Goal: Task Accomplishment & Management: Use online tool/utility

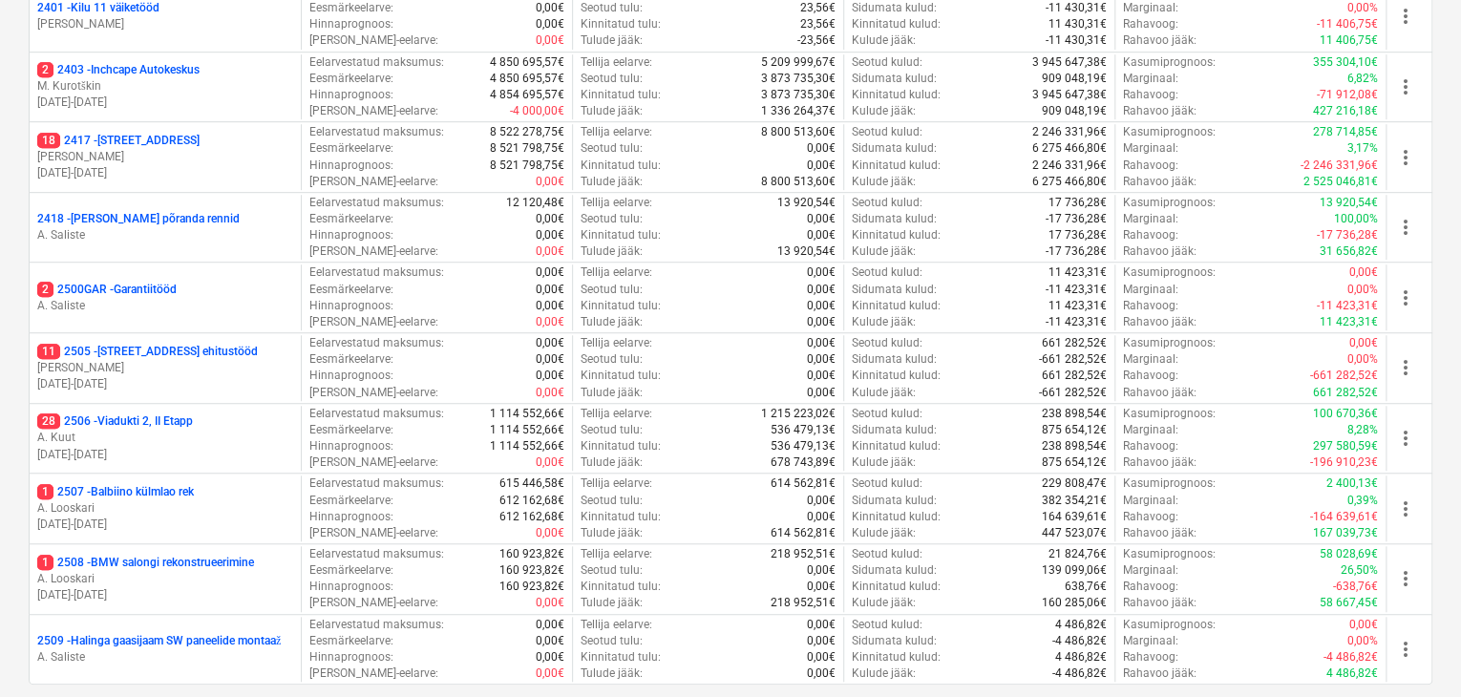
scroll to position [677, 0]
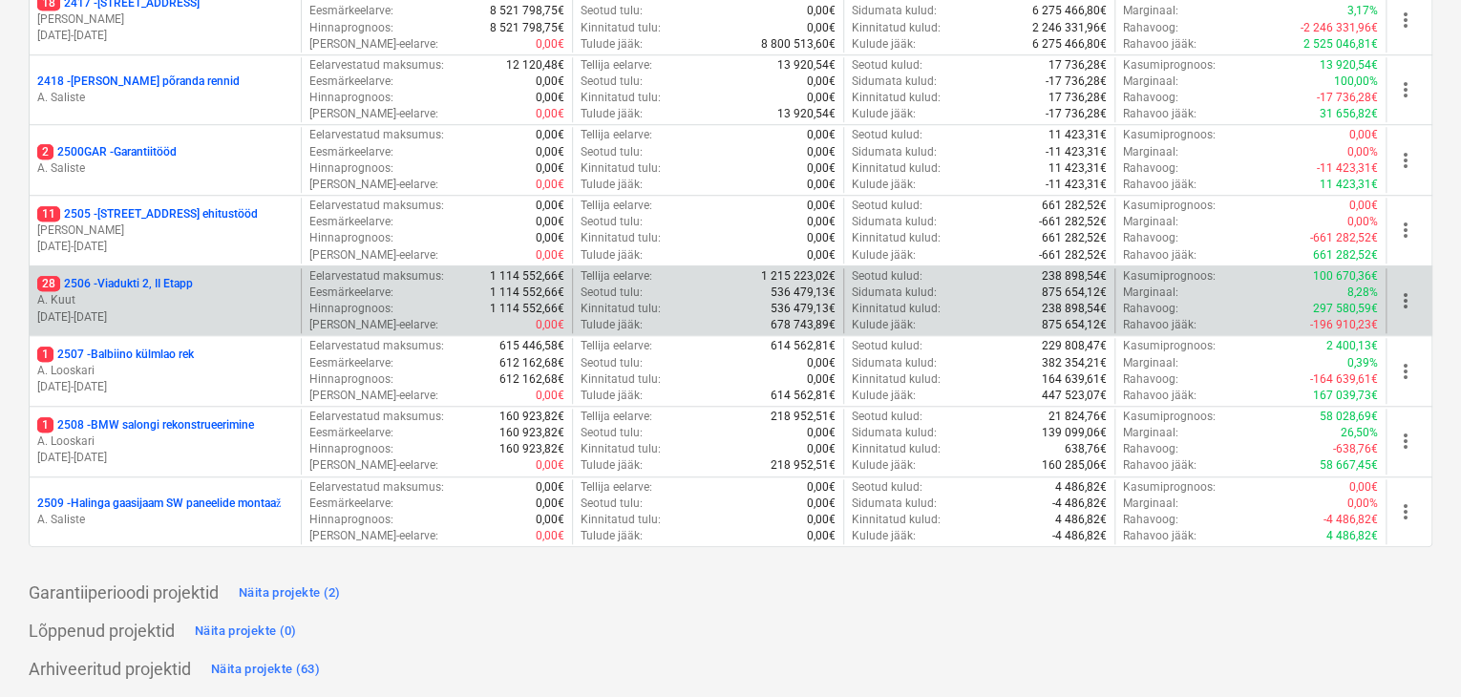
click at [119, 292] on p "A. Kuut" at bounding box center [165, 300] width 256 height 16
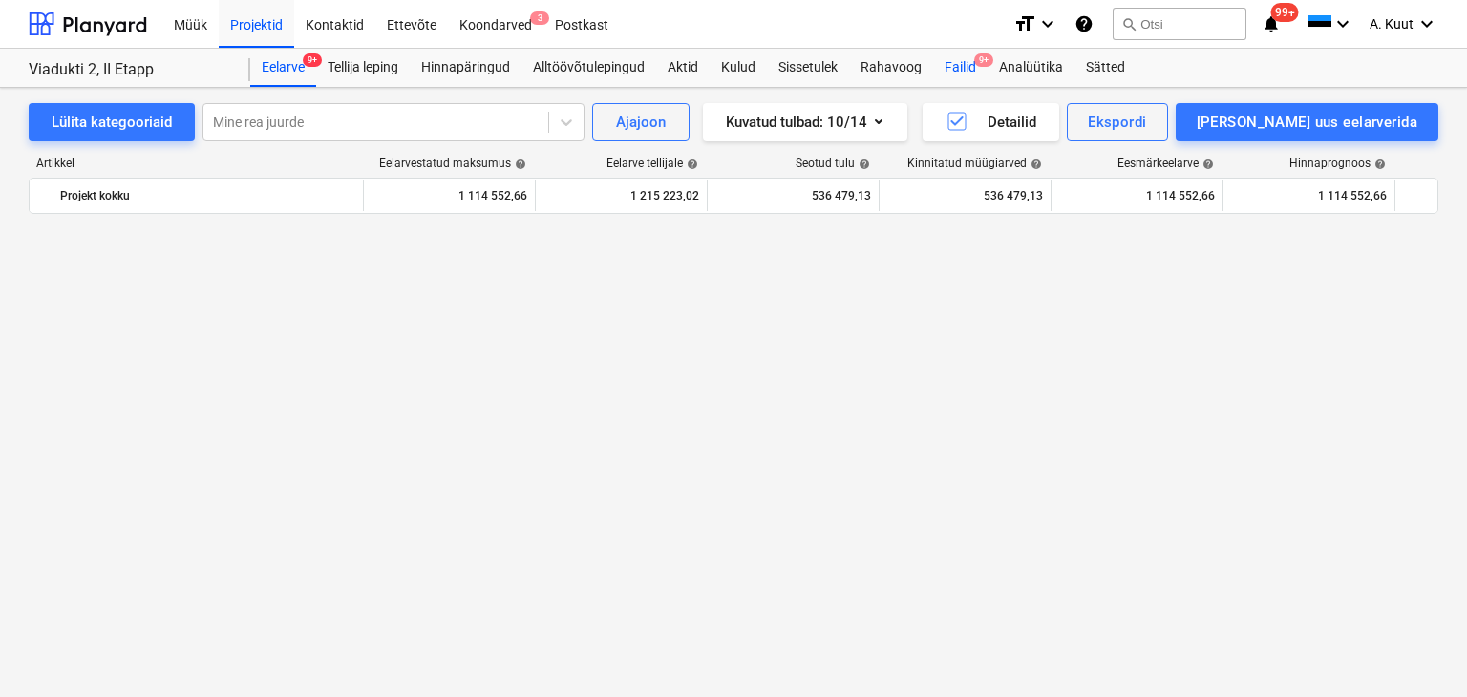
click at [964, 66] on div "Failid 9+" at bounding box center [960, 68] width 54 height 38
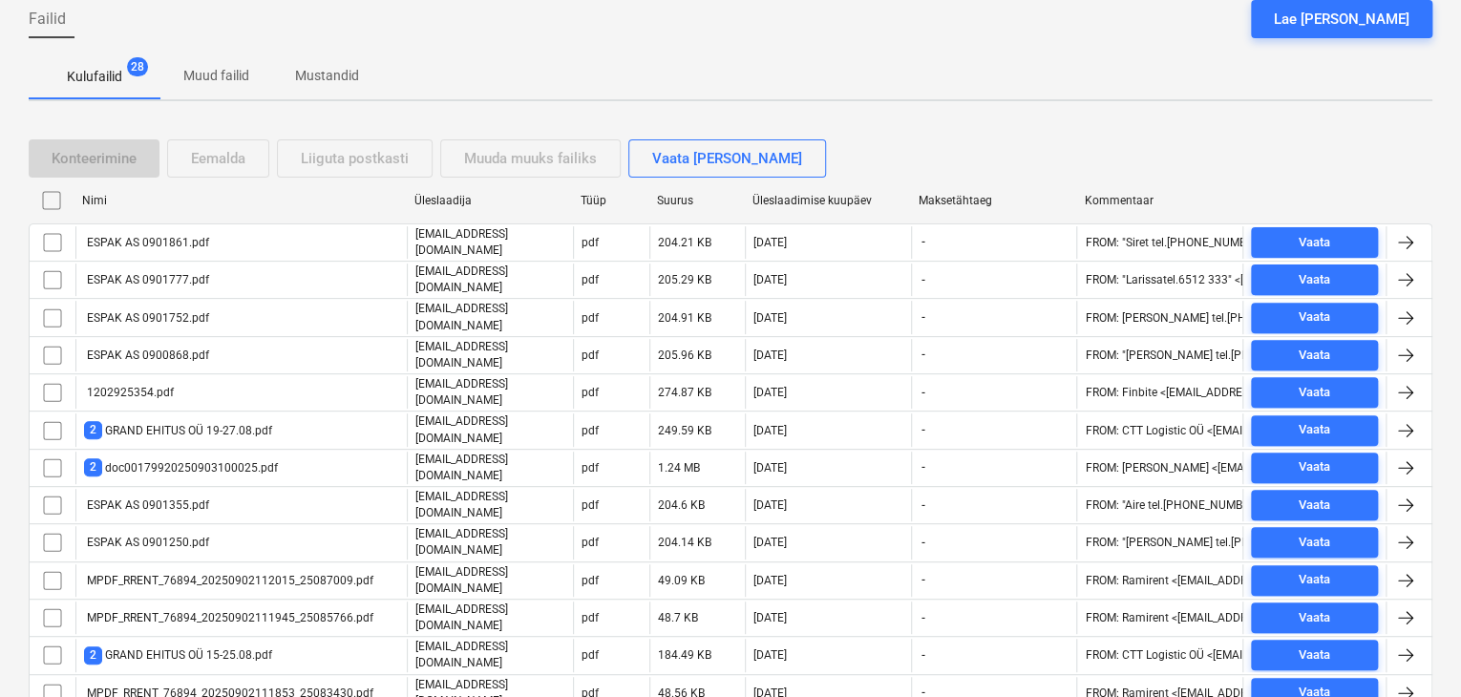
scroll to position [629, 0]
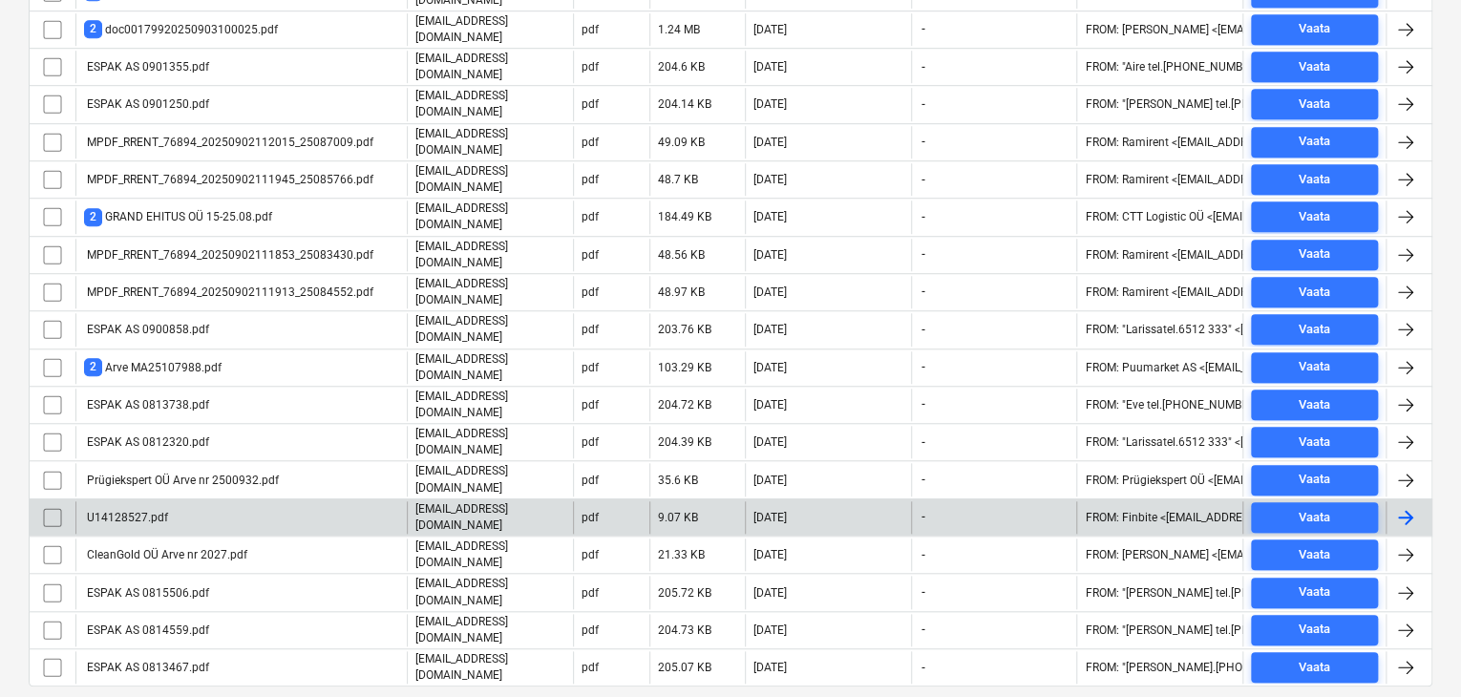
click at [150, 511] on div "U14128527.pdf" at bounding box center [126, 517] width 84 height 13
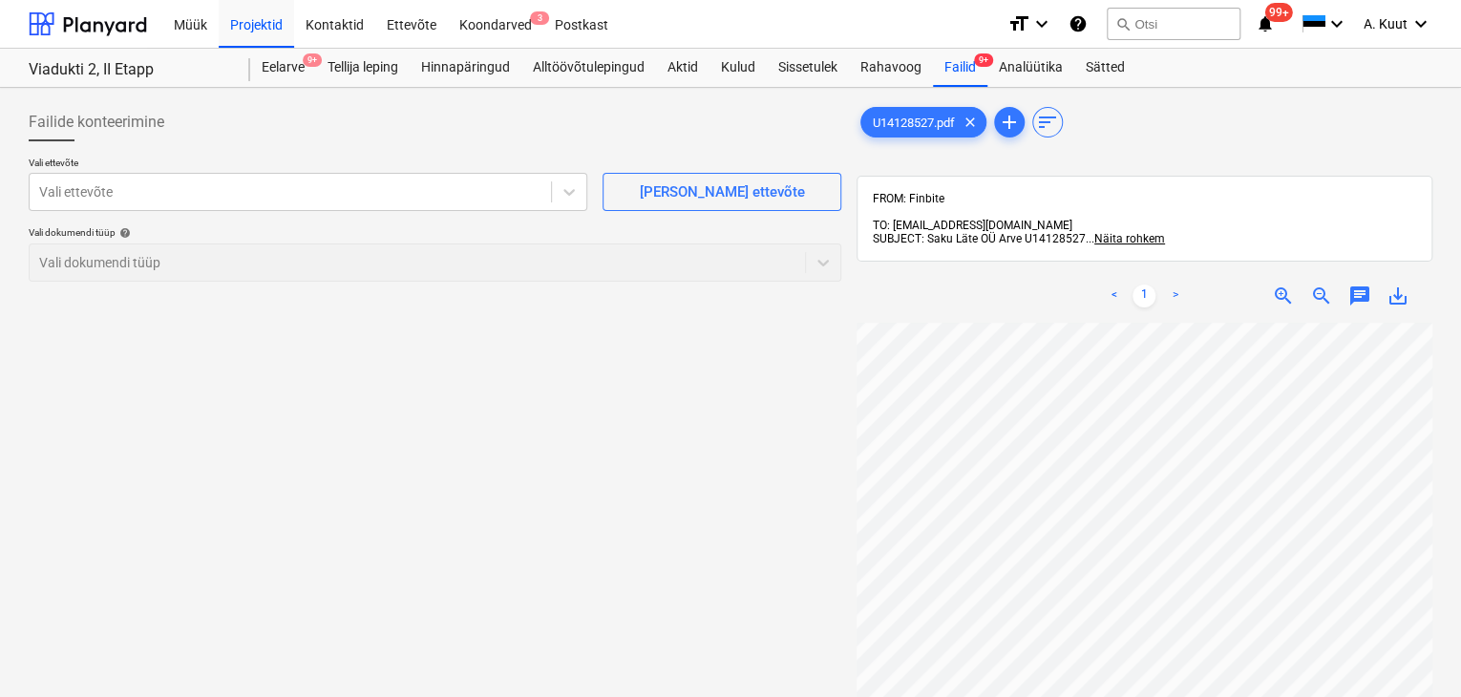
scroll to position [0, 11]
click at [181, 192] on div at bounding box center [290, 191] width 502 height 19
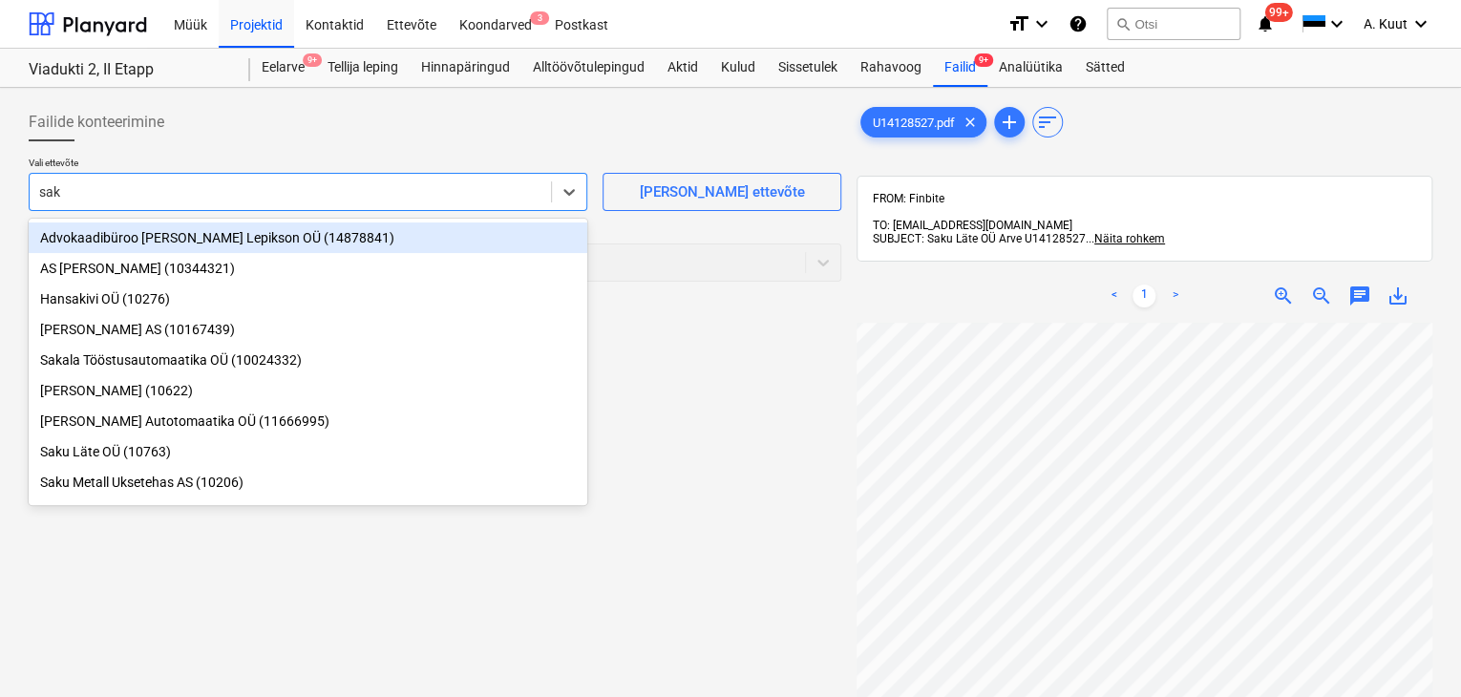
type input "saku"
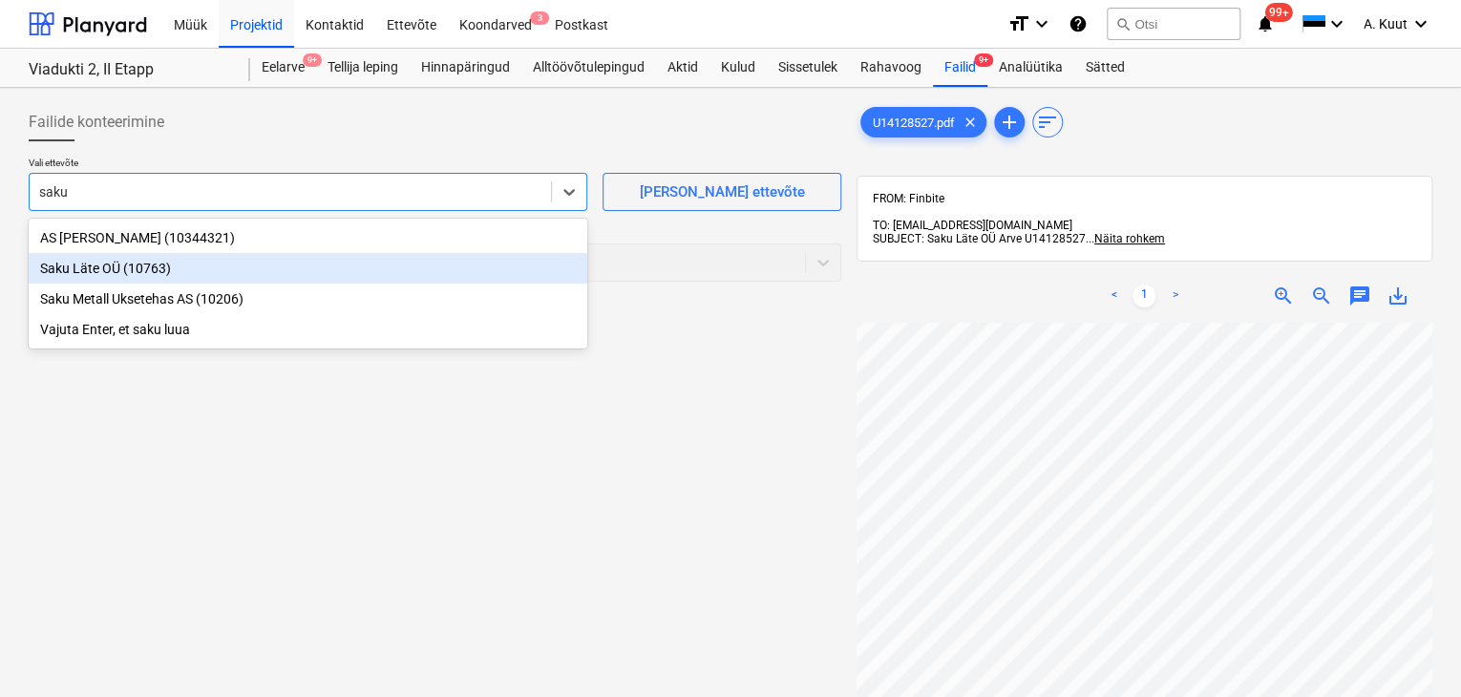
click at [96, 269] on div "Saku Läte OÜ (10763)" at bounding box center [308, 268] width 559 height 31
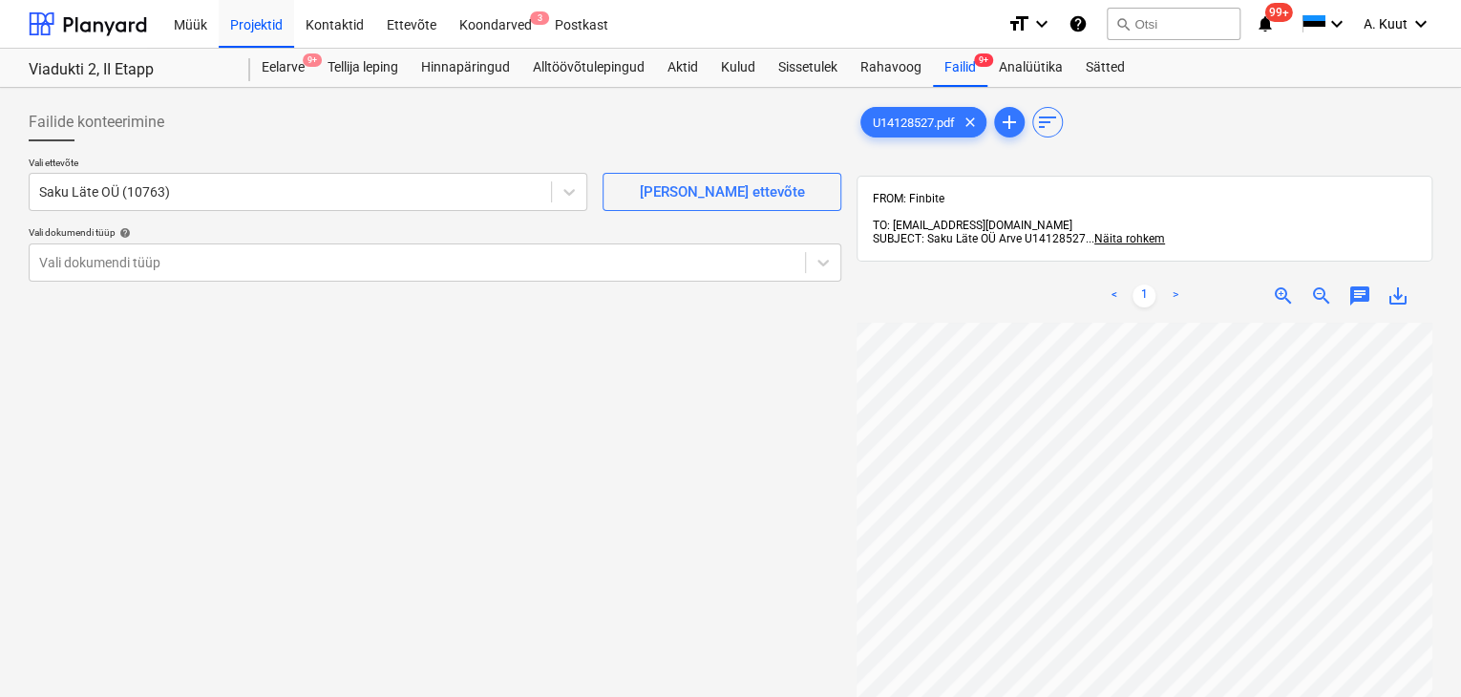
scroll to position [124, 144]
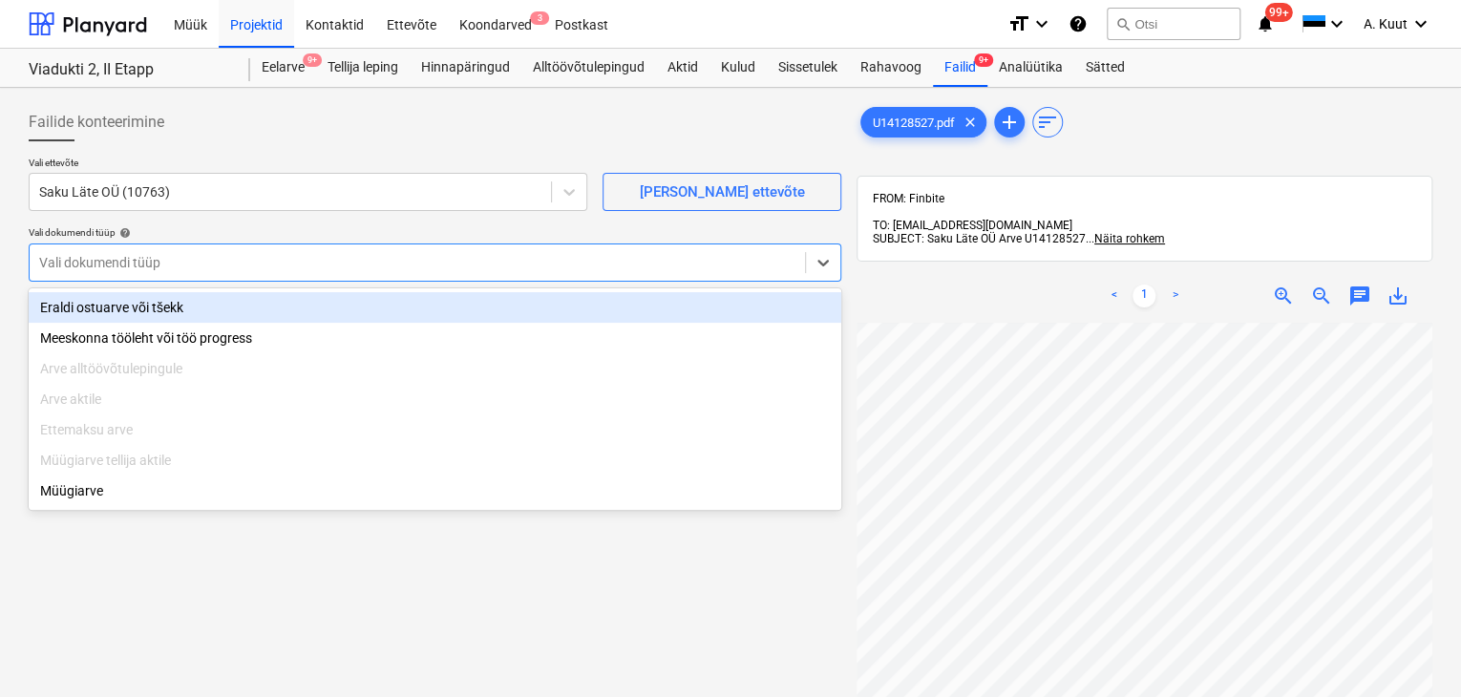
click at [135, 256] on div at bounding box center [417, 262] width 756 height 19
click at [126, 306] on div "Eraldi ostuarve või tšekk" at bounding box center [435, 307] width 813 height 31
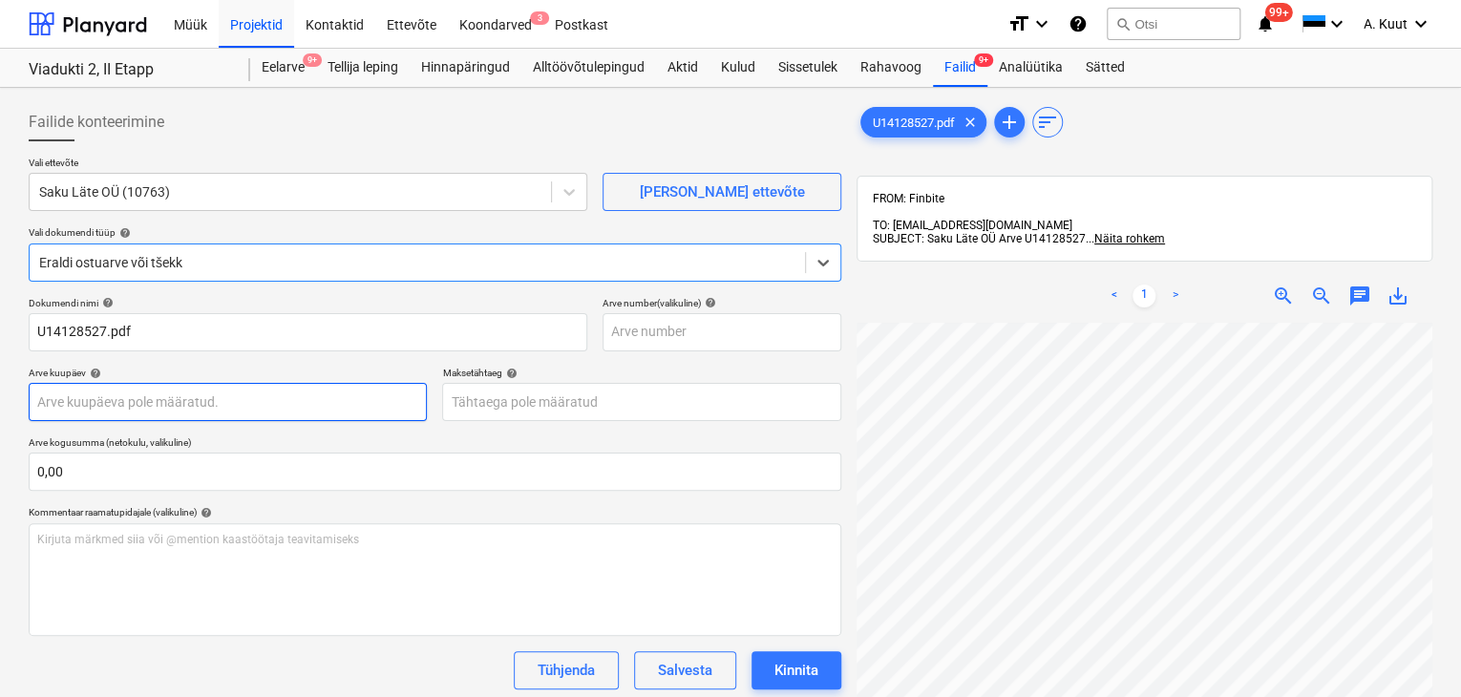
click at [128, 403] on body "Müük Projektid Kontaktid Ettevõte Koondarved 3 Postkast format_size keyboard_ar…" at bounding box center [730, 348] width 1461 height 697
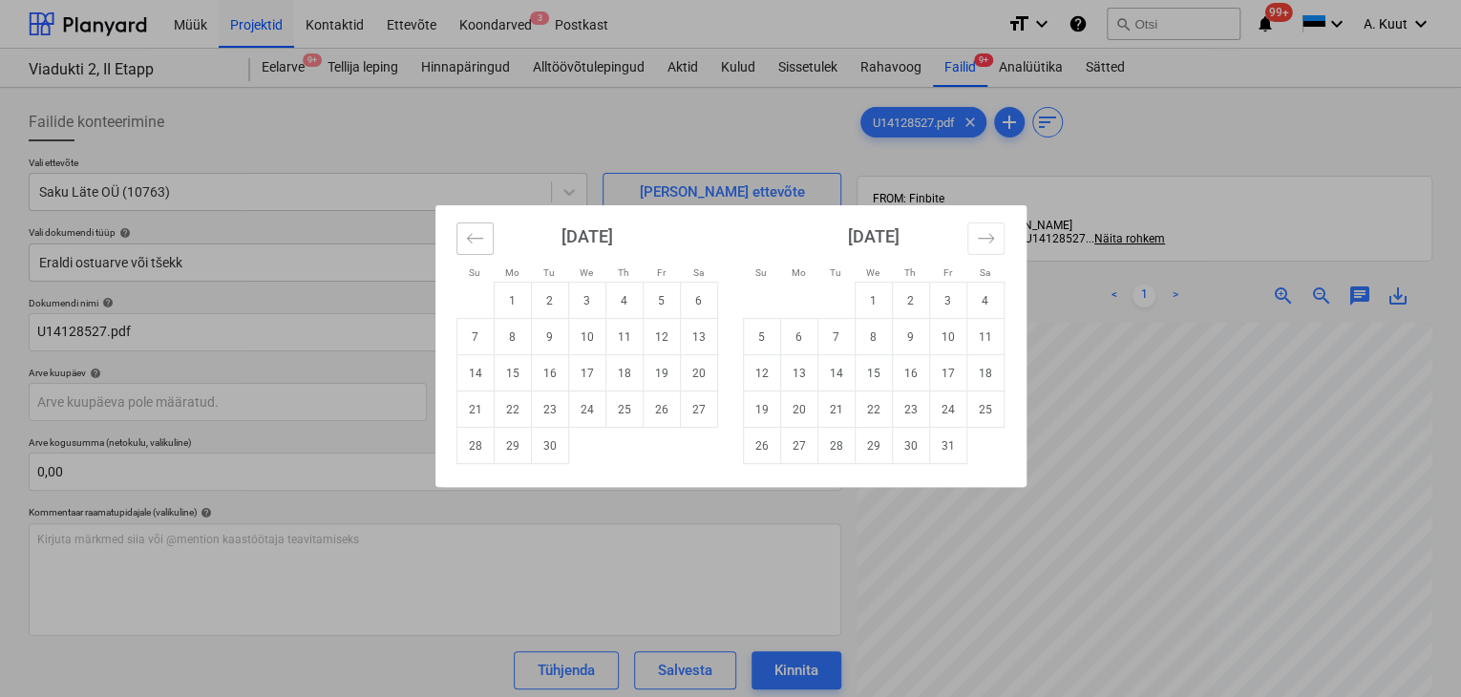
click at [471, 239] on icon "Move backward to switch to the previous month." at bounding box center [475, 238] width 18 height 18
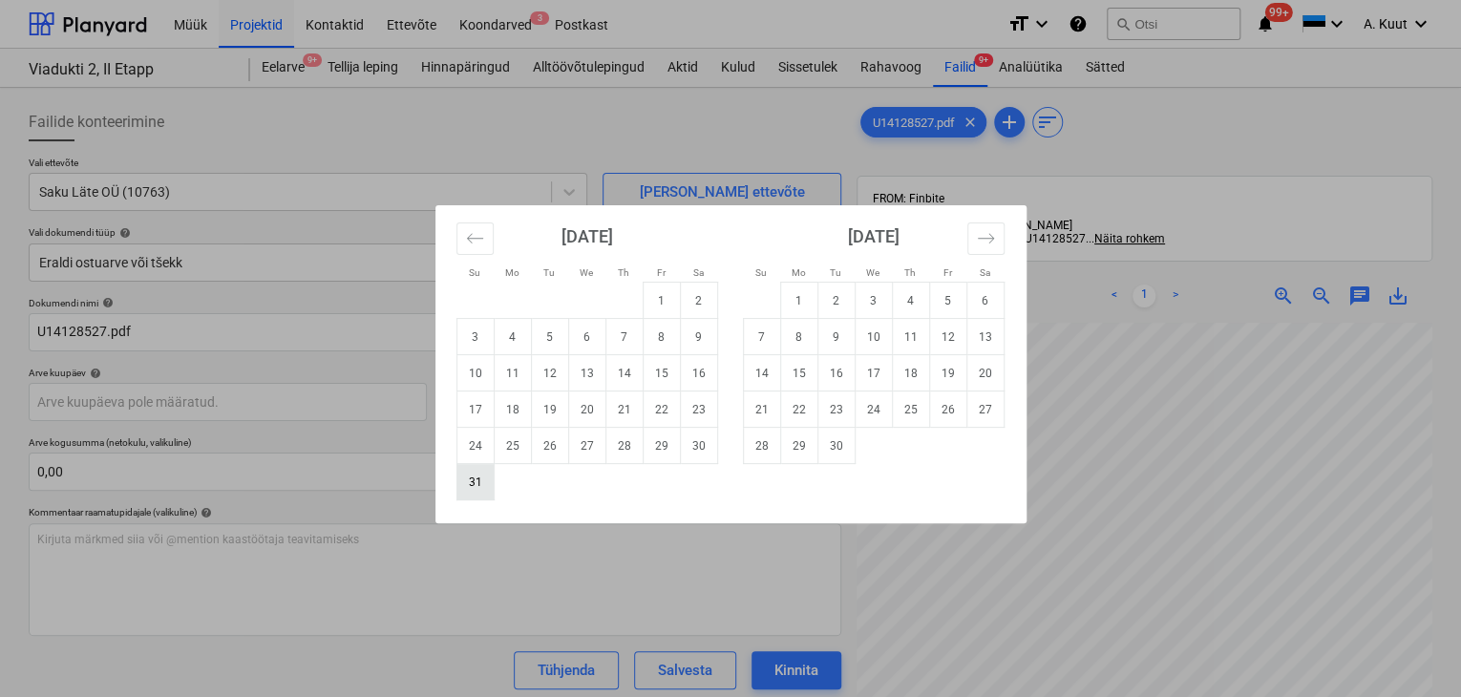
click at [463, 486] on td "31" at bounding box center [474, 482] width 37 height 36
type input "[DATE]"
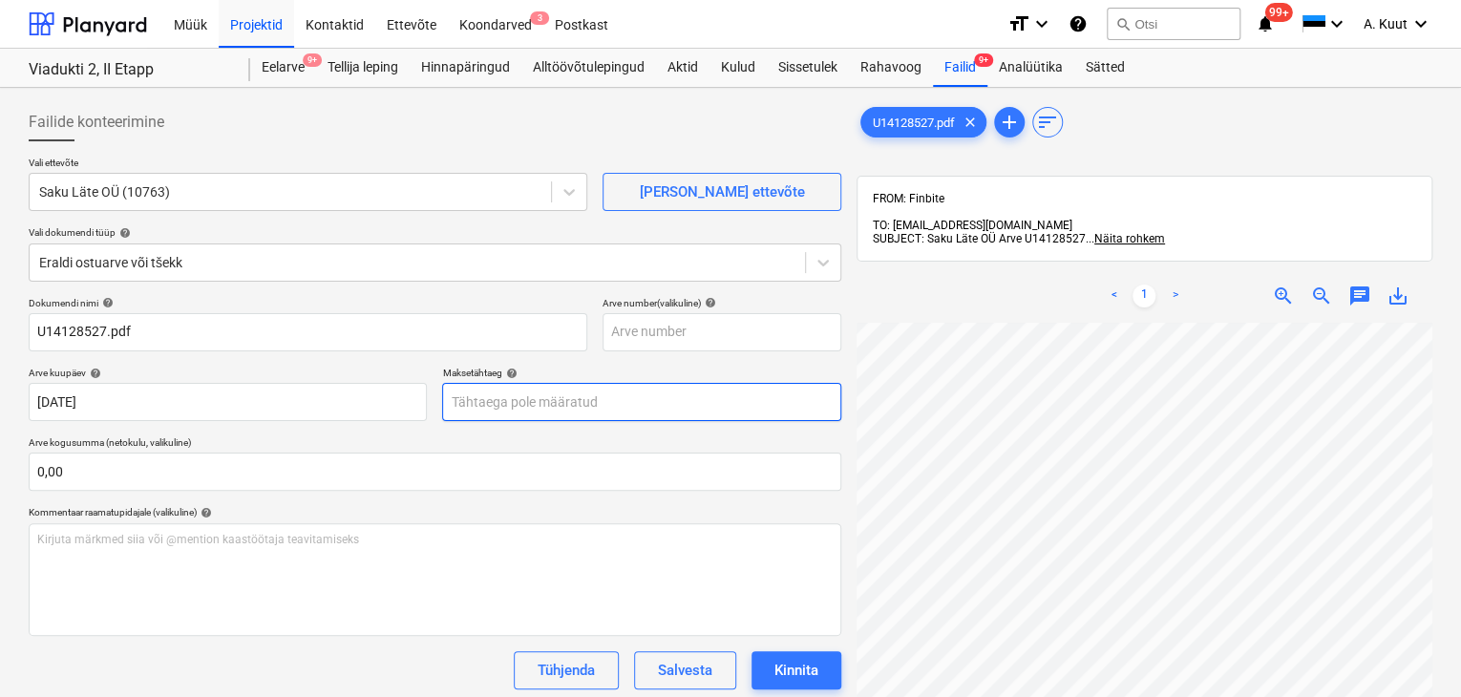
click at [491, 397] on body "Müük Projektid Kontaktid Ettevõte Koondarved 3 Postkast format_size keyboard_ar…" at bounding box center [730, 348] width 1461 height 697
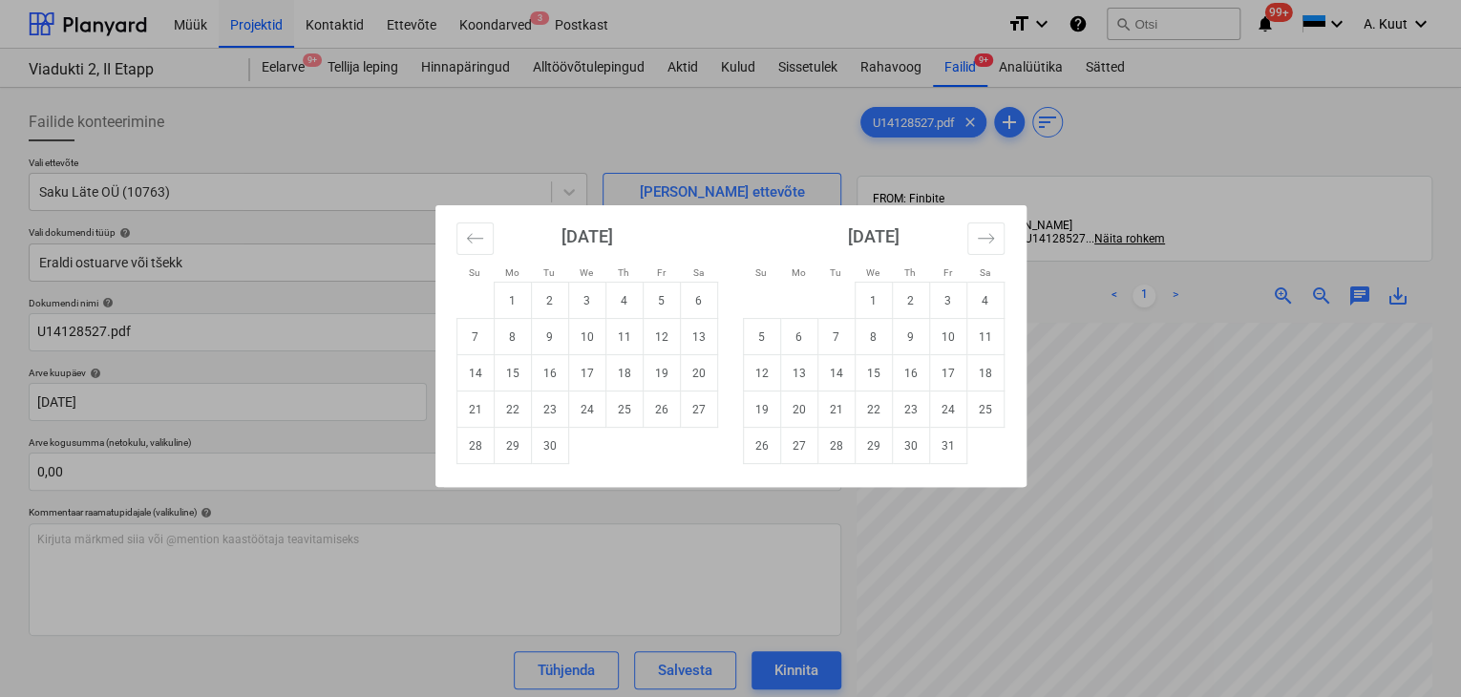
click at [476, 372] on td "14" at bounding box center [474, 373] width 37 height 36
type input "[DATE]"
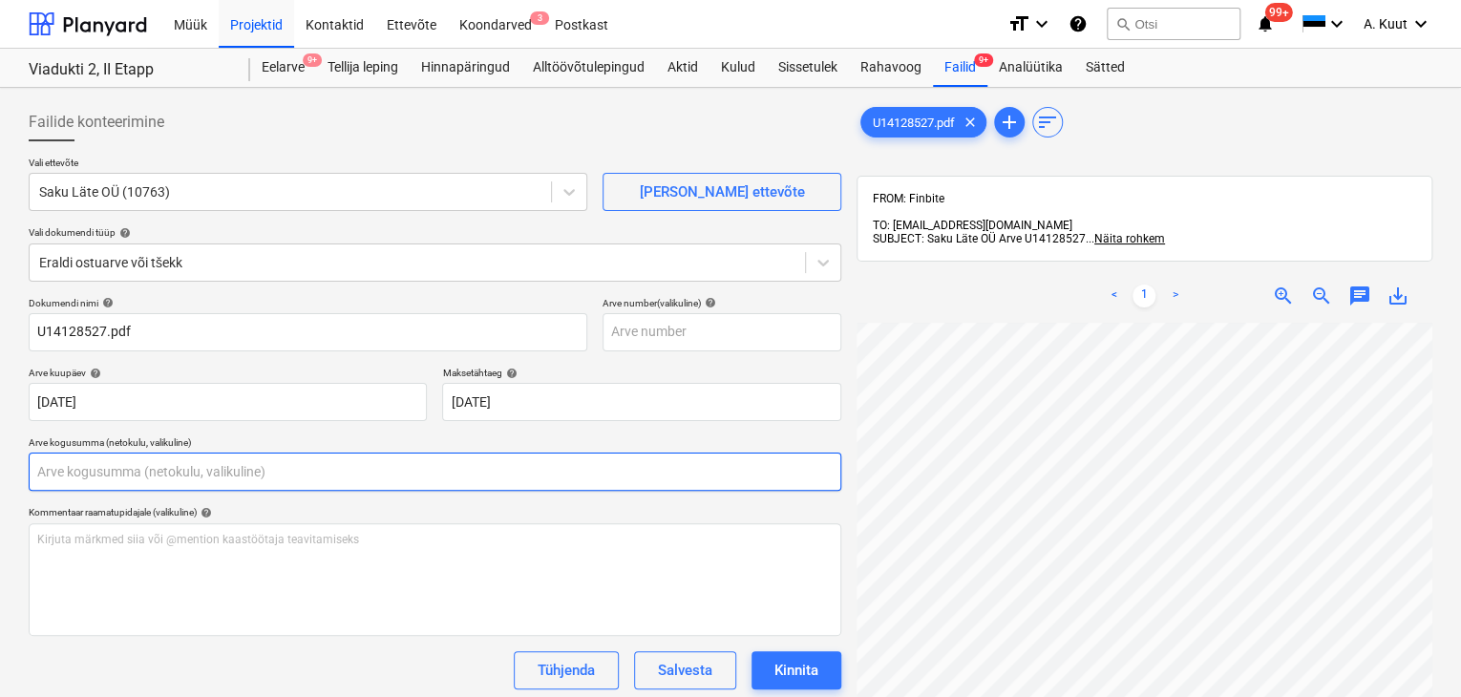
click at [123, 474] on input "text" at bounding box center [435, 472] width 813 height 38
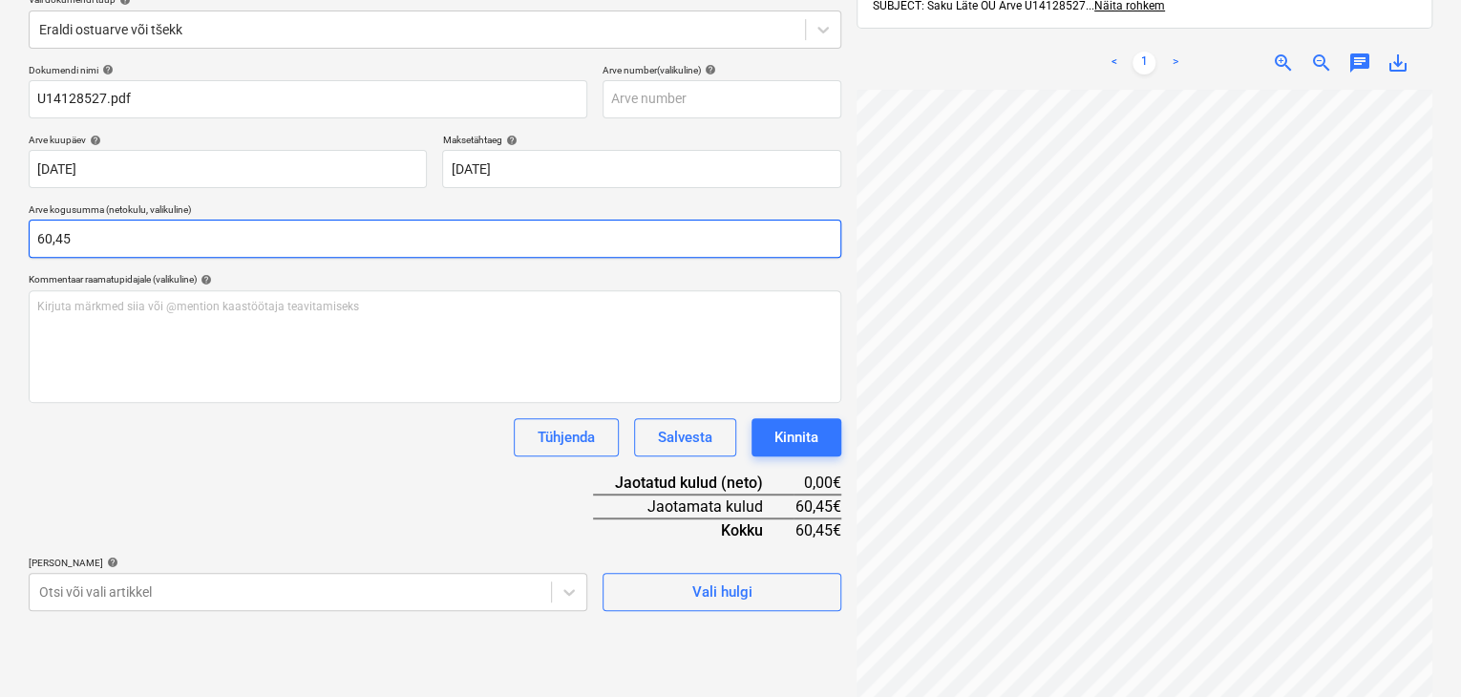
scroll to position [271, 0]
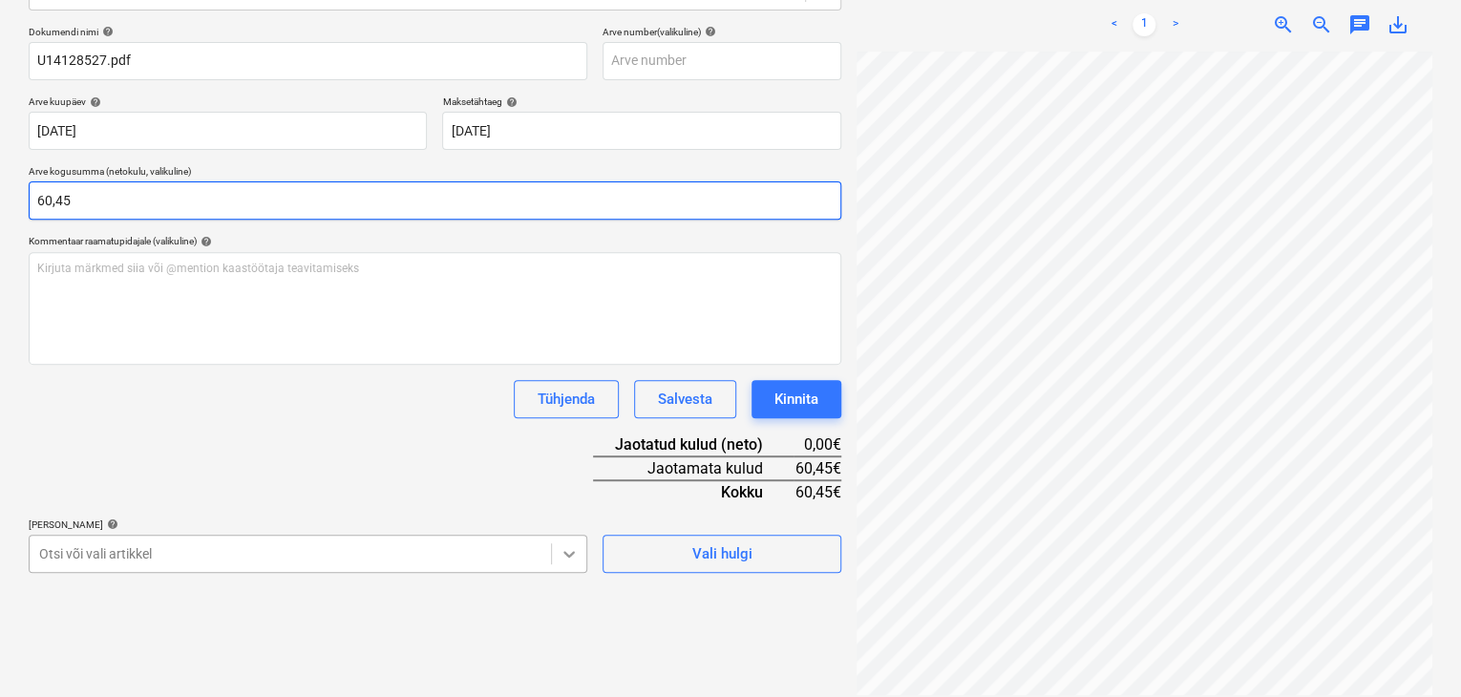
type input "60,45"
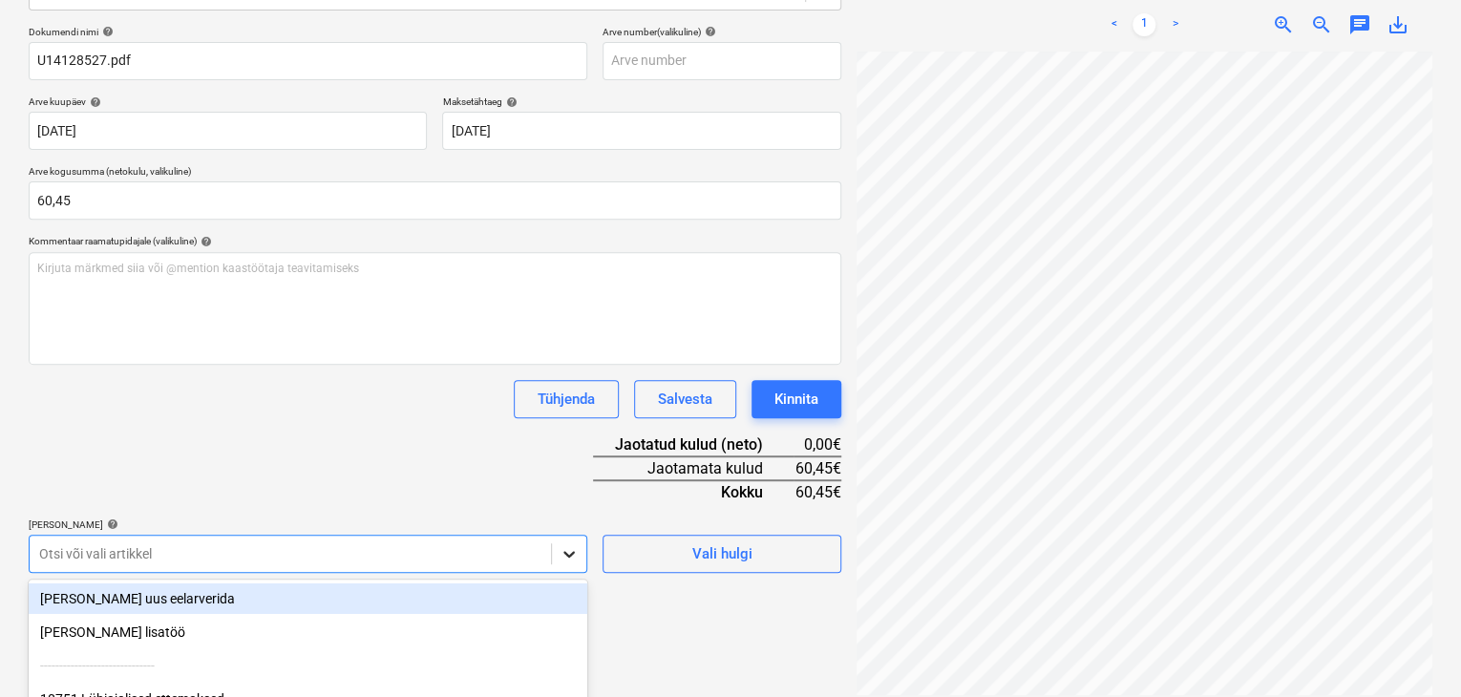
scroll to position [444, 0]
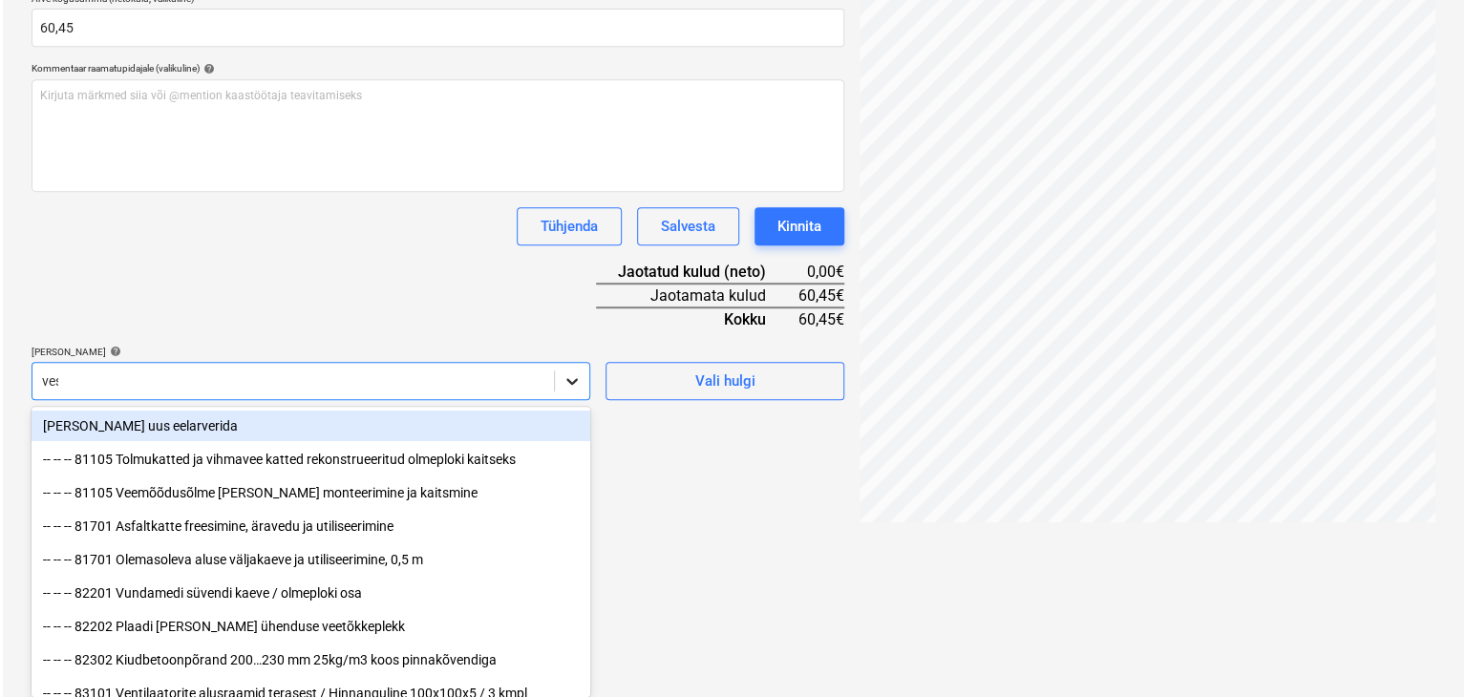
scroll to position [271, 0]
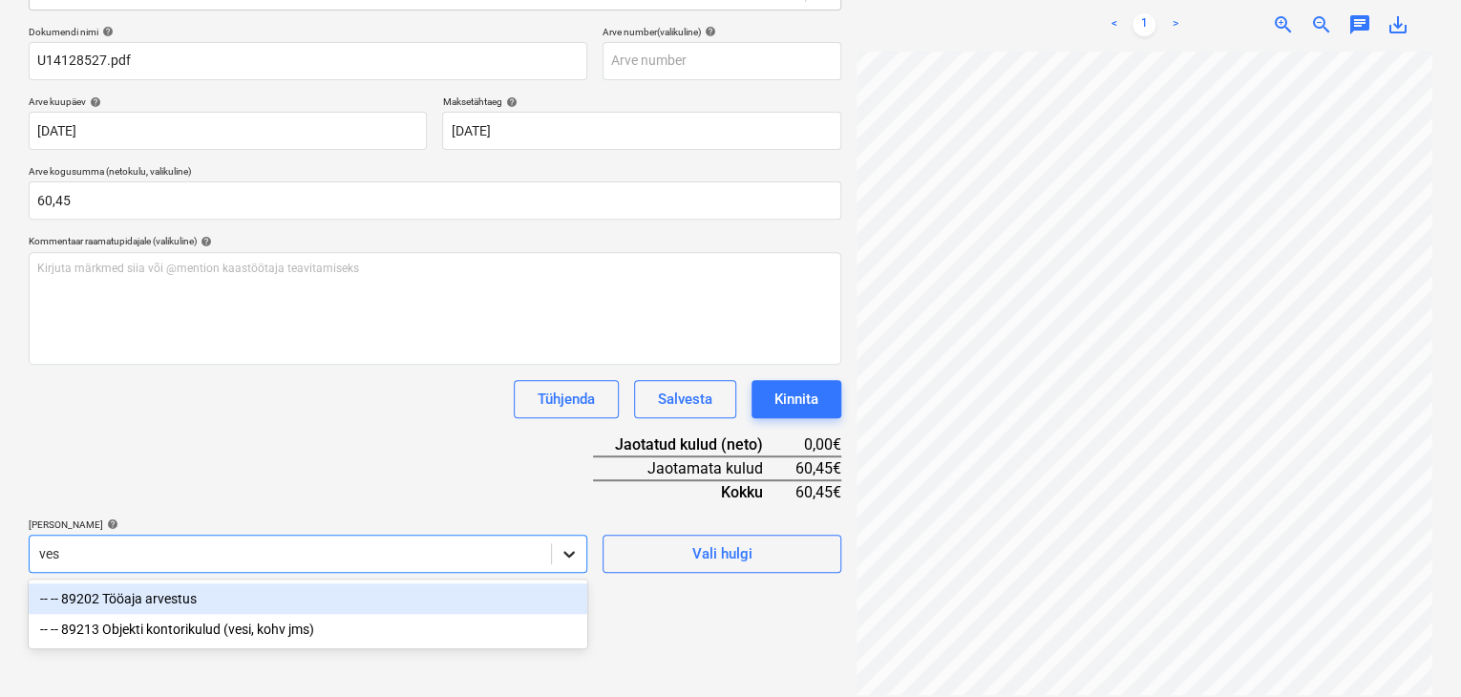
type input "vesi"
click at [256, 600] on div "-- -- 89213 Objekti kontorikulud (vesi, kohv jms)" at bounding box center [308, 598] width 559 height 31
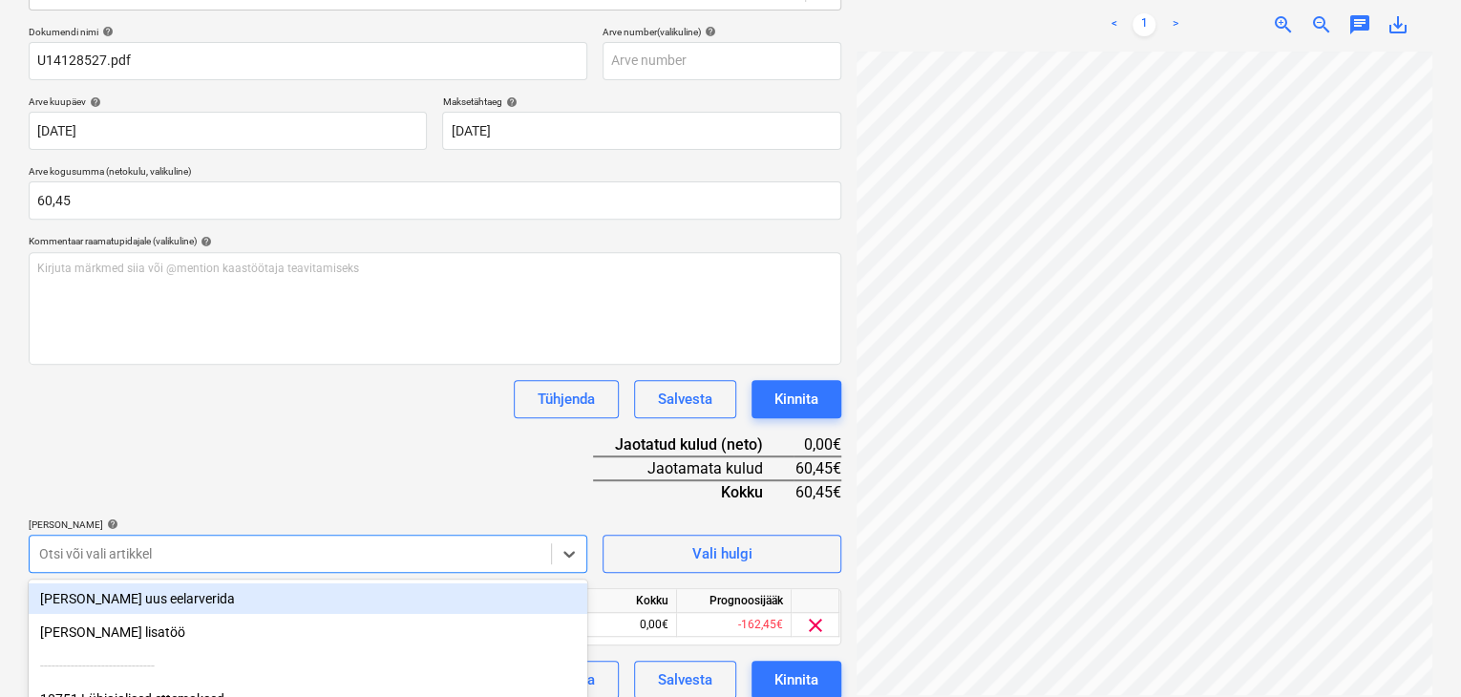
click at [321, 508] on div "Dokumendi nimi help U14128527.pdf Arve number (valikuline) help [PERSON_NAME] k…" at bounding box center [435, 362] width 813 height 673
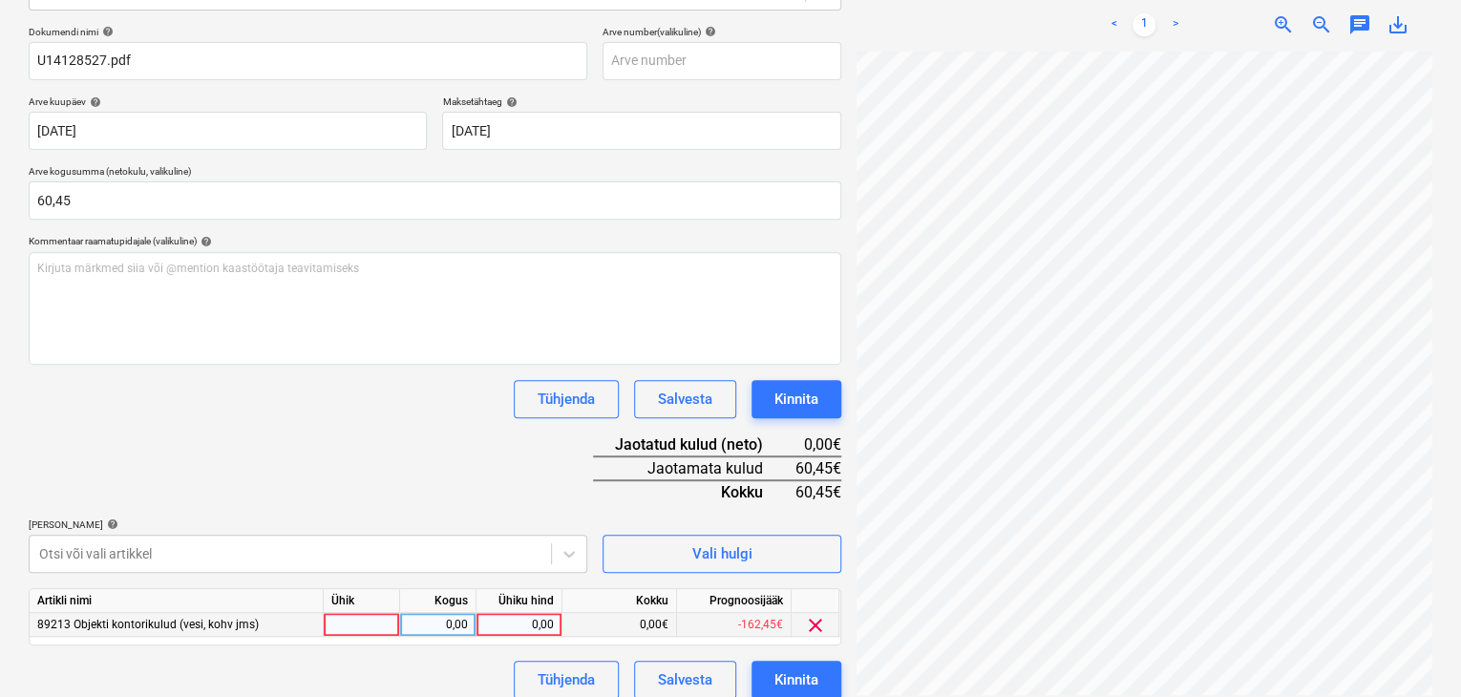
click at [546, 622] on div "0,00" at bounding box center [519, 625] width 70 height 24
type input "60,45"
click at [435, 467] on div "Dokumendi nimi help U14128527.pdf Arve number (valikuline) help [PERSON_NAME] k…" at bounding box center [435, 362] width 813 height 673
click at [776, 671] on div "Kinnita" at bounding box center [796, 679] width 44 height 25
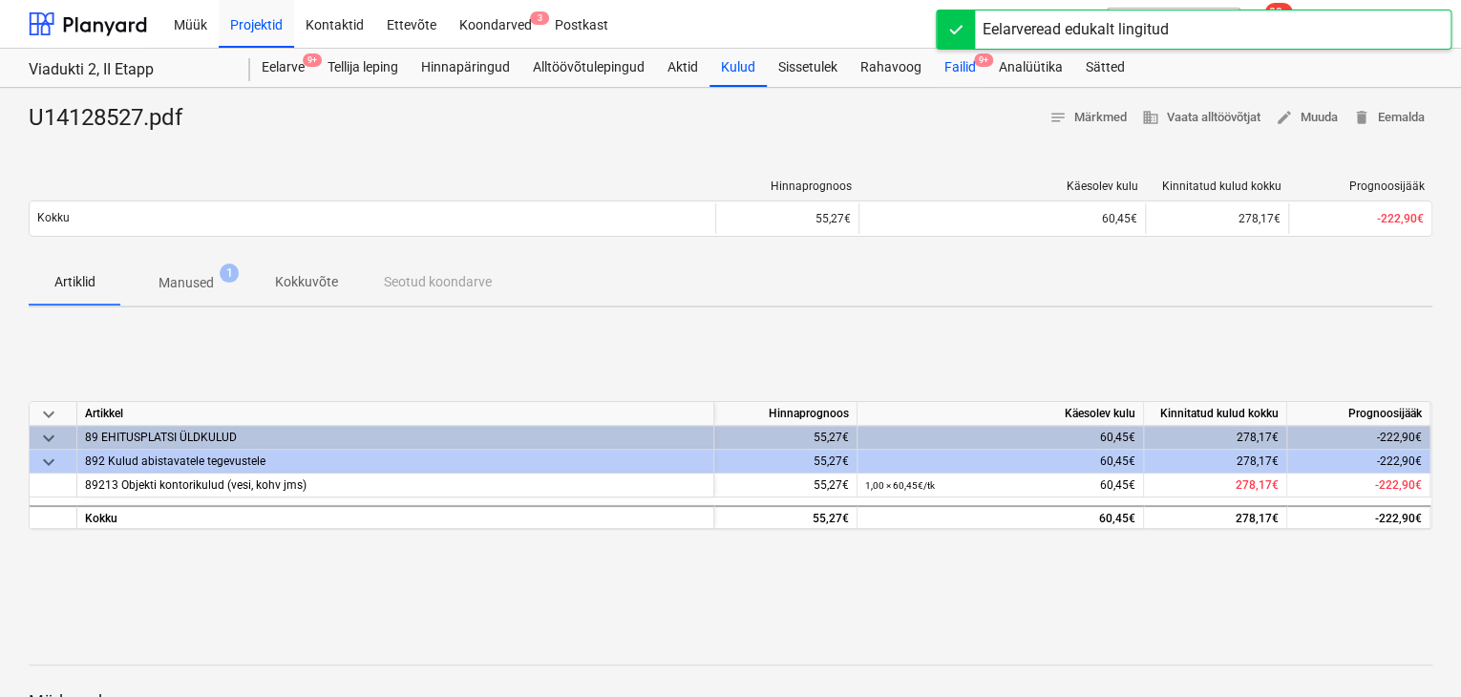
click at [959, 67] on div "Failid 9+" at bounding box center [960, 68] width 54 height 38
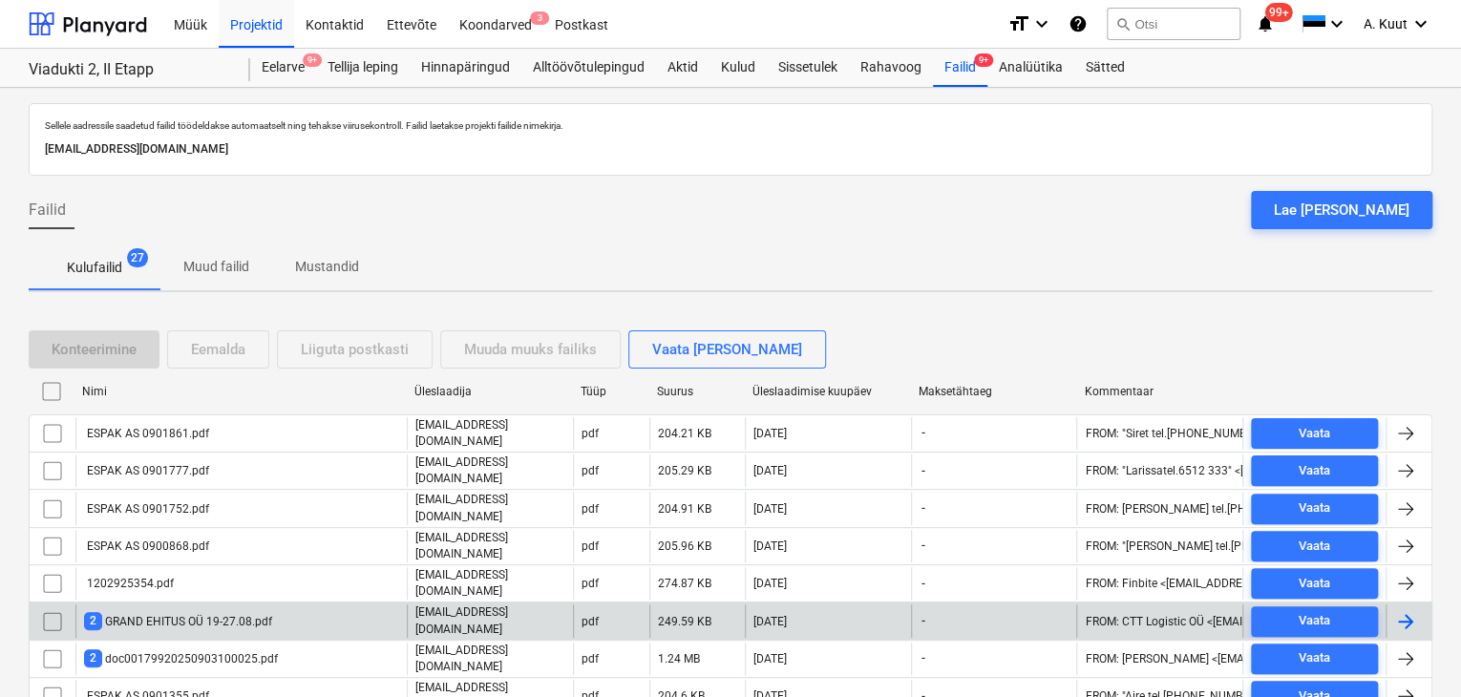
click at [266, 612] on div "2 GRAND EHITUS OÜ 19-27.08.pdf" at bounding box center [178, 621] width 188 height 18
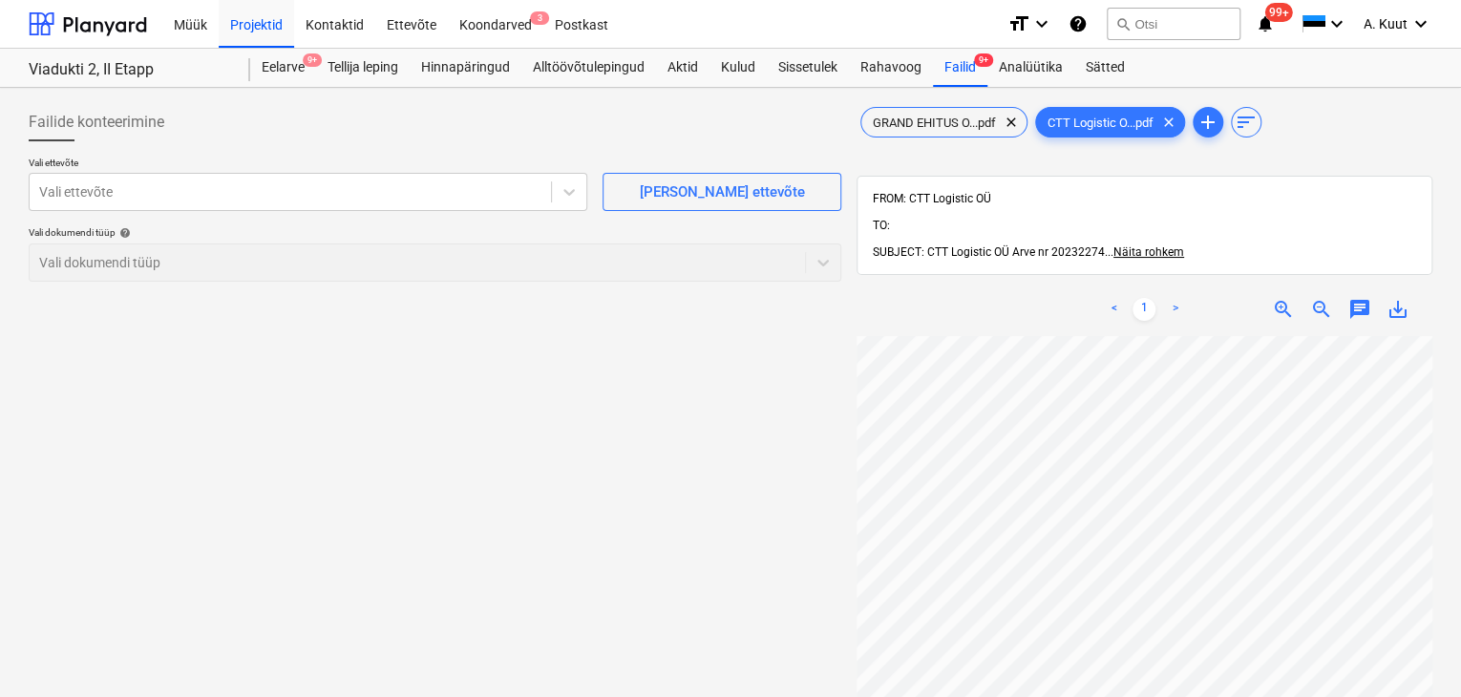
scroll to position [279, 26]
click at [1142, 116] on span "CTT Logistic O...pdf" at bounding box center [1100, 123] width 129 height 14
click at [1108, 127] on span "CTT Logistic O...pdf" at bounding box center [1100, 123] width 129 height 14
click at [934, 116] on span "GRAND EHITUS O...pdf" at bounding box center [934, 123] width 146 height 14
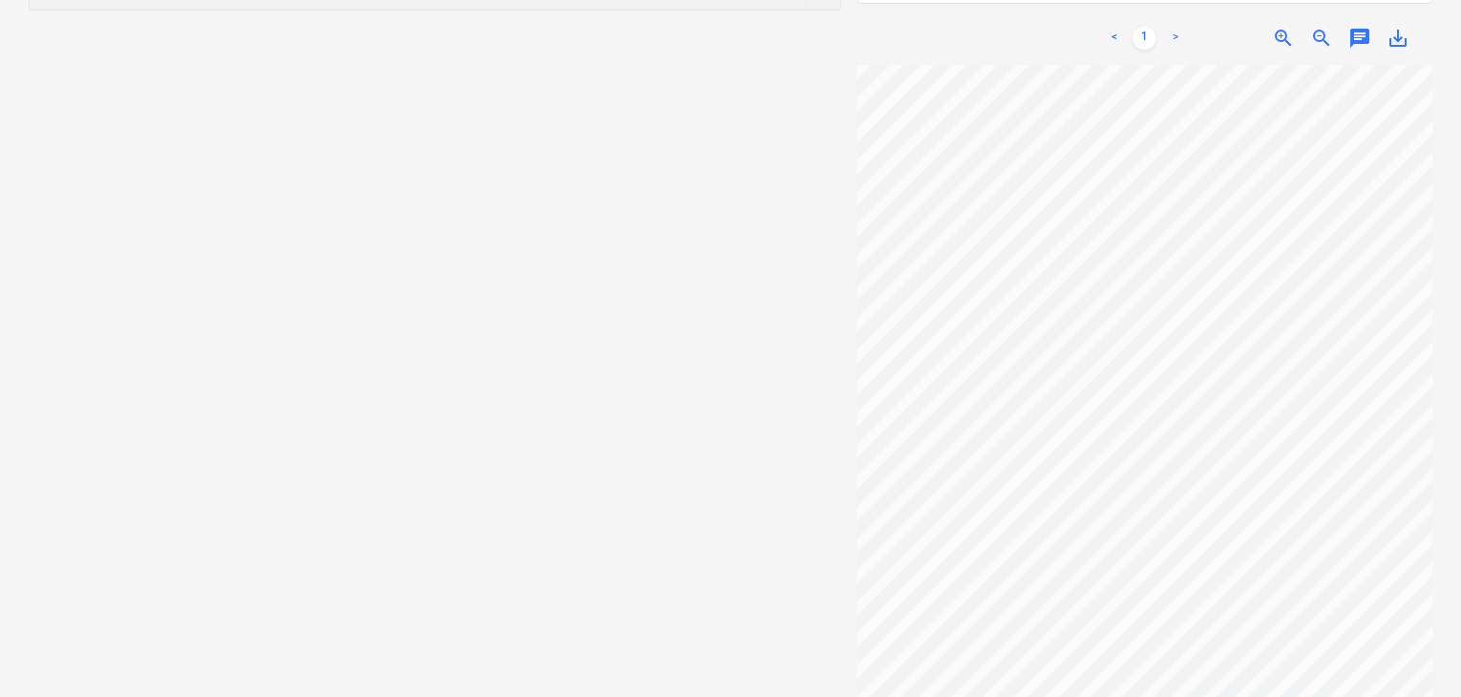
scroll to position [0, 0]
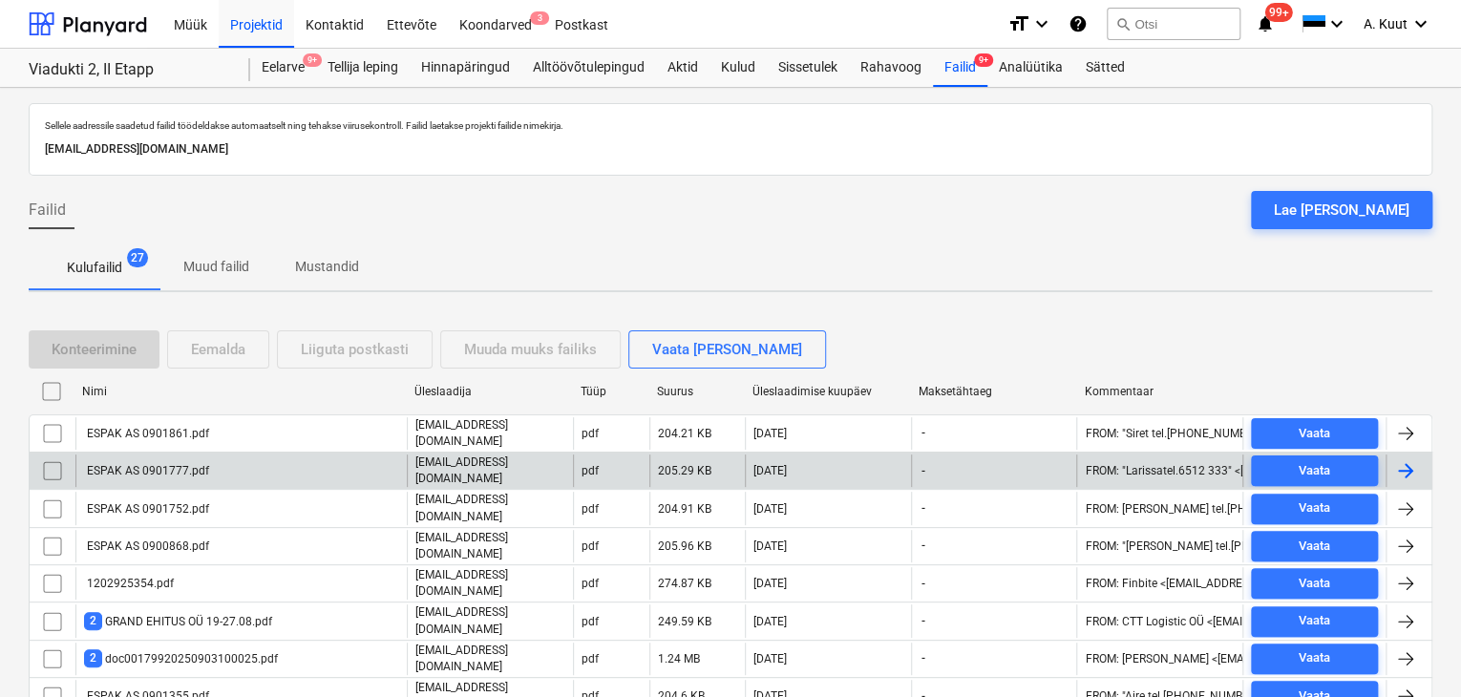
scroll to position [382, 0]
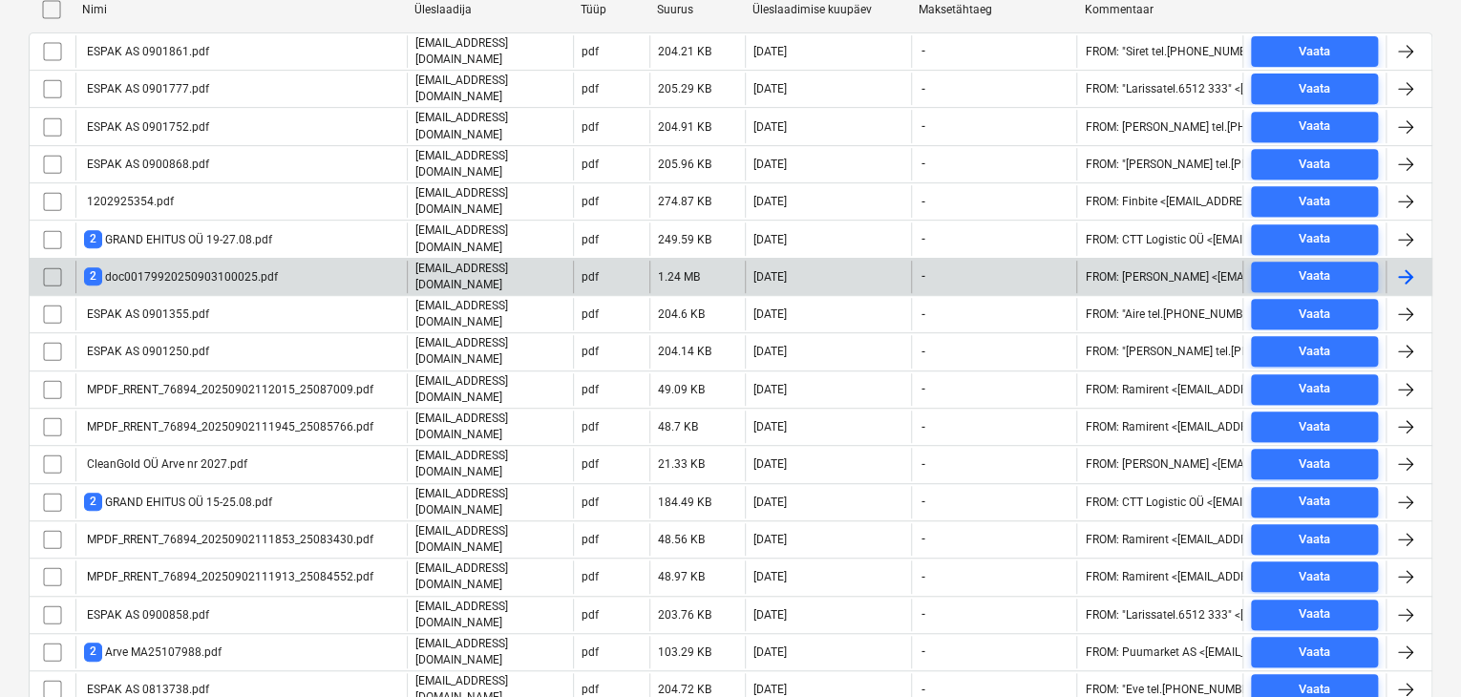
click at [258, 267] on div "2 doc00179920250903100025.pdf" at bounding box center [181, 276] width 194 height 18
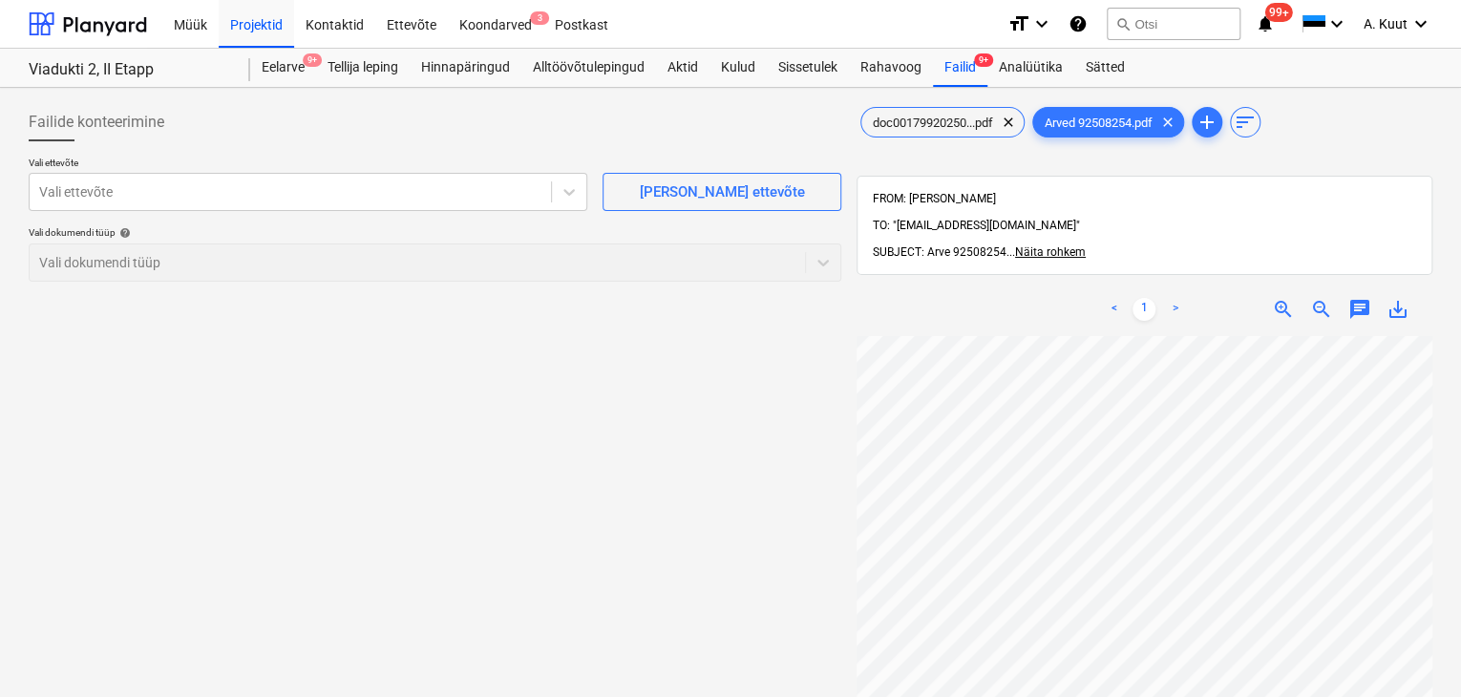
scroll to position [97, 82]
click at [975, 117] on span "doc00179920250...pdf" at bounding box center [932, 123] width 143 height 14
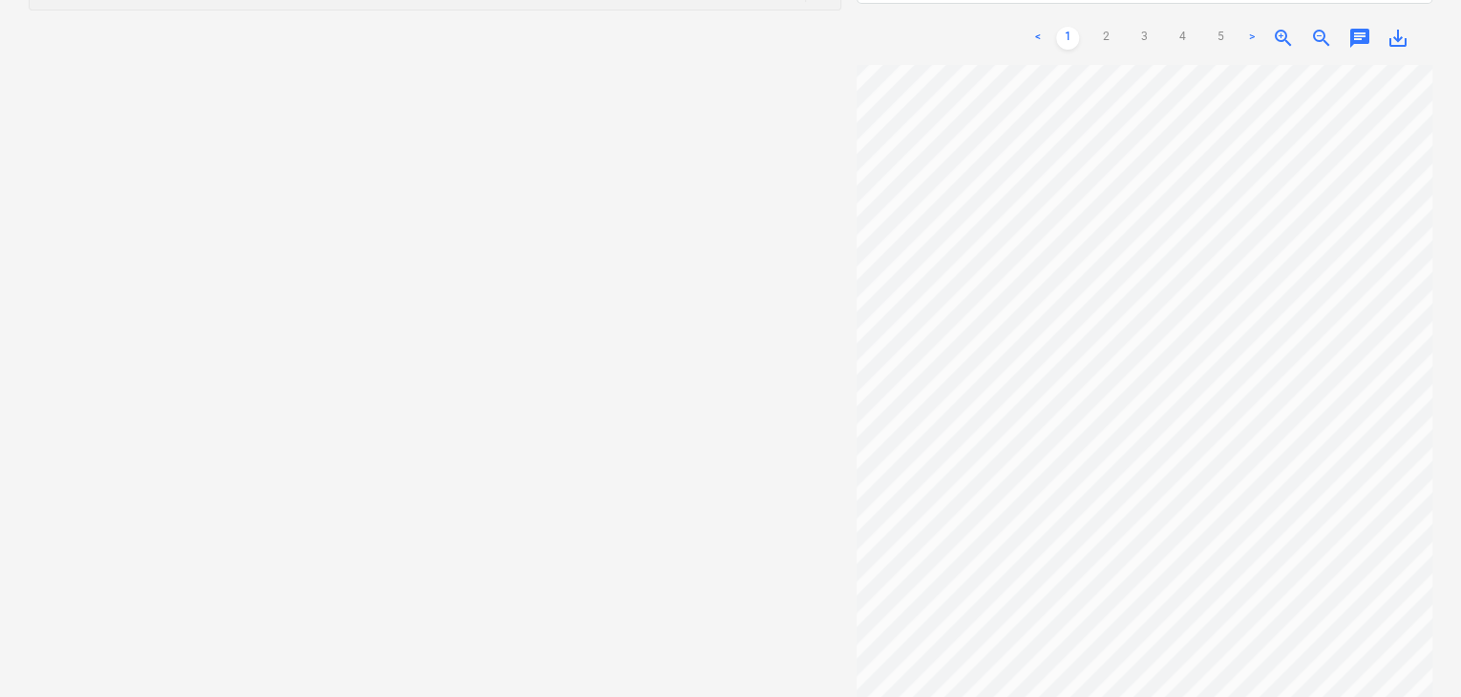
scroll to position [88, 82]
click at [1103, 27] on link "2" at bounding box center [1105, 38] width 23 height 23
click at [1147, 27] on link "3" at bounding box center [1144, 38] width 23 height 23
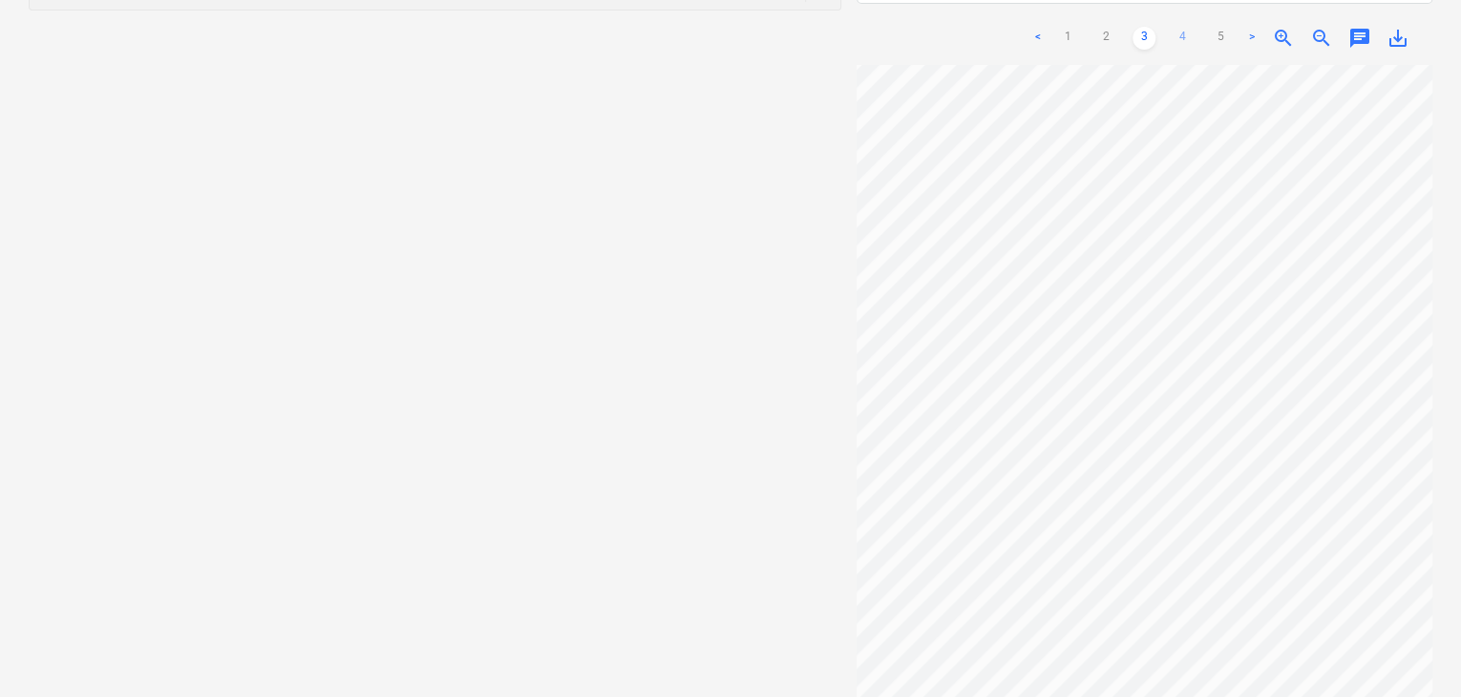
click at [1184, 27] on link "4" at bounding box center [1182, 38] width 23 height 23
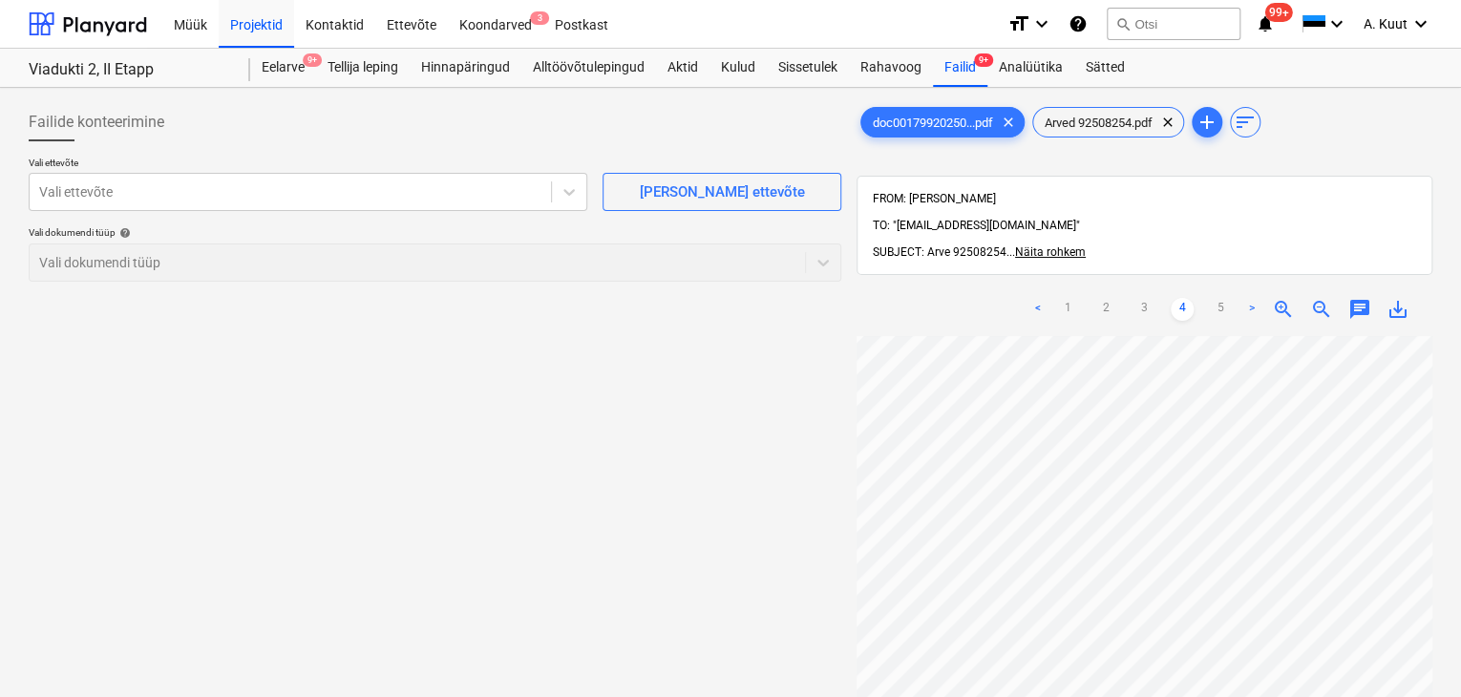
scroll to position [286, 9]
click at [1218, 298] on link "5" at bounding box center [1220, 309] width 23 height 23
click at [963, 66] on div "Failid 9+" at bounding box center [960, 68] width 54 height 38
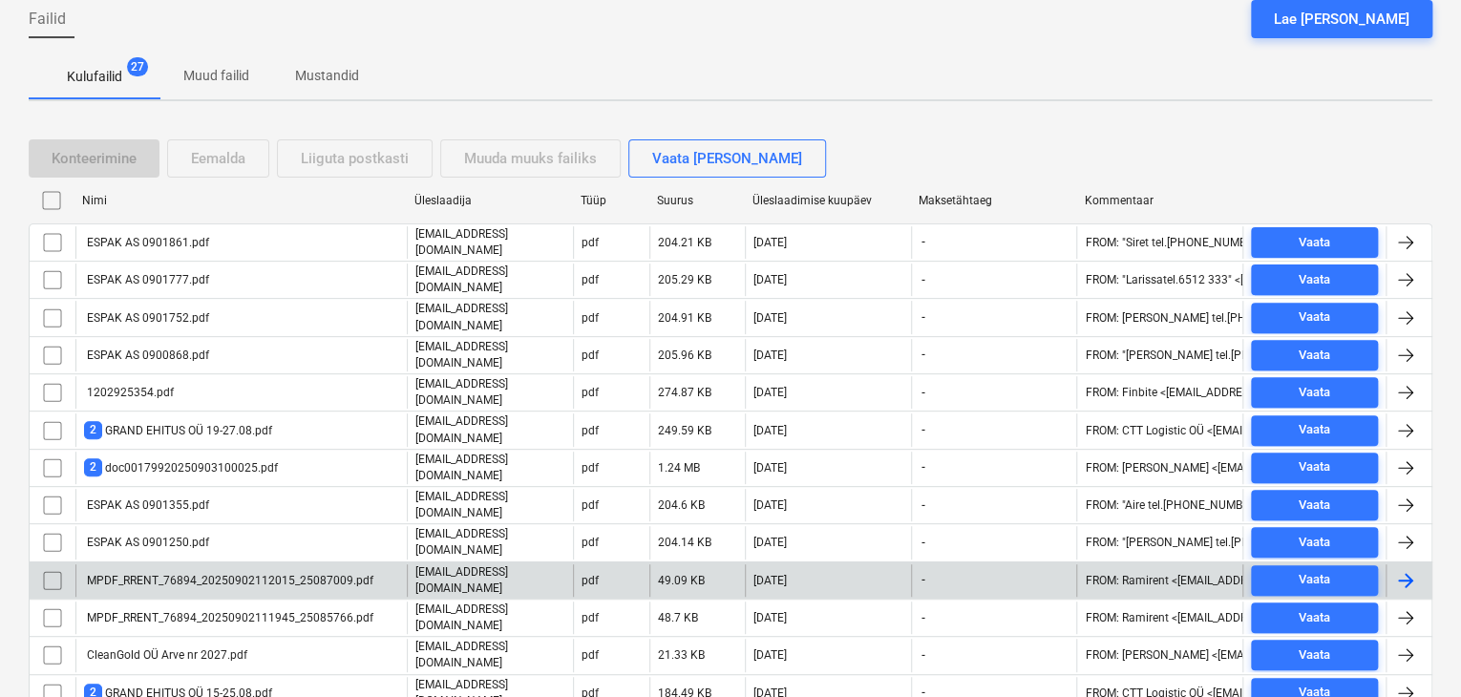
scroll to position [286, 0]
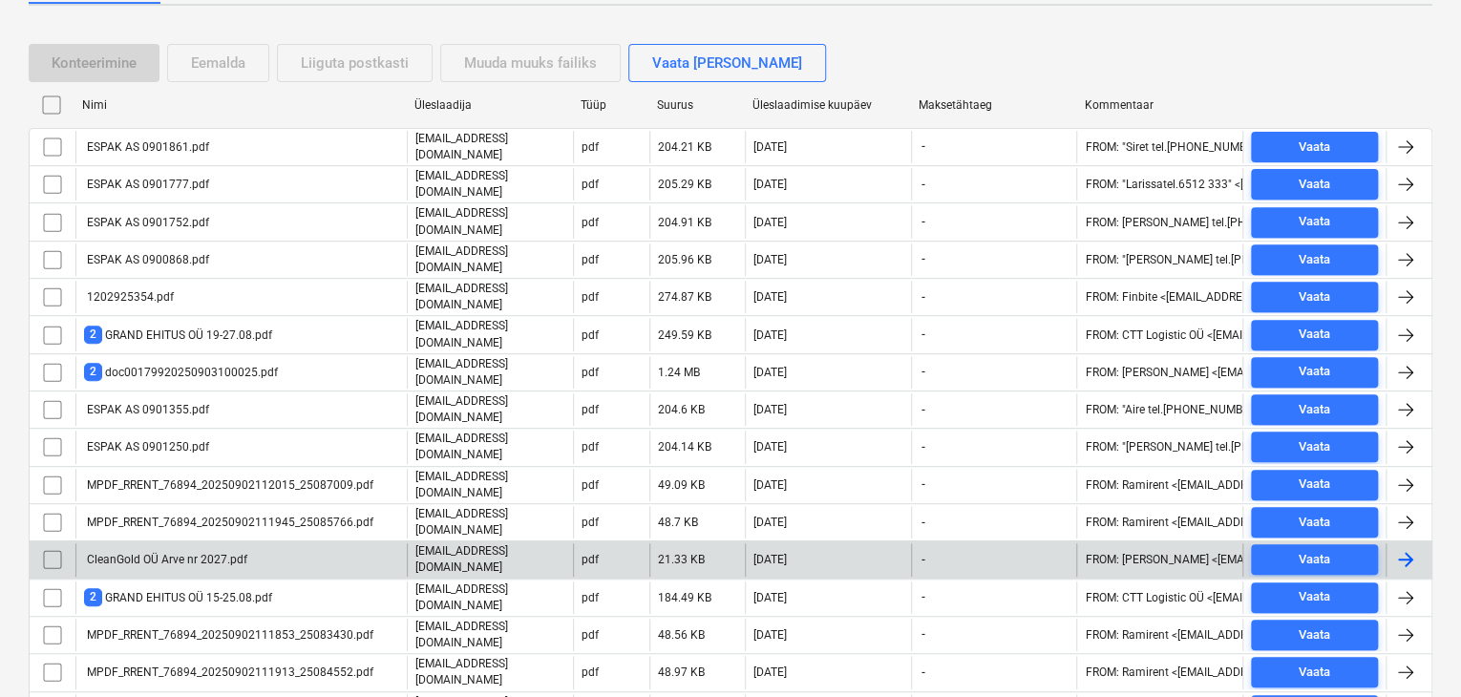
click at [163, 553] on div "CleanGold OÜ Arve nr 2027.pdf" at bounding box center [165, 559] width 163 height 13
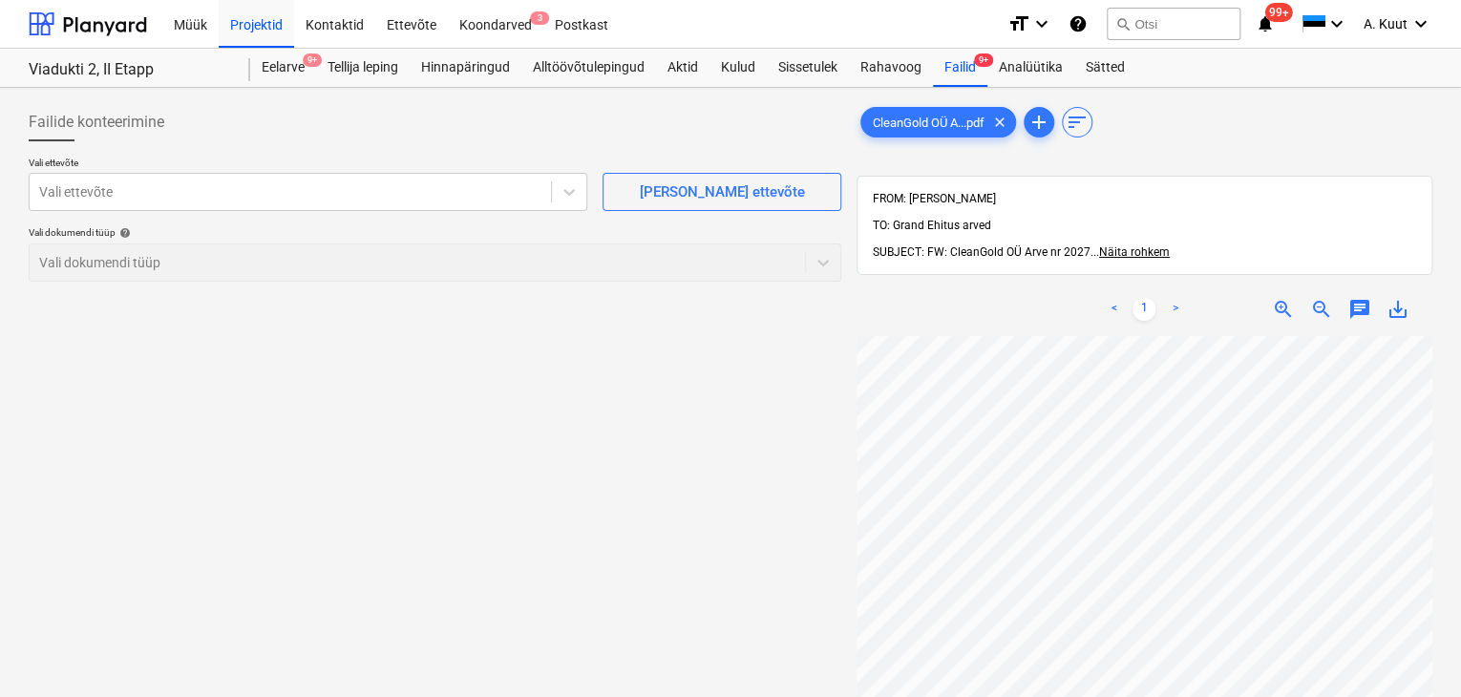
scroll to position [374, 0]
click at [1322, 298] on span "zoom_out" at bounding box center [1321, 309] width 23 height 23
click at [136, 194] on div at bounding box center [290, 191] width 502 height 19
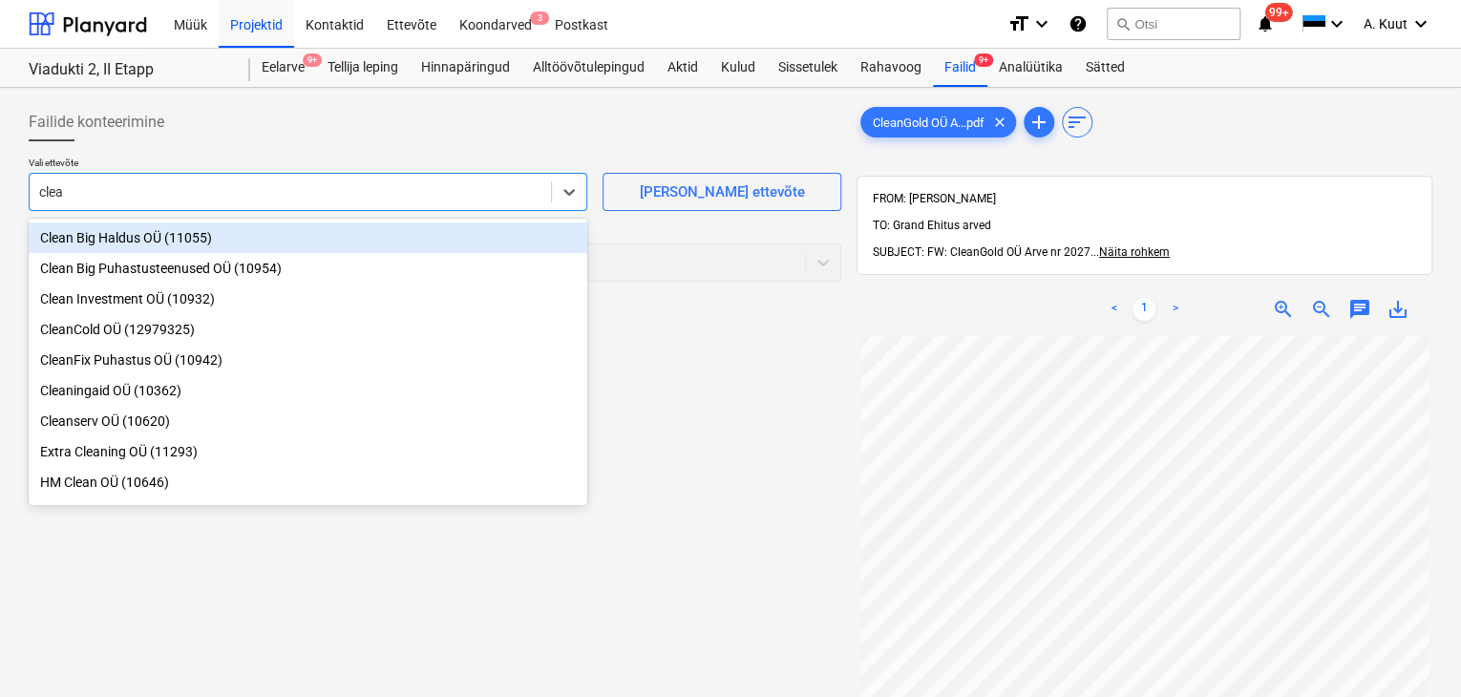
type input "clean"
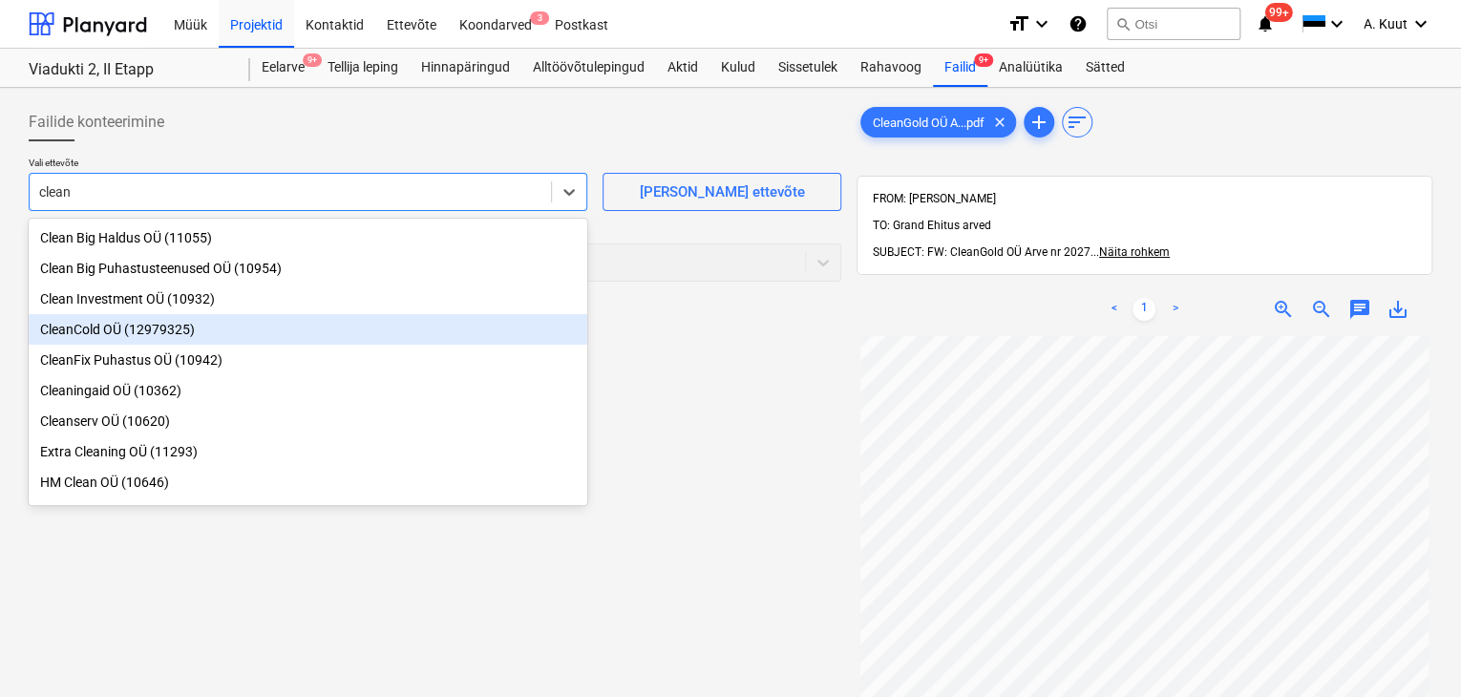
click at [69, 335] on div "CleanCold OÜ (12979325)" at bounding box center [308, 329] width 559 height 31
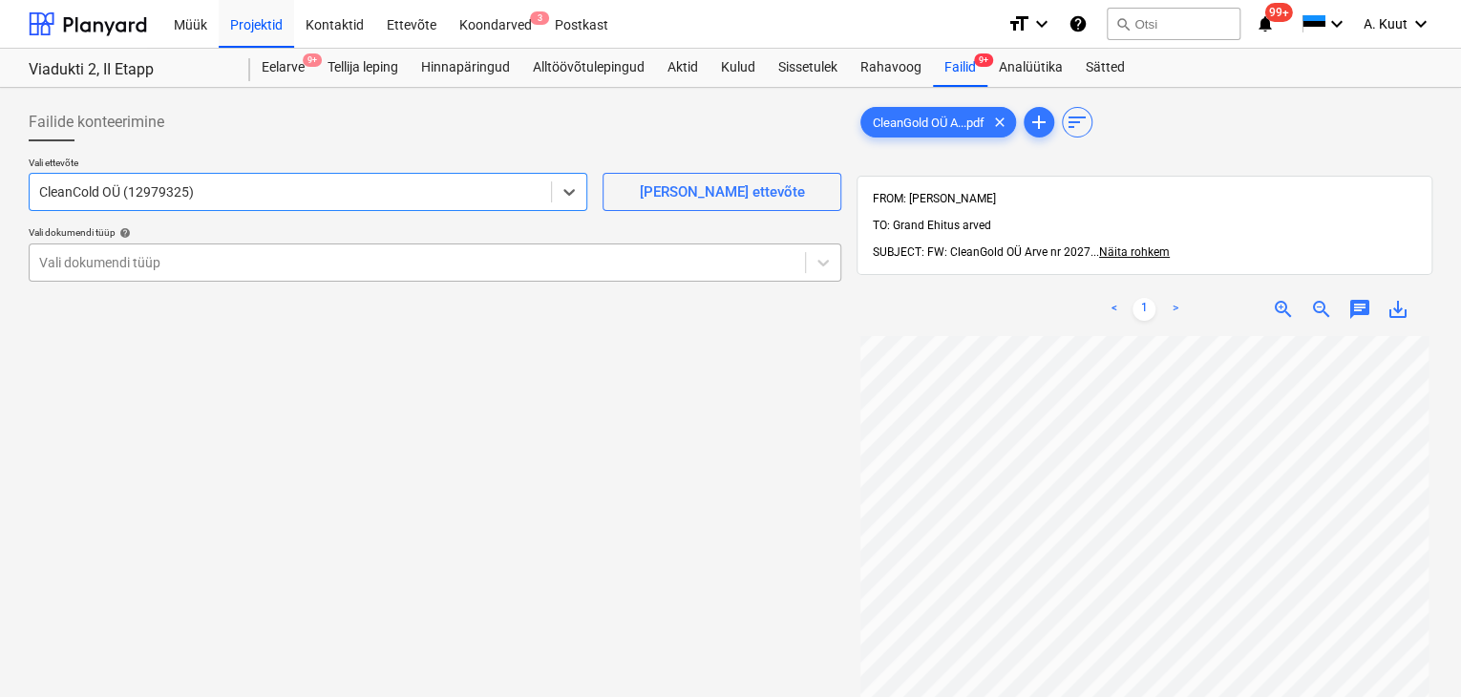
click at [104, 253] on div at bounding box center [417, 262] width 756 height 19
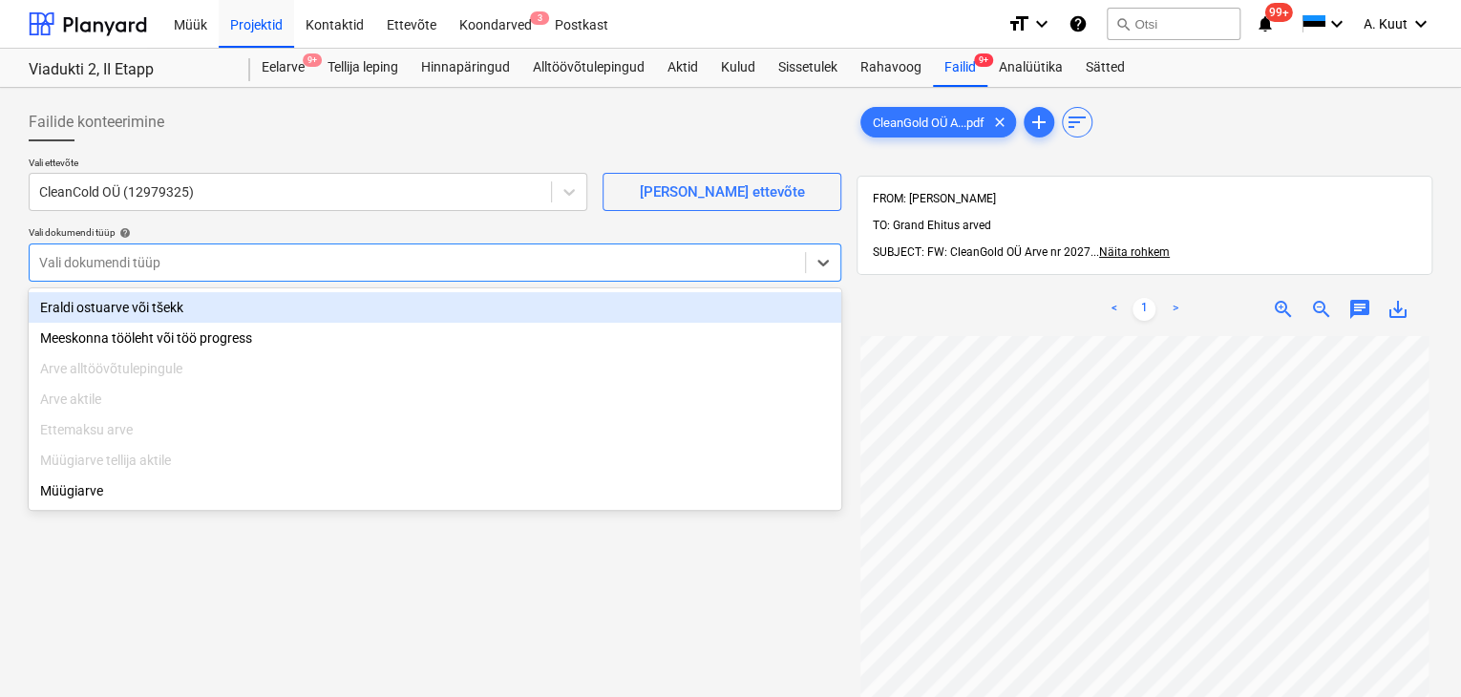
click at [118, 313] on div "Eraldi ostuarve või tšekk" at bounding box center [435, 307] width 813 height 31
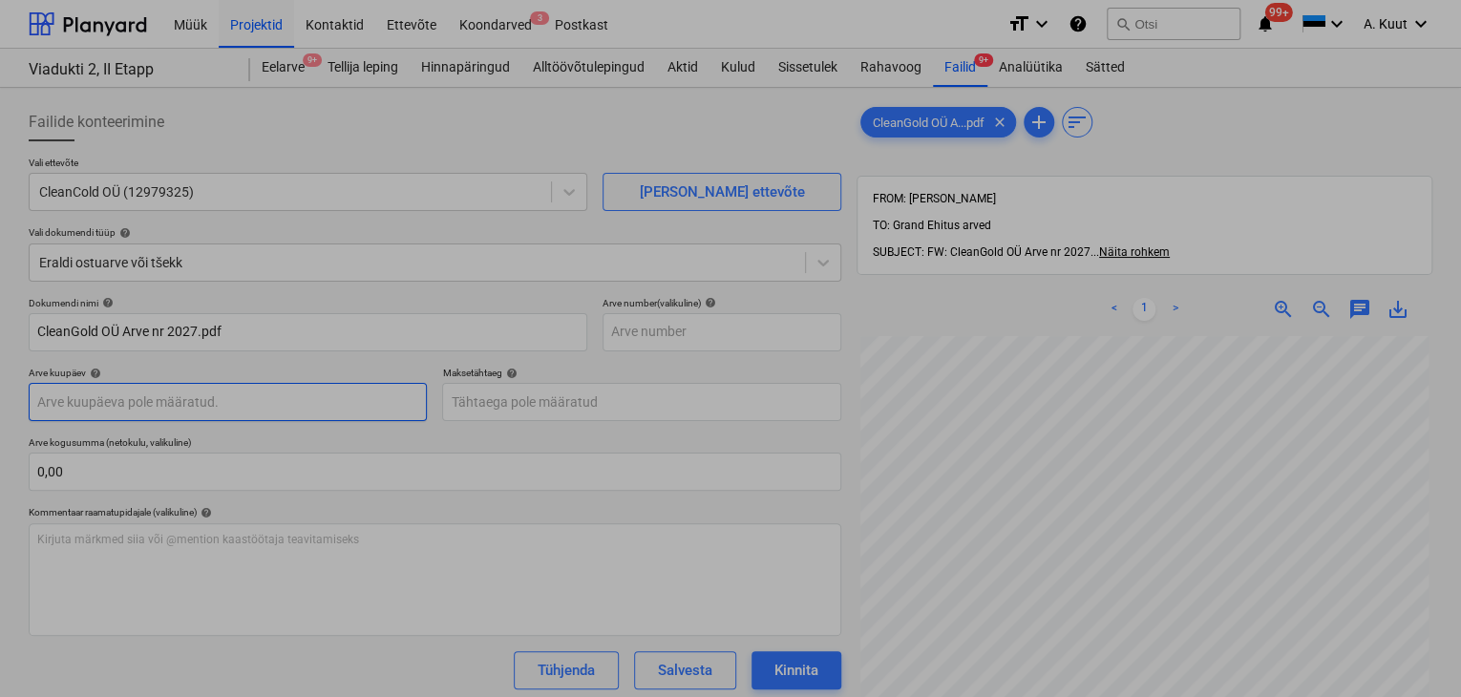
click at [73, 403] on body "Müük Projektid Kontaktid Ettevõte Koondarved 3 Postkast format_size keyboard_ar…" at bounding box center [730, 348] width 1461 height 697
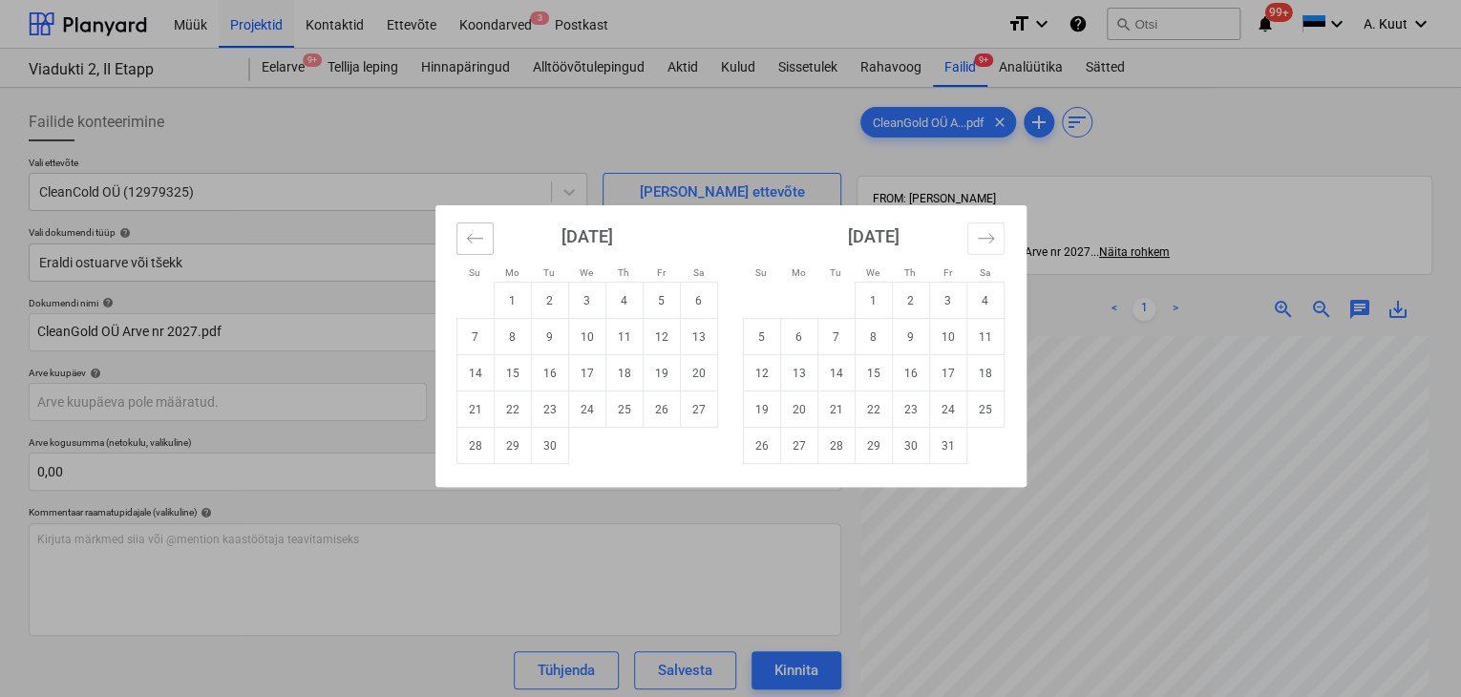
click at [477, 242] on icon "Move backward to switch to the previous month." at bounding box center [475, 238] width 18 height 18
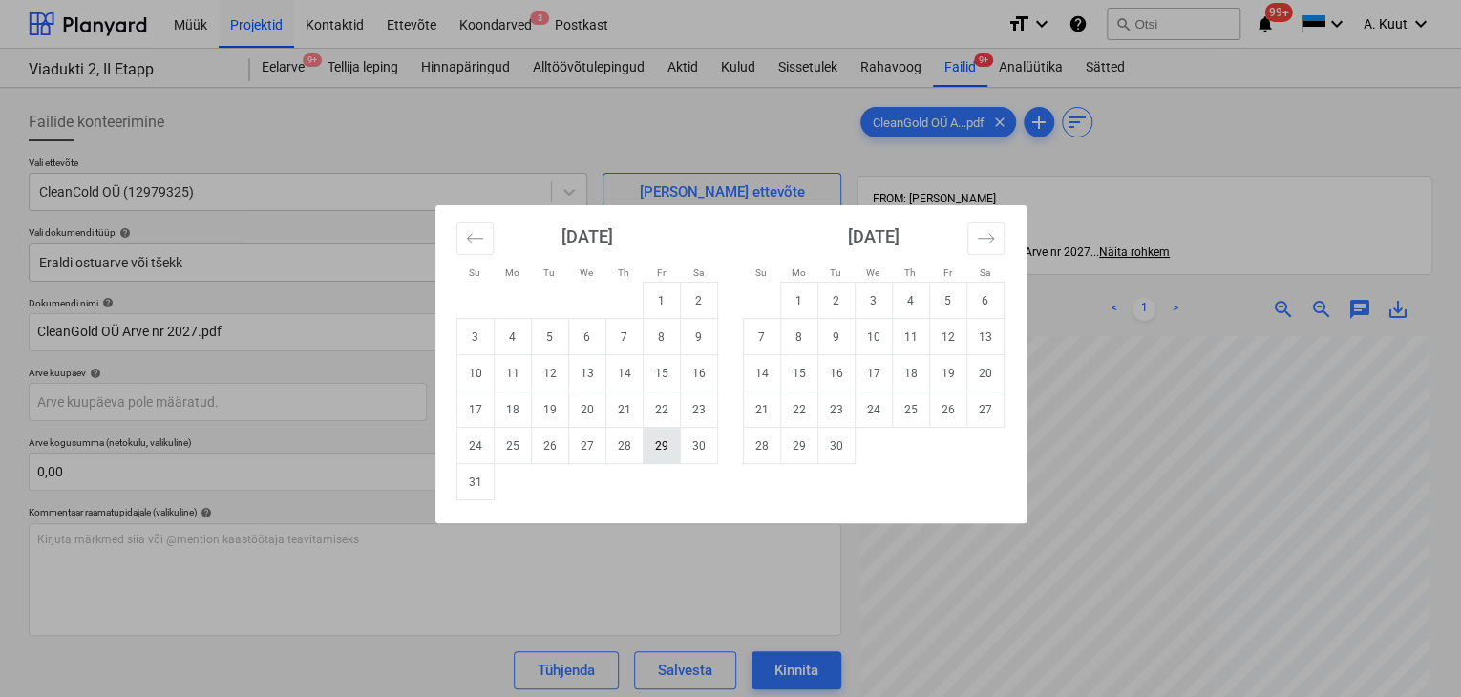
click at [661, 451] on td "29" at bounding box center [661, 446] width 37 height 36
type input "[DATE]"
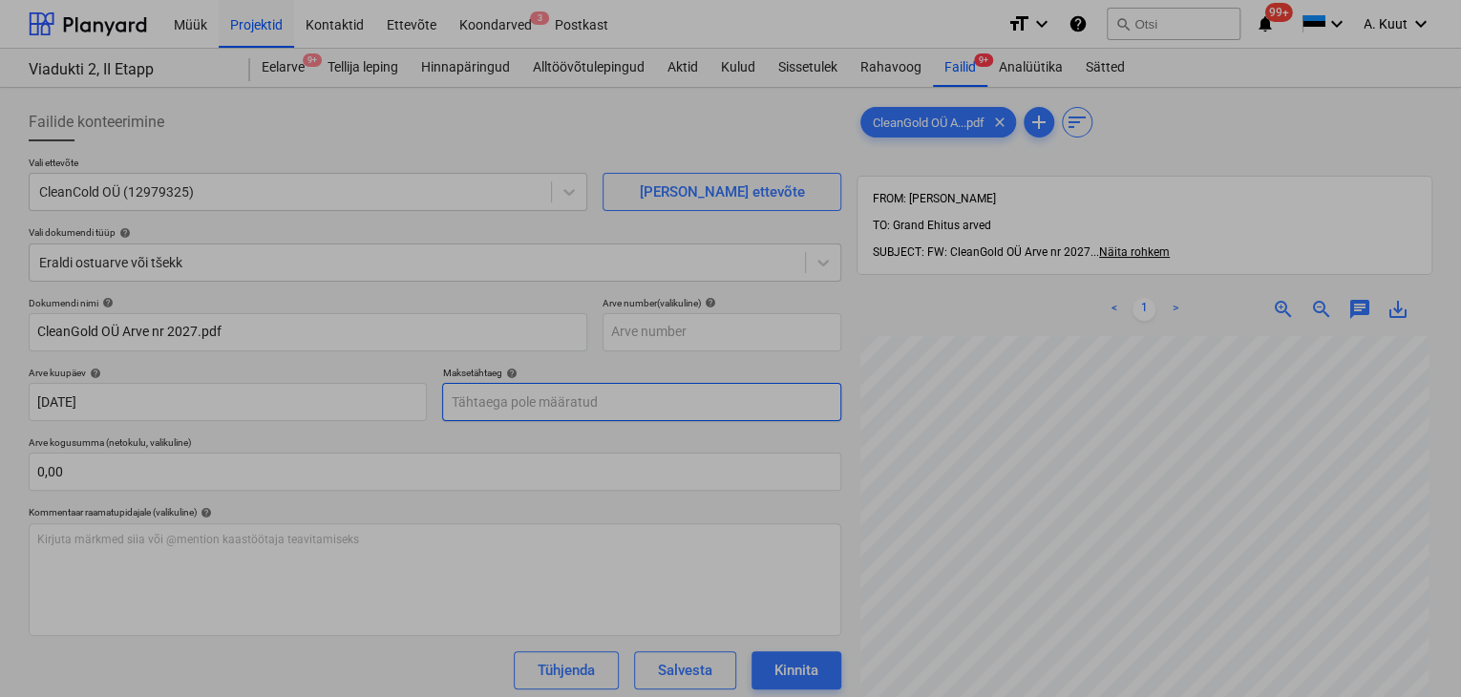
click at [479, 409] on body "Müük Projektid Kontaktid Ettevõte Koondarved 3 Postkast format_size keyboard_ar…" at bounding box center [730, 348] width 1461 height 697
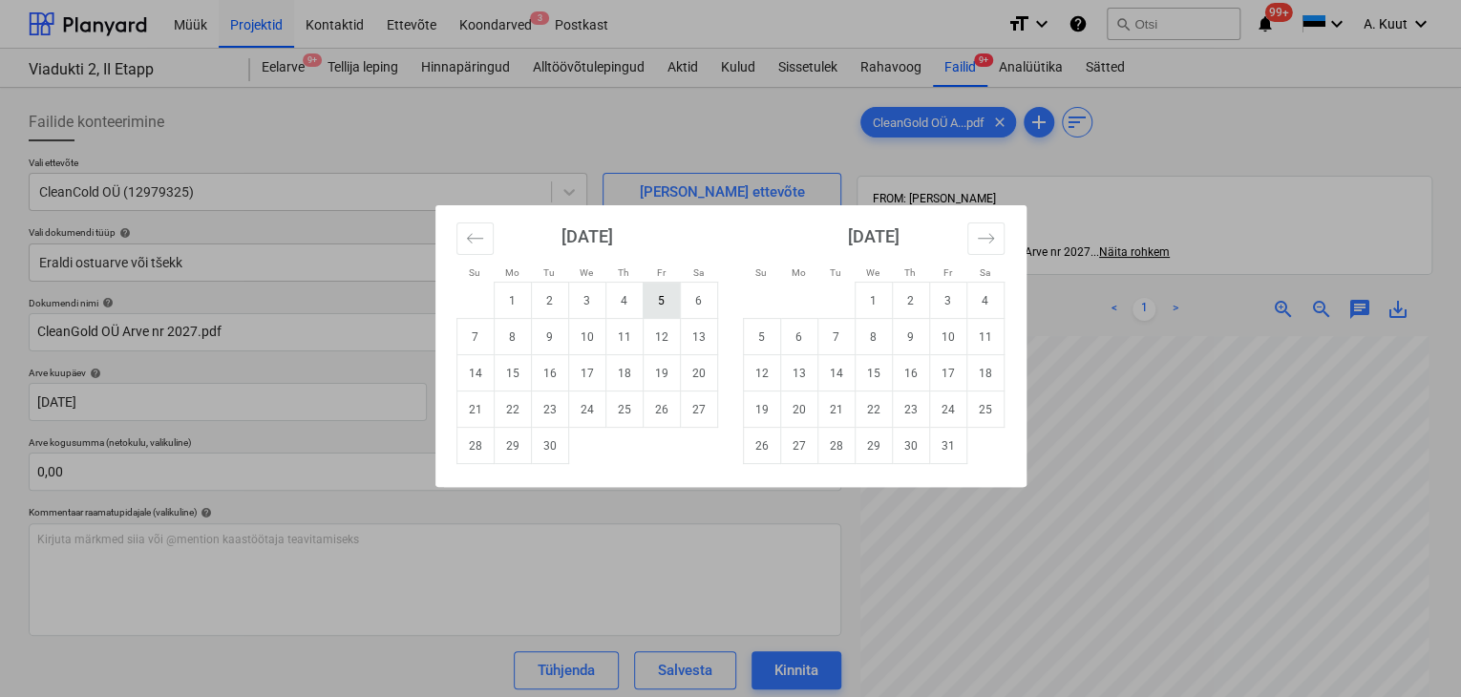
click at [665, 300] on td "5" at bounding box center [661, 301] width 37 height 36
type input "[DATE]"
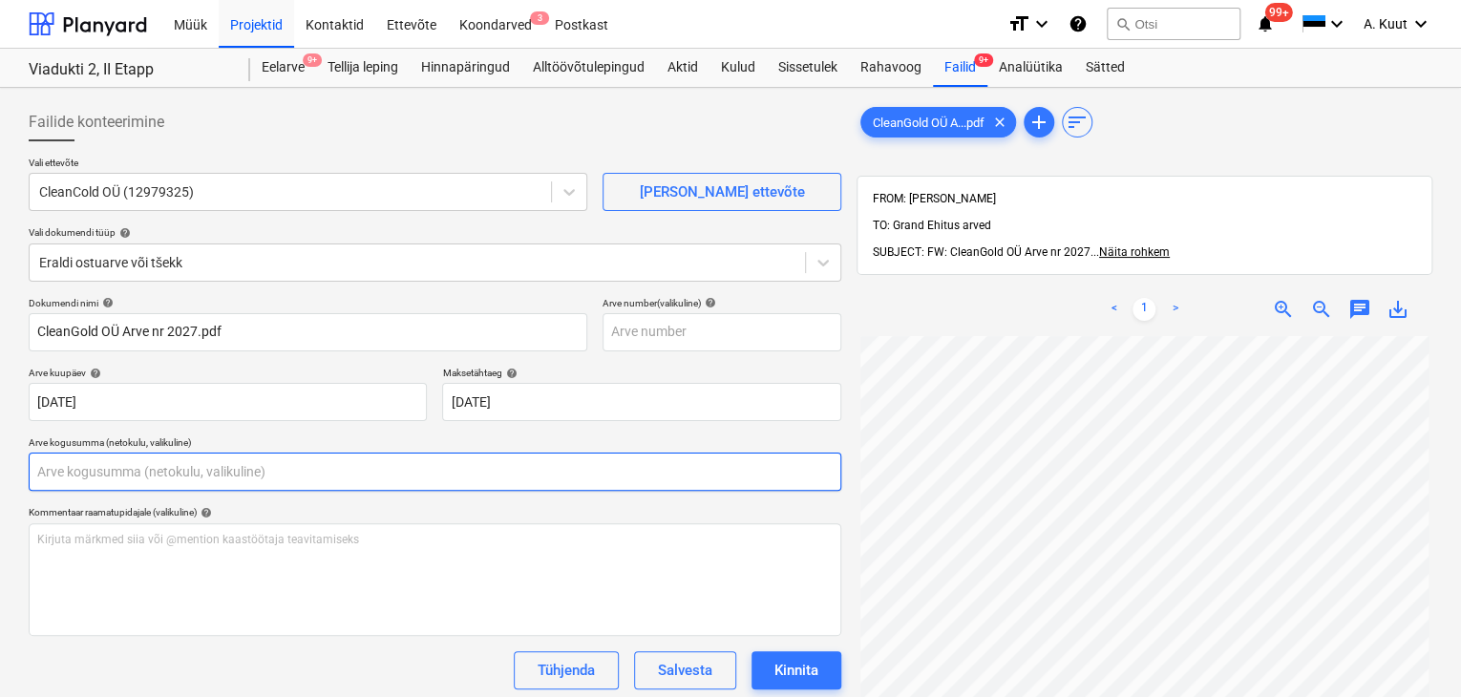
click at [145, 475] on input "text" at bounding box center [435, 472] width 813 height 38
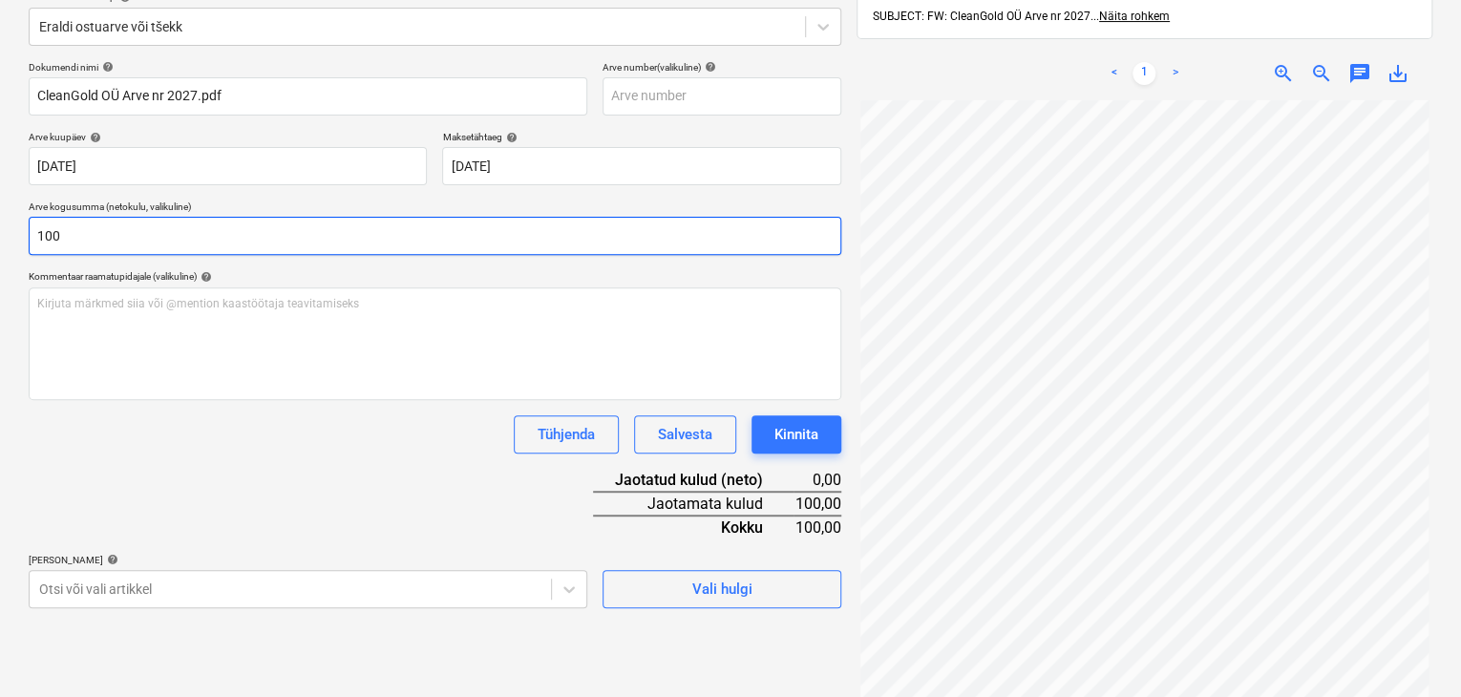
scroll to position [271, 0]
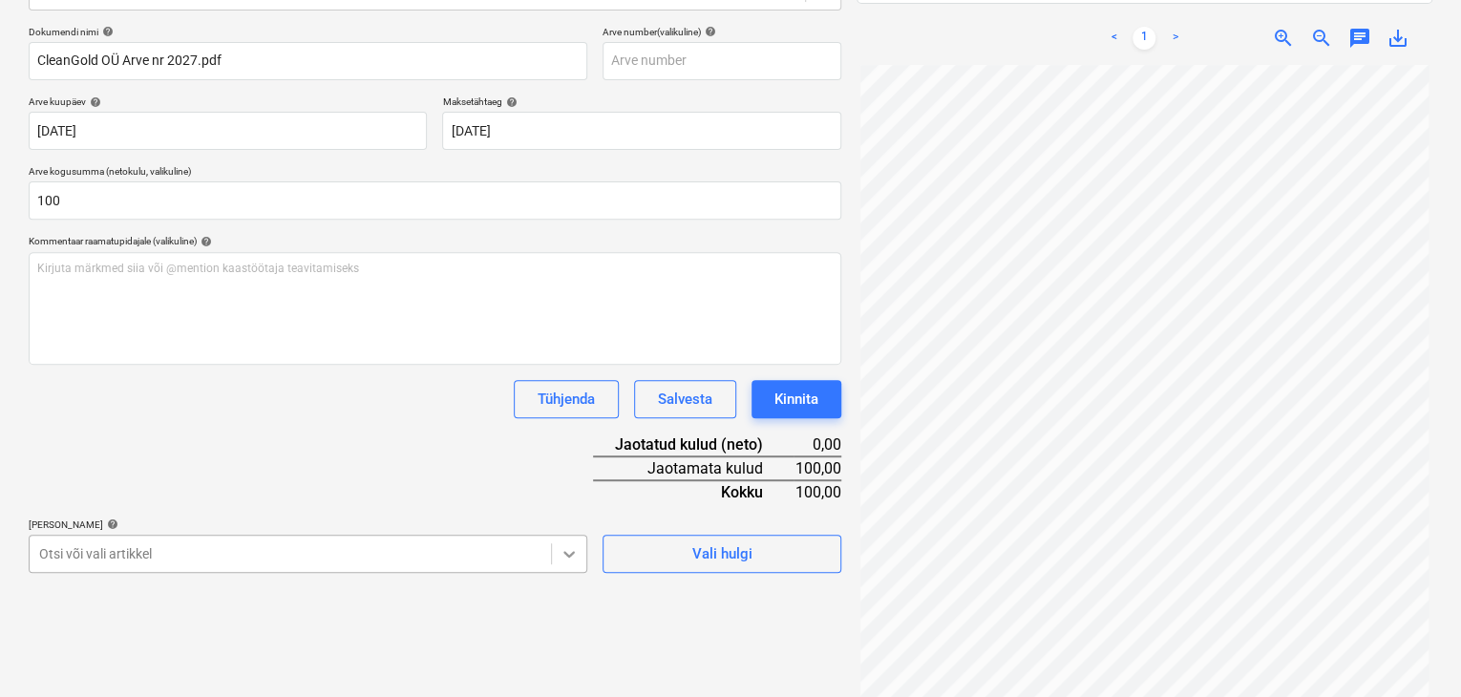
type input "100,00"
click at [571, 426] on body "Müük Projektid Kontaktid Ettevõte Koondarved 3 Postkast format_size keyboard_ar…" at bounding box center [730, 77] width 1461 height 697
type input "lõp"
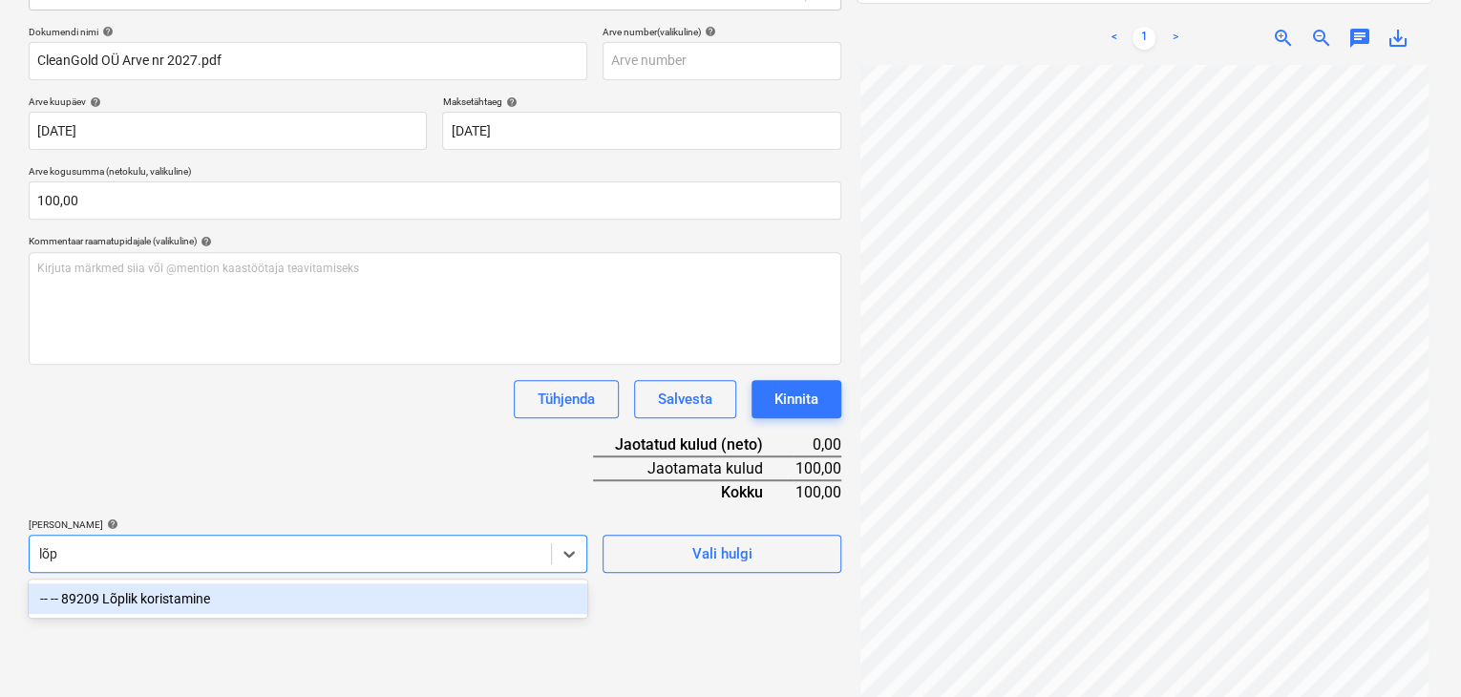
click at [124, 602] on div "-- -- 89209 Lõplik koristamine" at bounding box center [308, 598] width 559 height 31
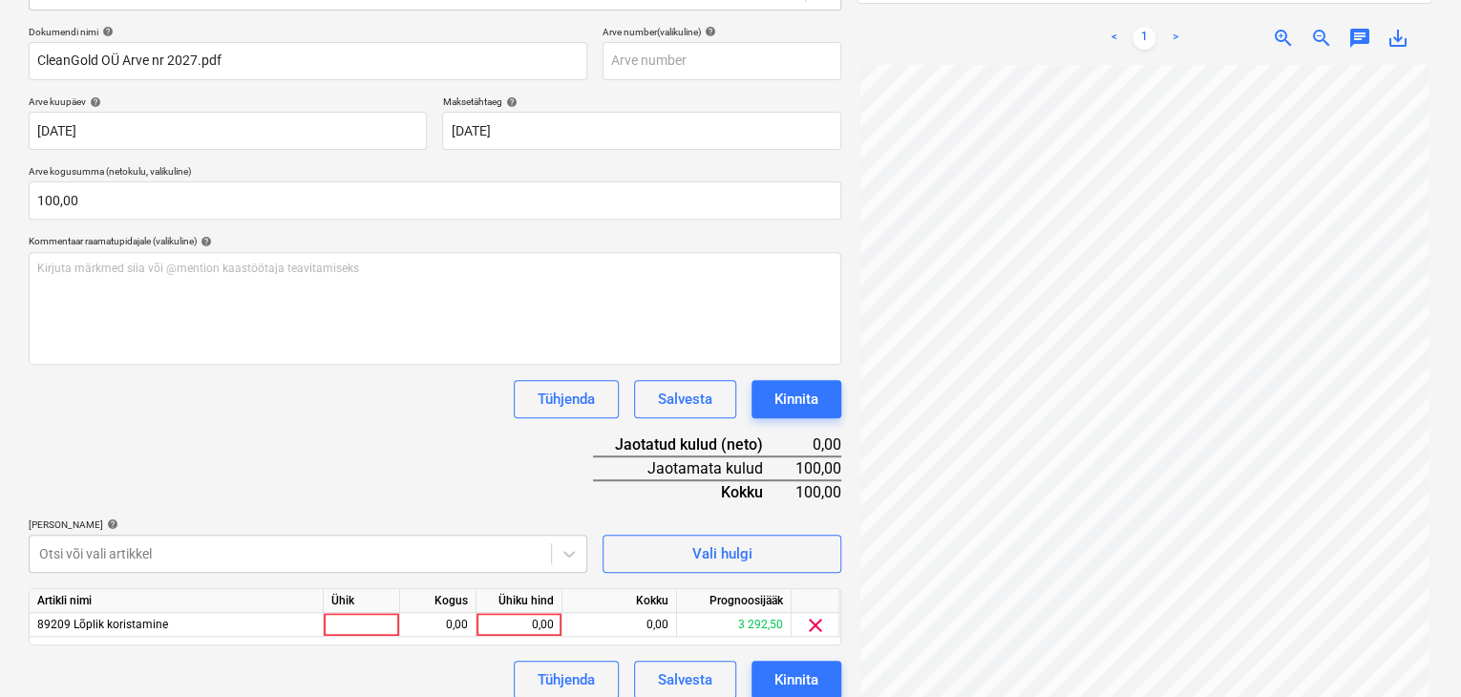
click at [237, 502] on div "Dokumendi nimi help CleanGold OÜ Arve nr 2027.pdf Arve number (valikuline) help…" at bounding box center [435, 362] width 813 height 673
click at [538, 617] on div "0,00" at bounding box center [519, 625] width 70 height 24
type input "100"
click at [362, 476] on div "Dokumendi nimi help CleanGold OÜ Arve nr 2027.pdf Arve number (valikuline) help…" at bounding box center [435, 362] width 813 height 673
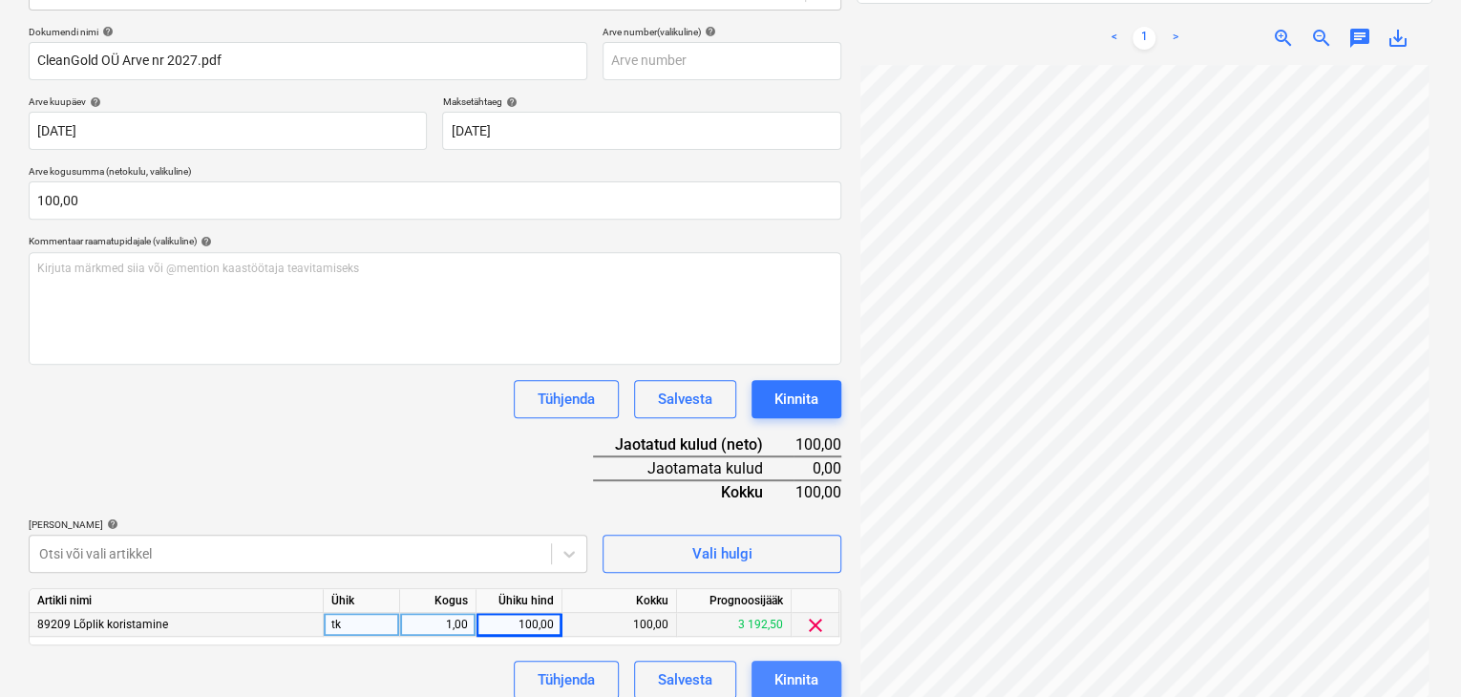
click at [803, 681] on div "Kinnita" at bounding box center [796, 679] width 44 height 25
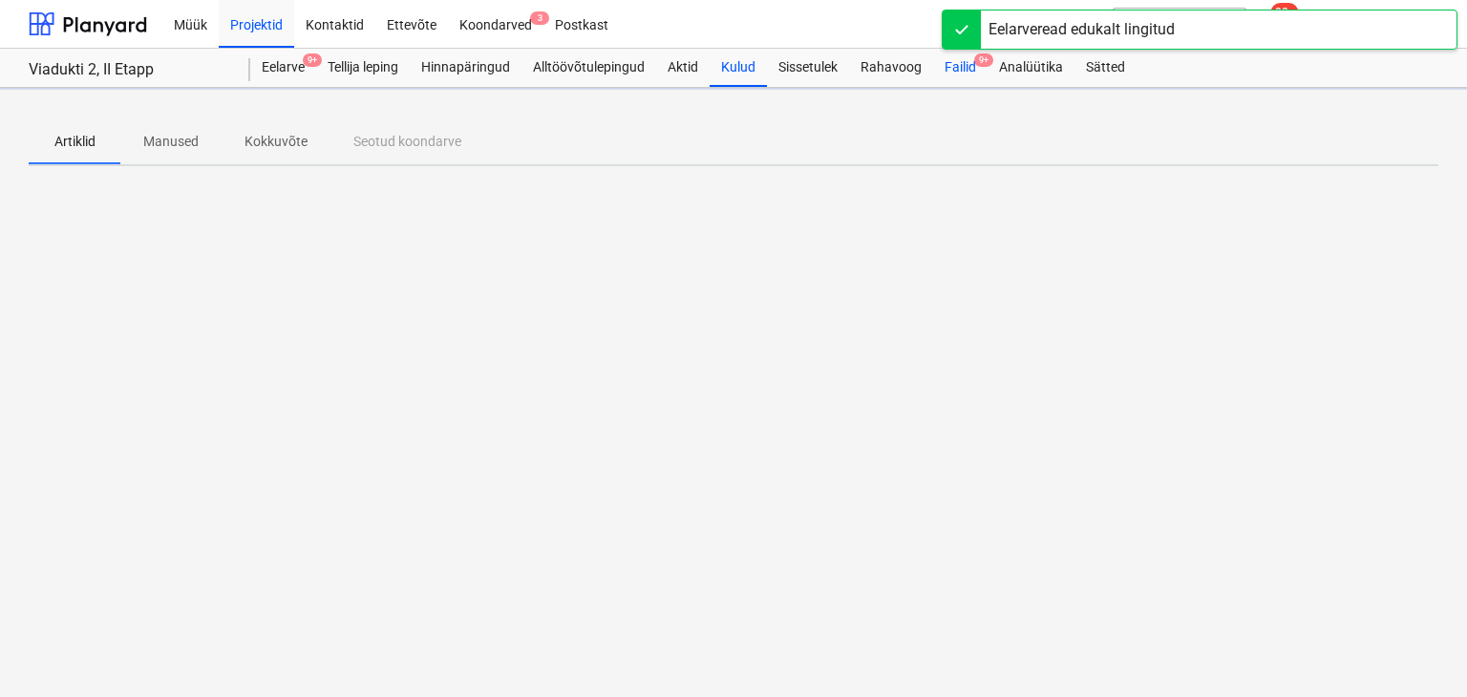
click at [966, 72] on div "Failid 9+" at bounding box center [960, 68] width 54 height 38
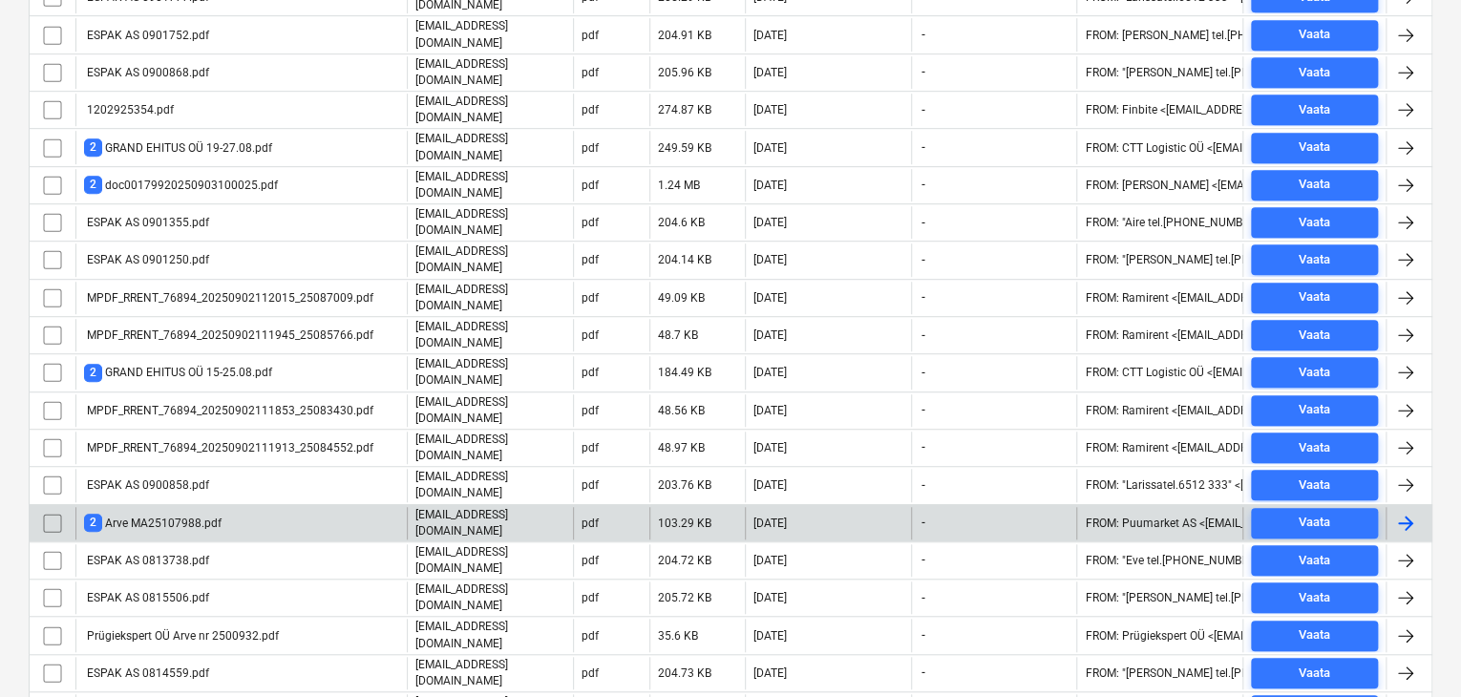
scroll to position [477, 0]
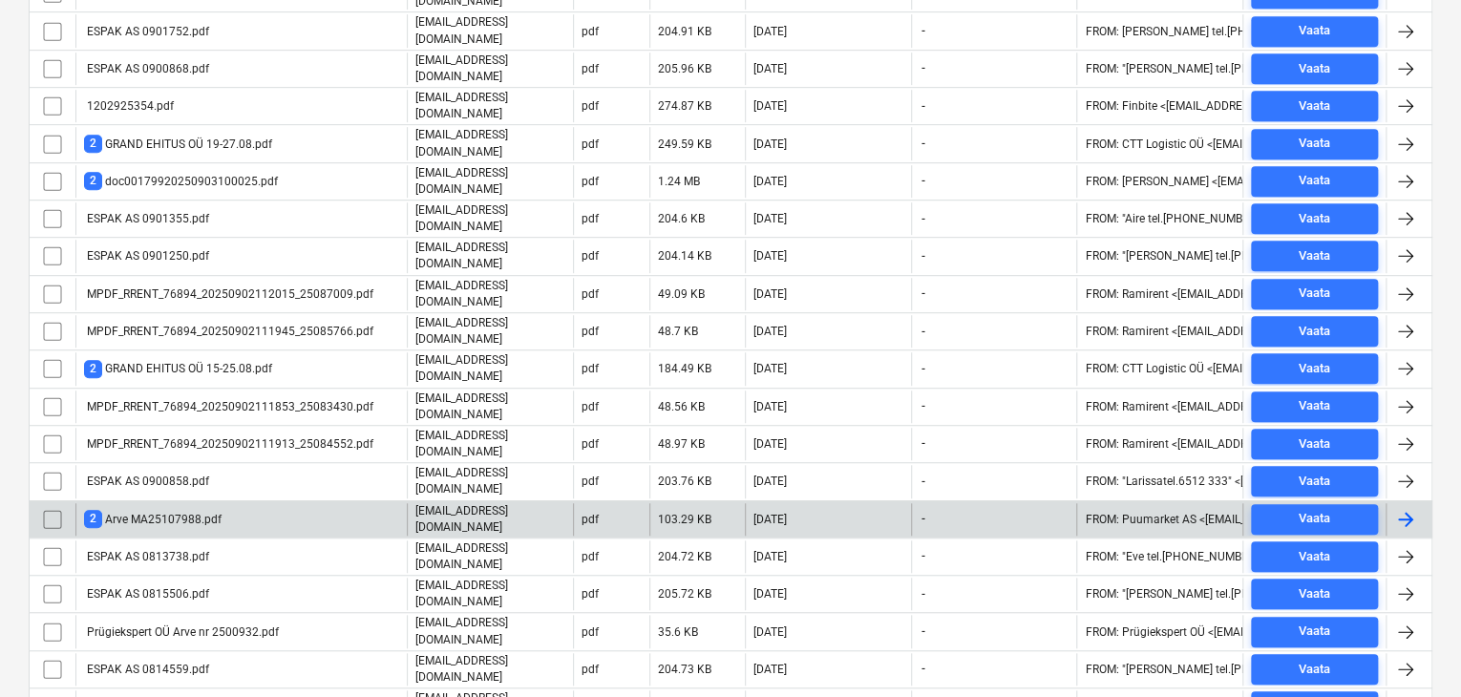
click at [193, 510] on div "2 Arve MA25107988.pdf" at bounding box center [153, 519] width 138 height 18
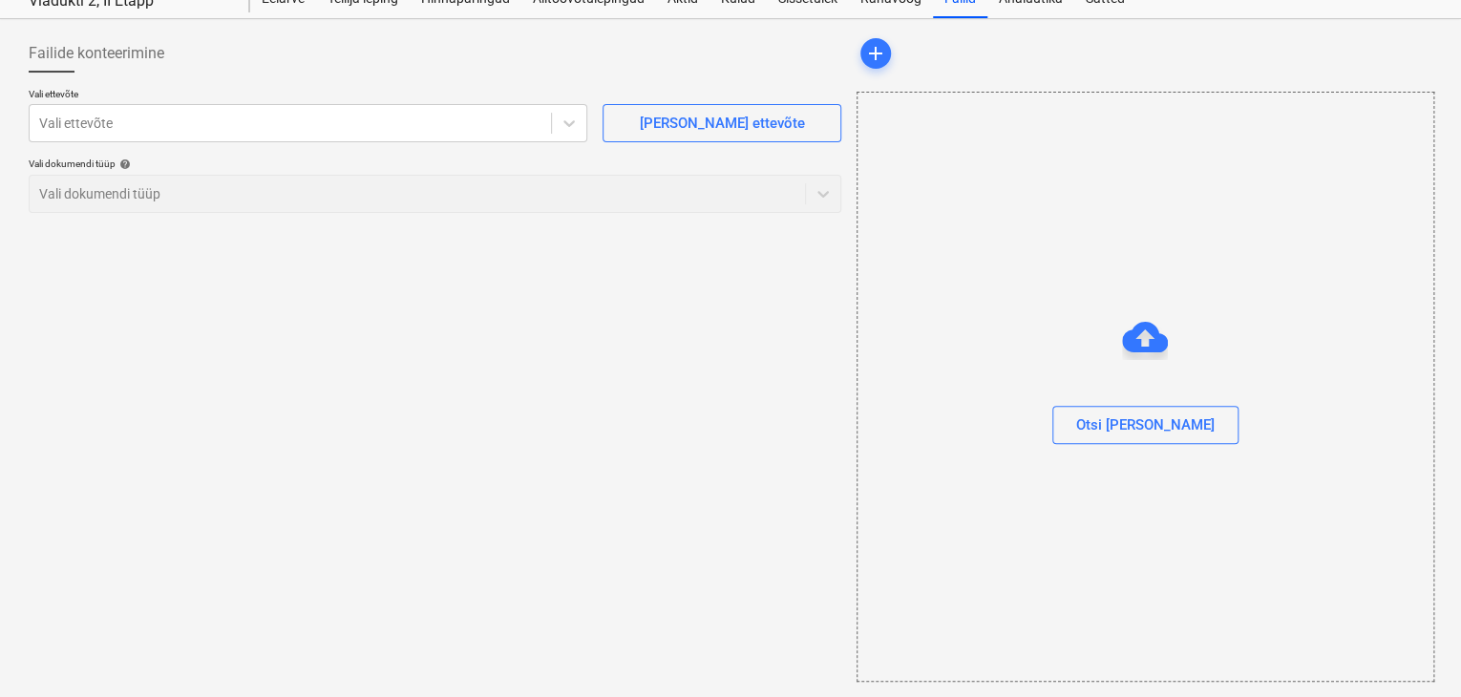
scroll to position [68, 0]
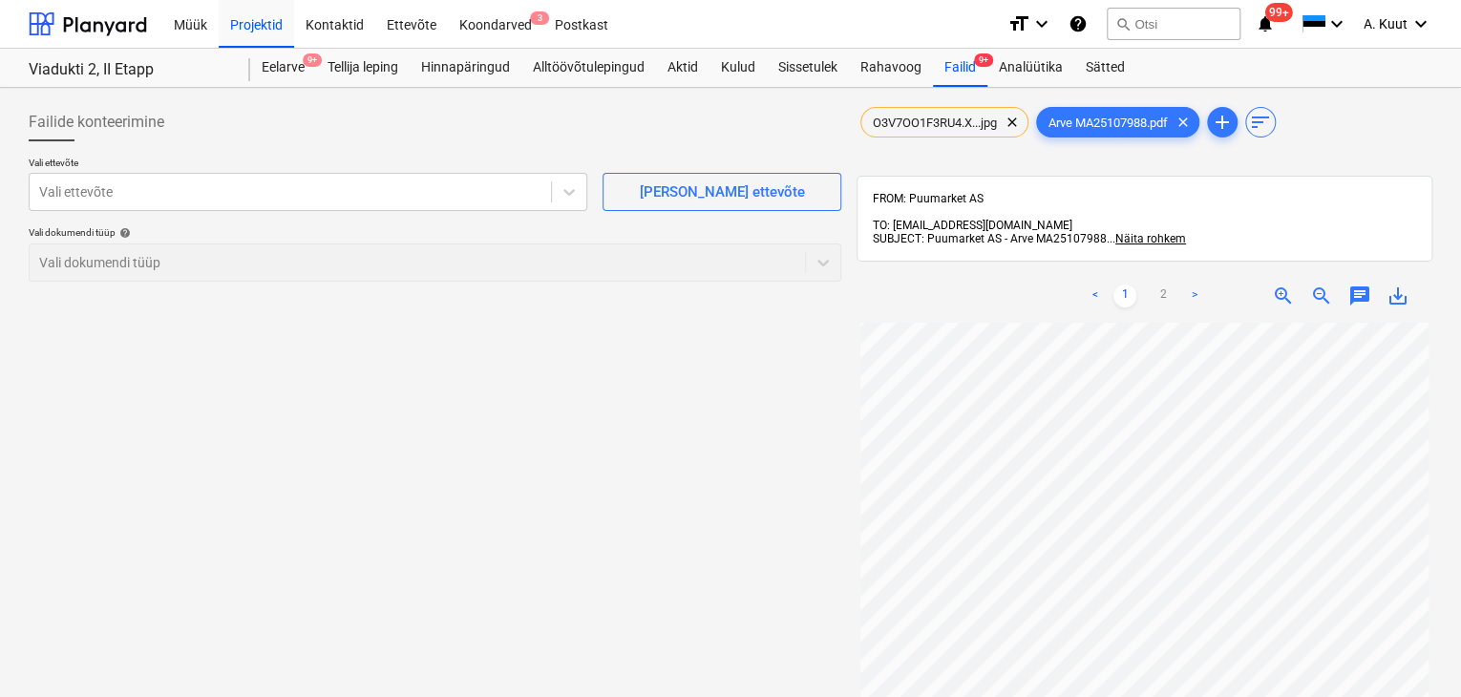
scroll to position [174, 2]
click at [86, 193] on div at bounding box center [290, 191] width 502 height 19
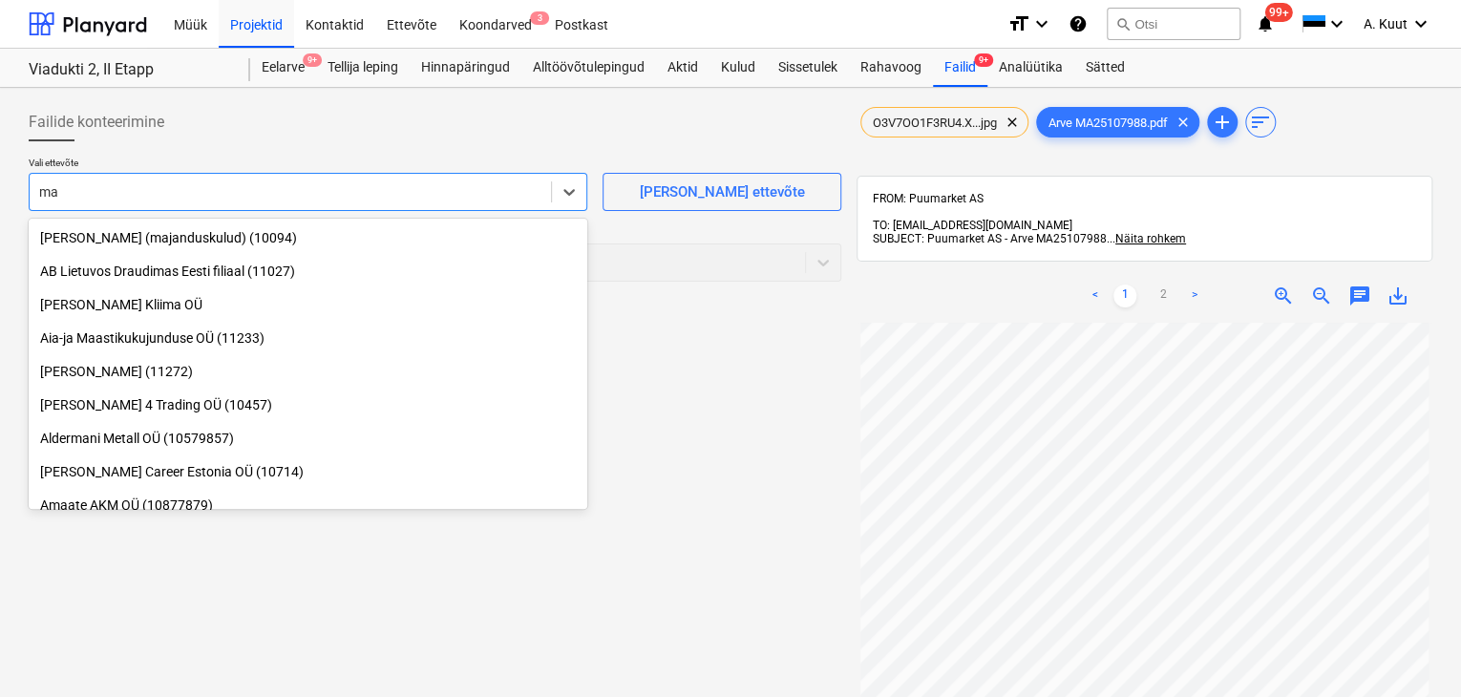
type input "m"
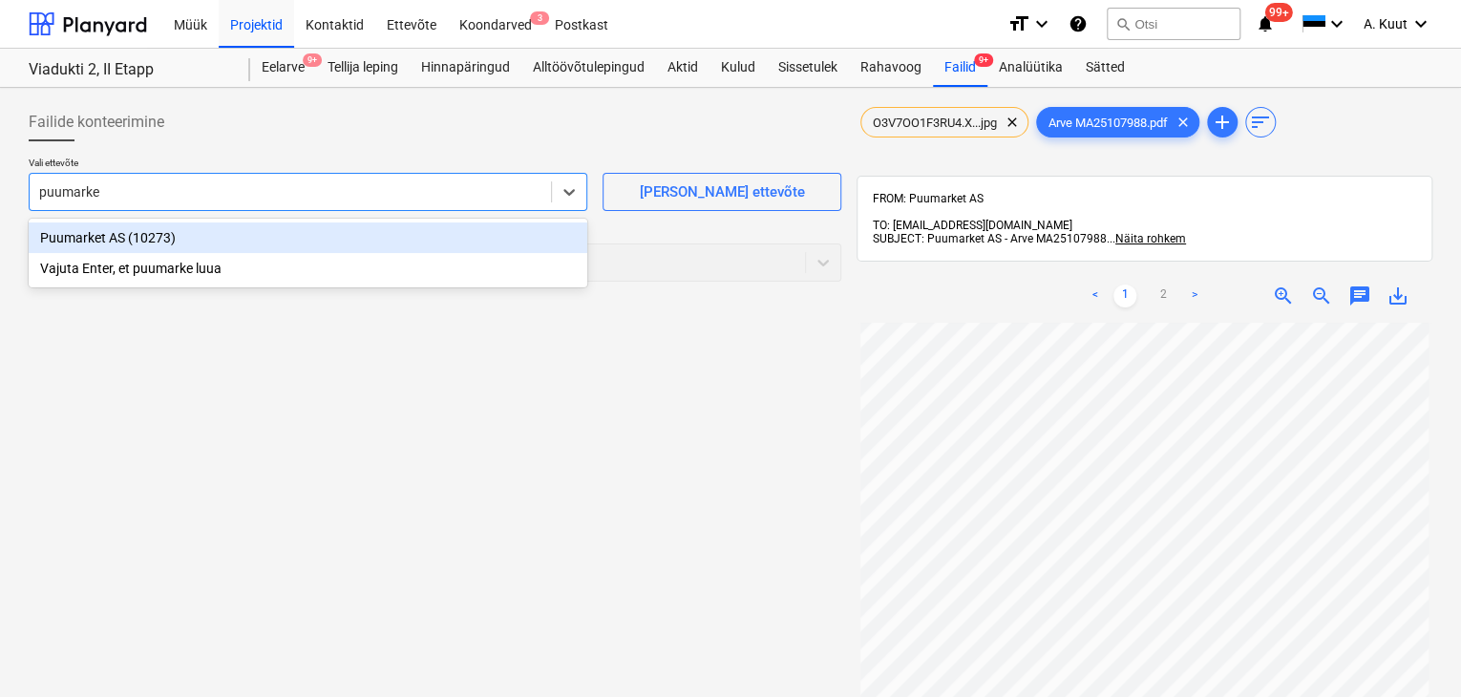
type input "puumarket"
click at [97, 235] on div "Puumarket AS (10273)" at bounding box center [308, 237] width 559 height 31
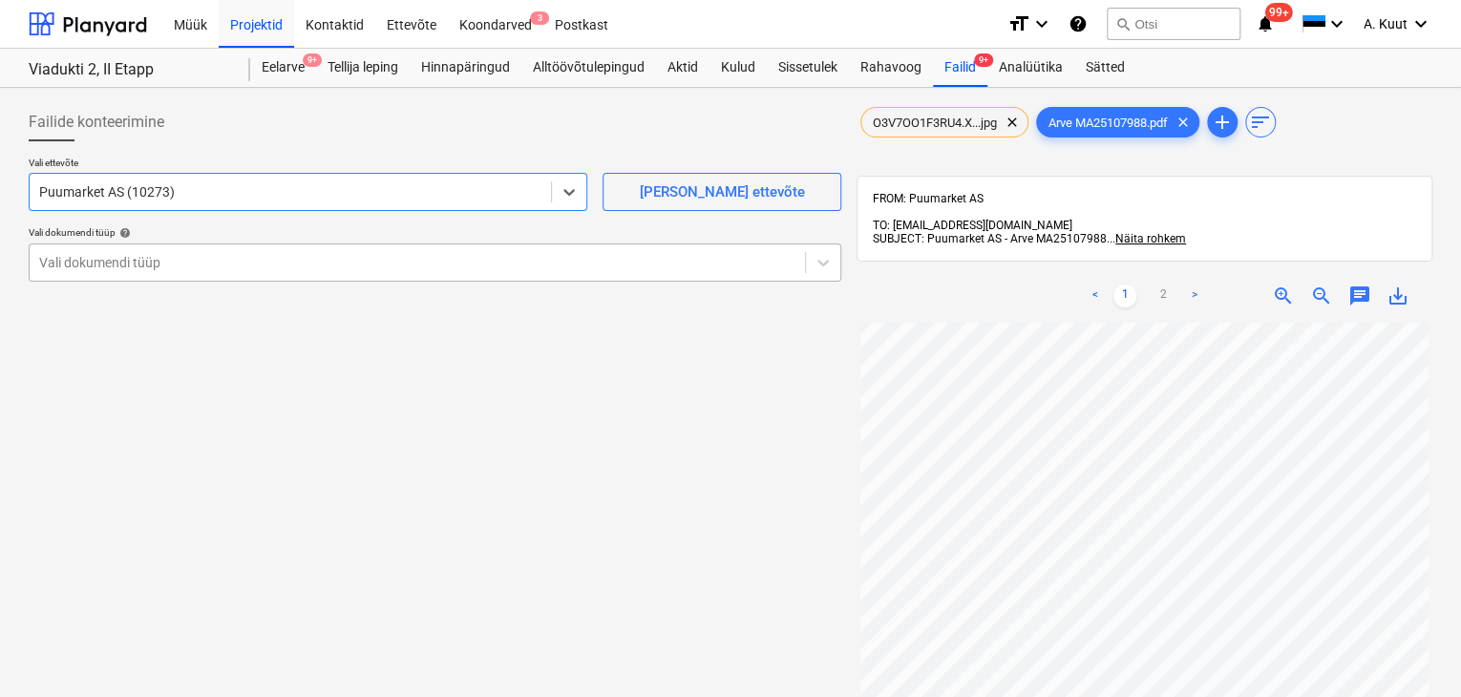
click at [120, 263] on div at bounding box center [417, 262] width 756 height 19
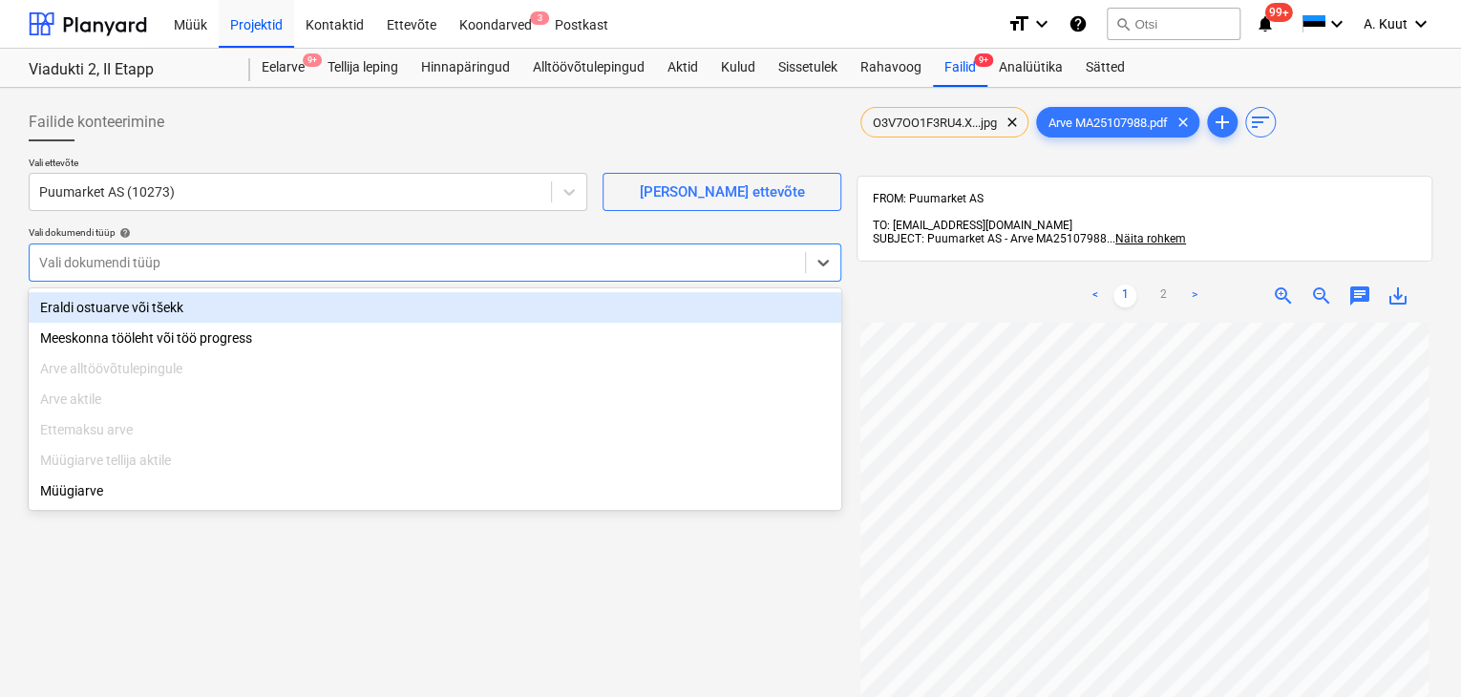
click at [122, 308] on div "Eraldi ostuarve või tšekk" at bounding box center [435, 307] width 813 height 31
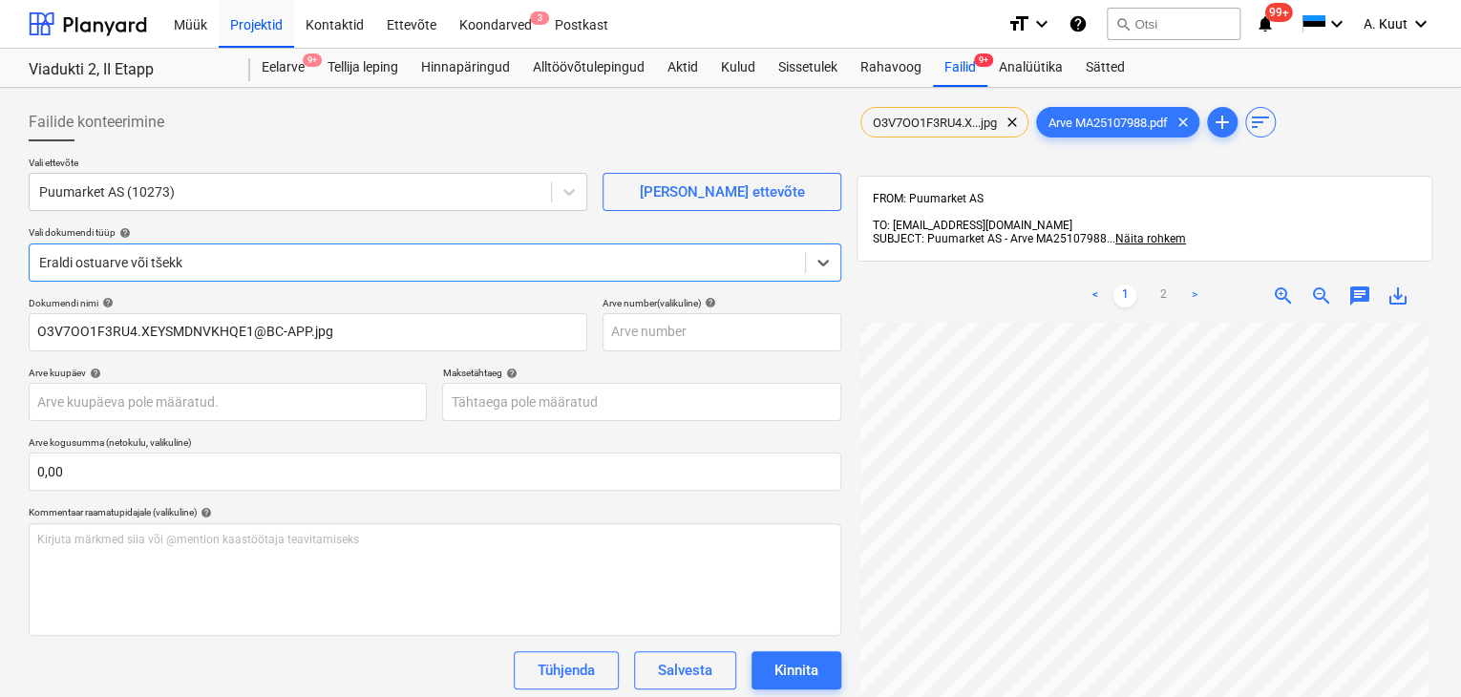
scroll to position [0, 2]
click at [164, 402] on body "Müük Projektid Kontaktid Ettevõte Koondarved 3 Postkast format_size keyboard_ar…" at bounding box center [730, 348] width 1461 height 697
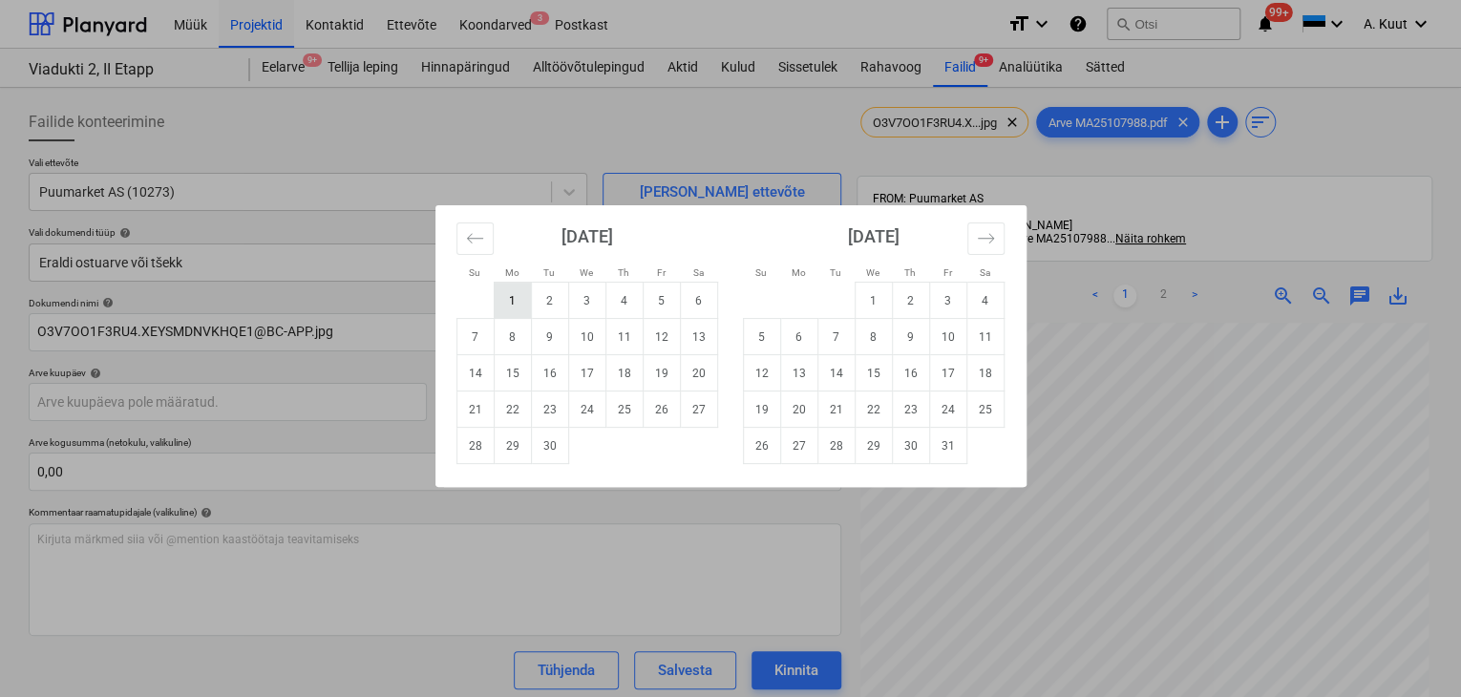
click at [513, 300] on td "1" at bounding box center [512, 301] width 37 height 36
type input "[DATE]"
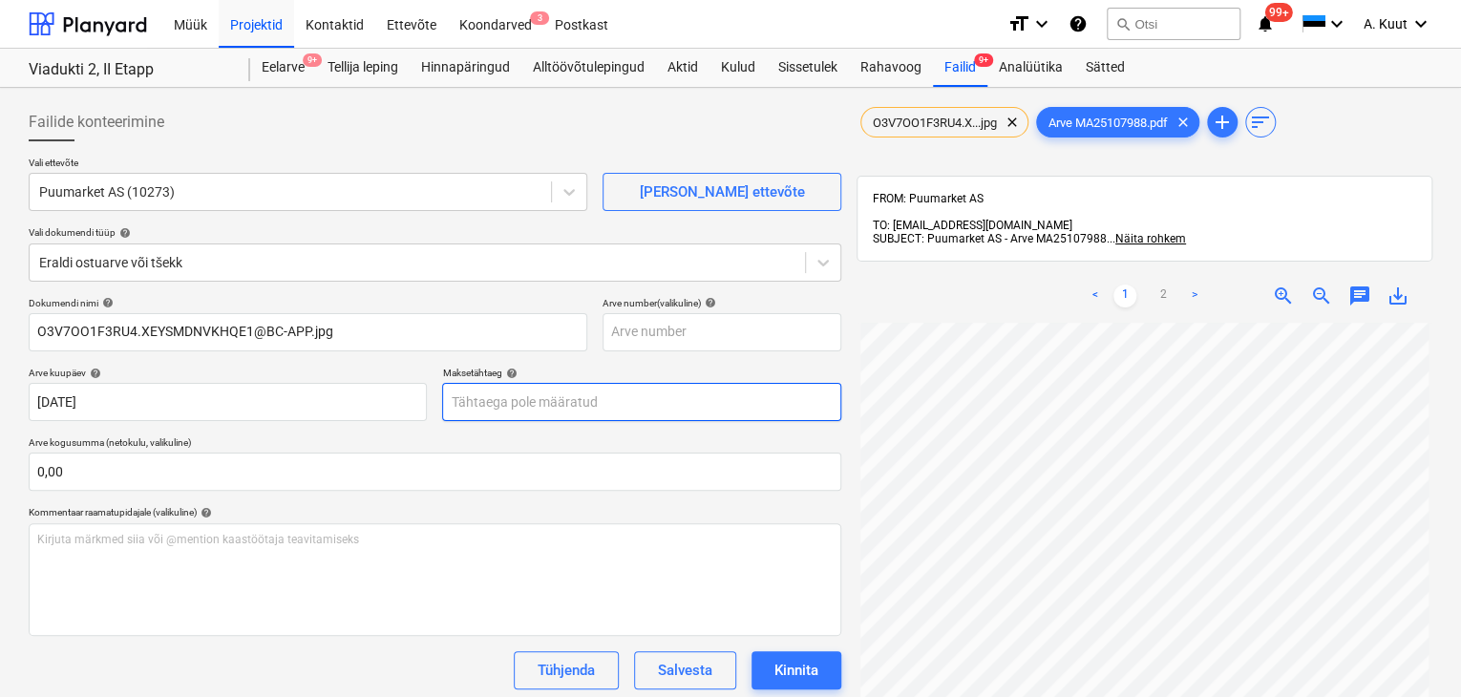
click at [463, 403] on body "Müük Projektid Kontaktid Ettevõte Koondarved 3 Postkast format_size keyboard_ar…" at bounding box center [730, 348] width 1461 height 697
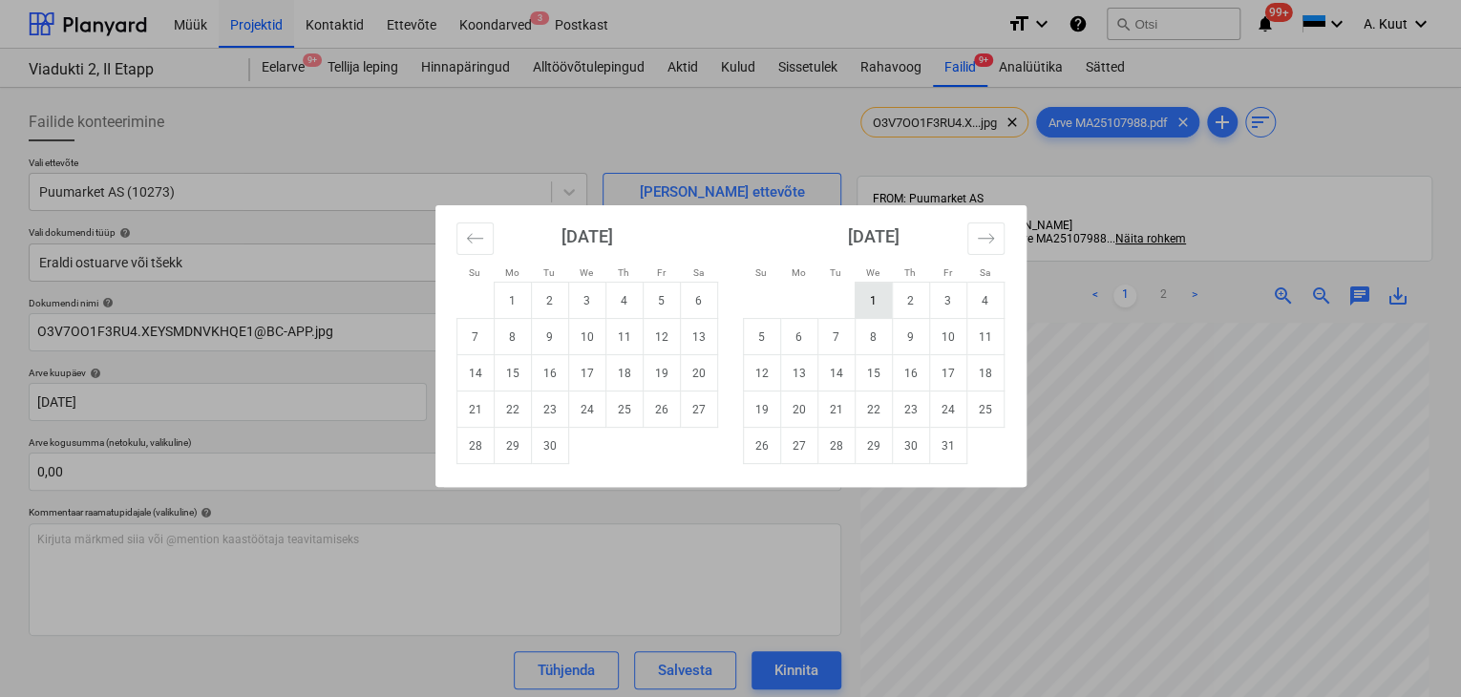
click at [875, 295] on td "1" at bounding box center [873, 301] width 37 height 36
type input "[DATE]"
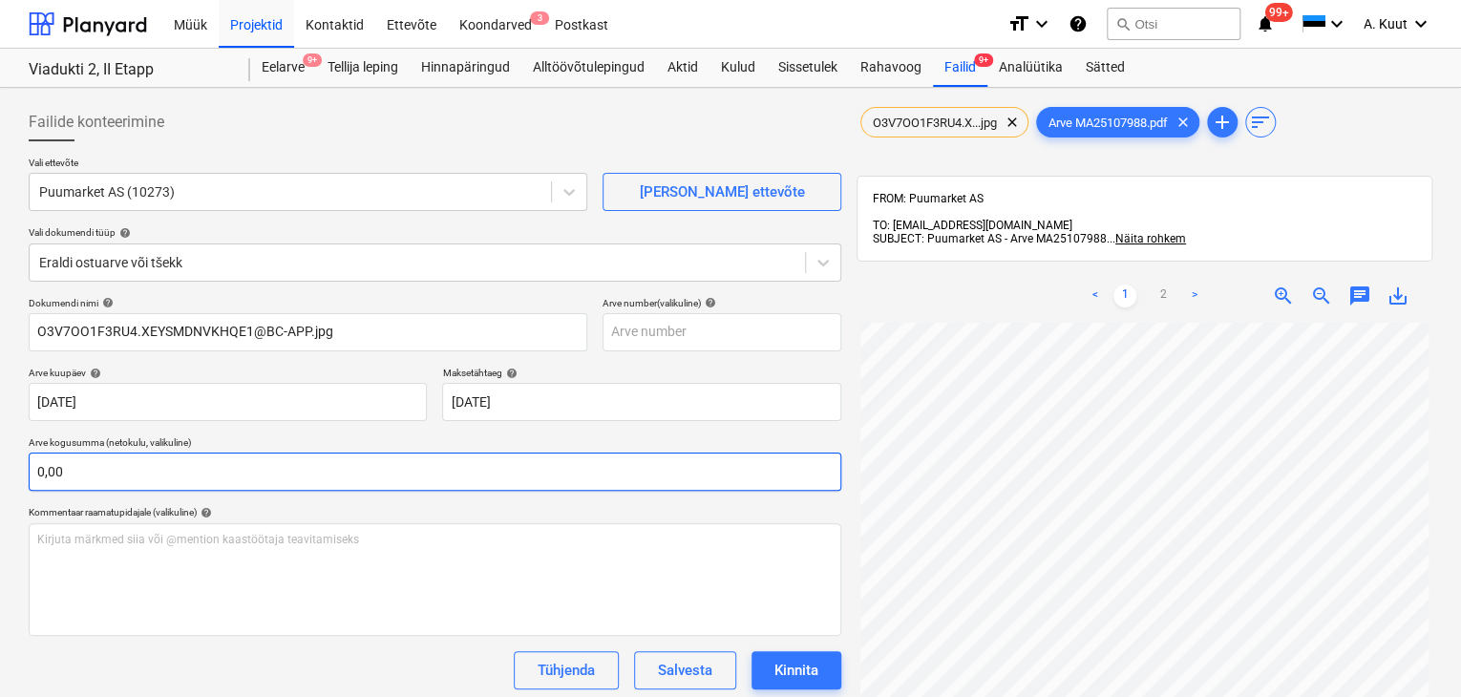
scroll to position [174, 2]
click at [61, 472] on input "text" at bounding box center [435, 472] width 813 height 38
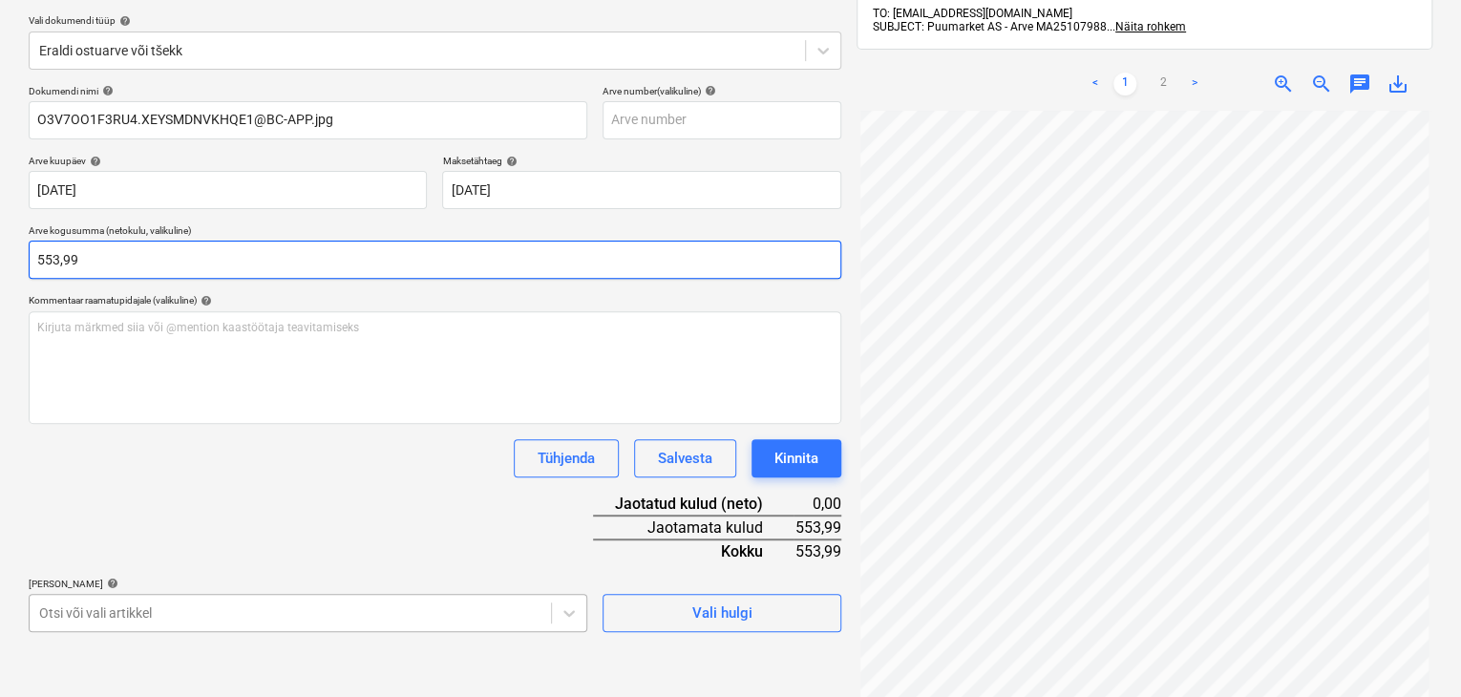
scroll to position [271, 0]
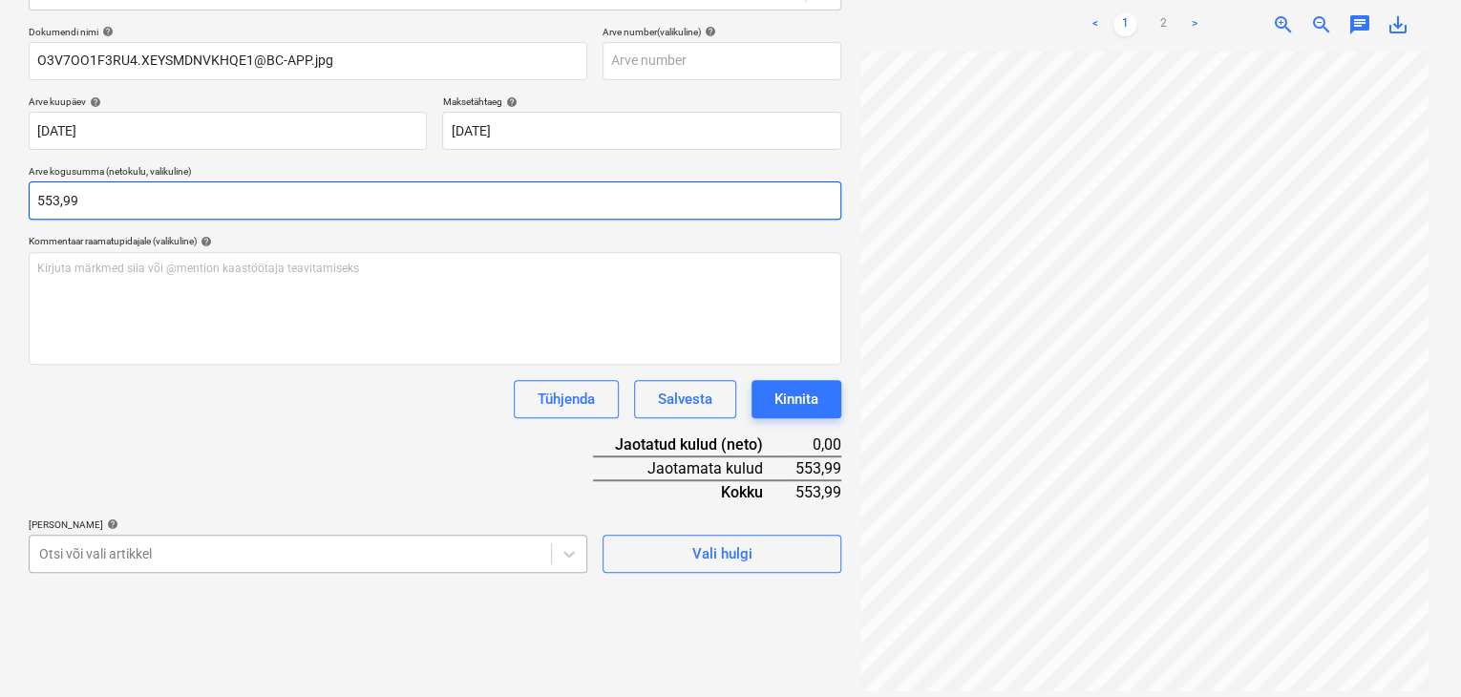
type input "553,99"
click at [244, 426] on body "Müük Projektid Kontaktid Ettevõte Koondarved 3 Postkast format_size keyboard_ar…" at bounding box center [730, 77] width 1461 height 697
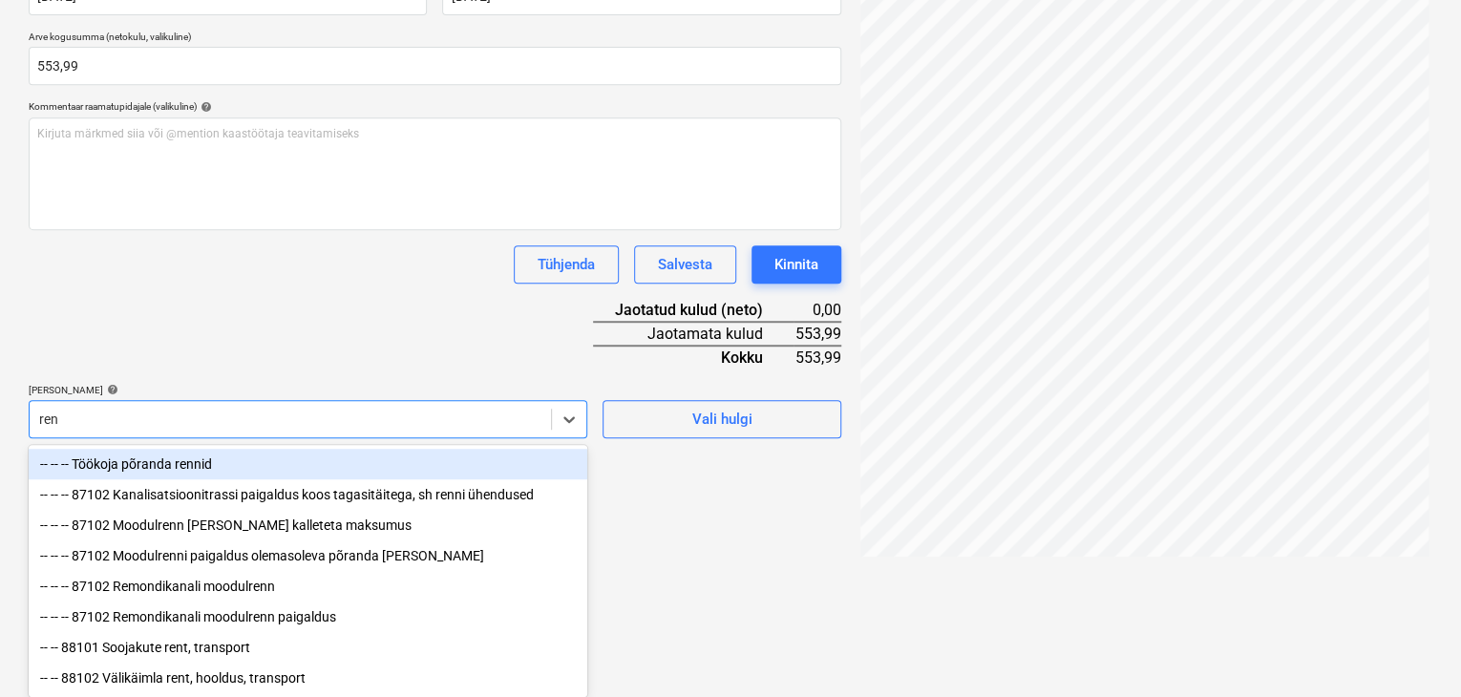
scroll to position [350, 0]
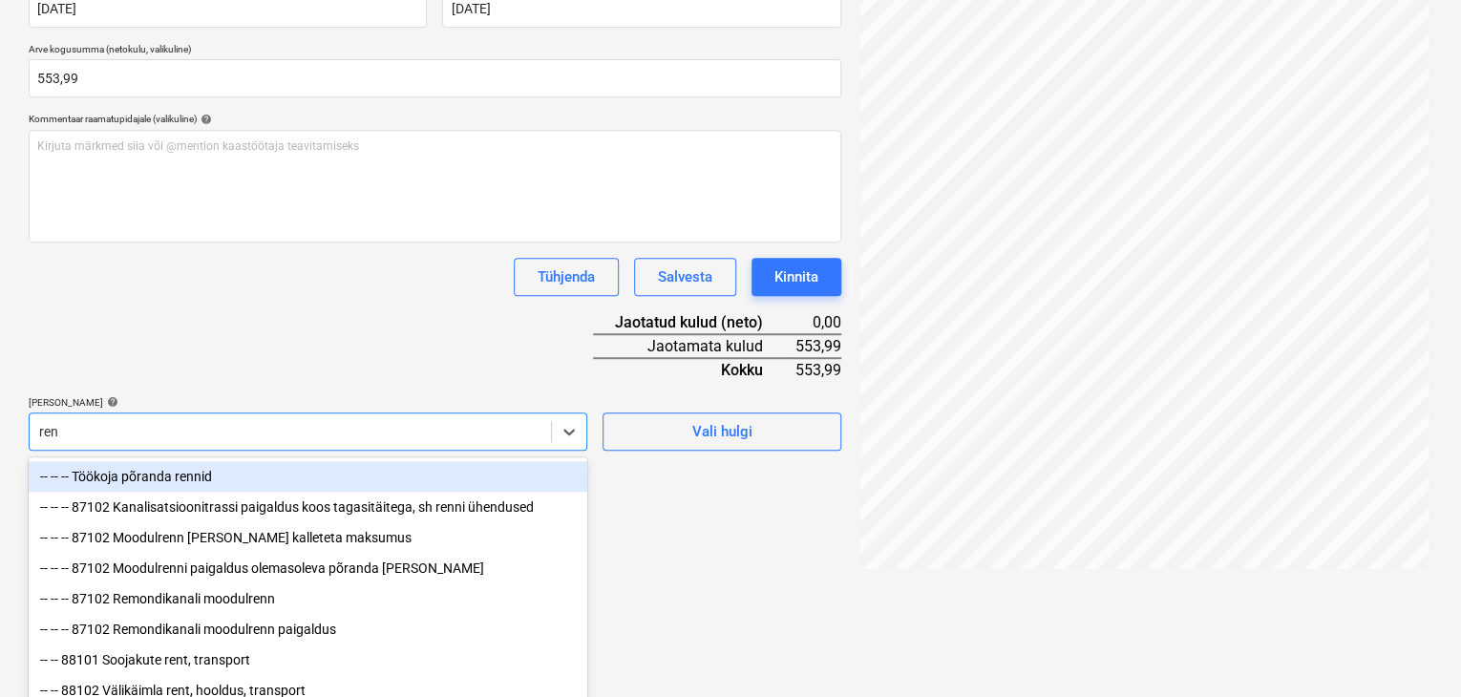
type input "[PERSON_NAME]"
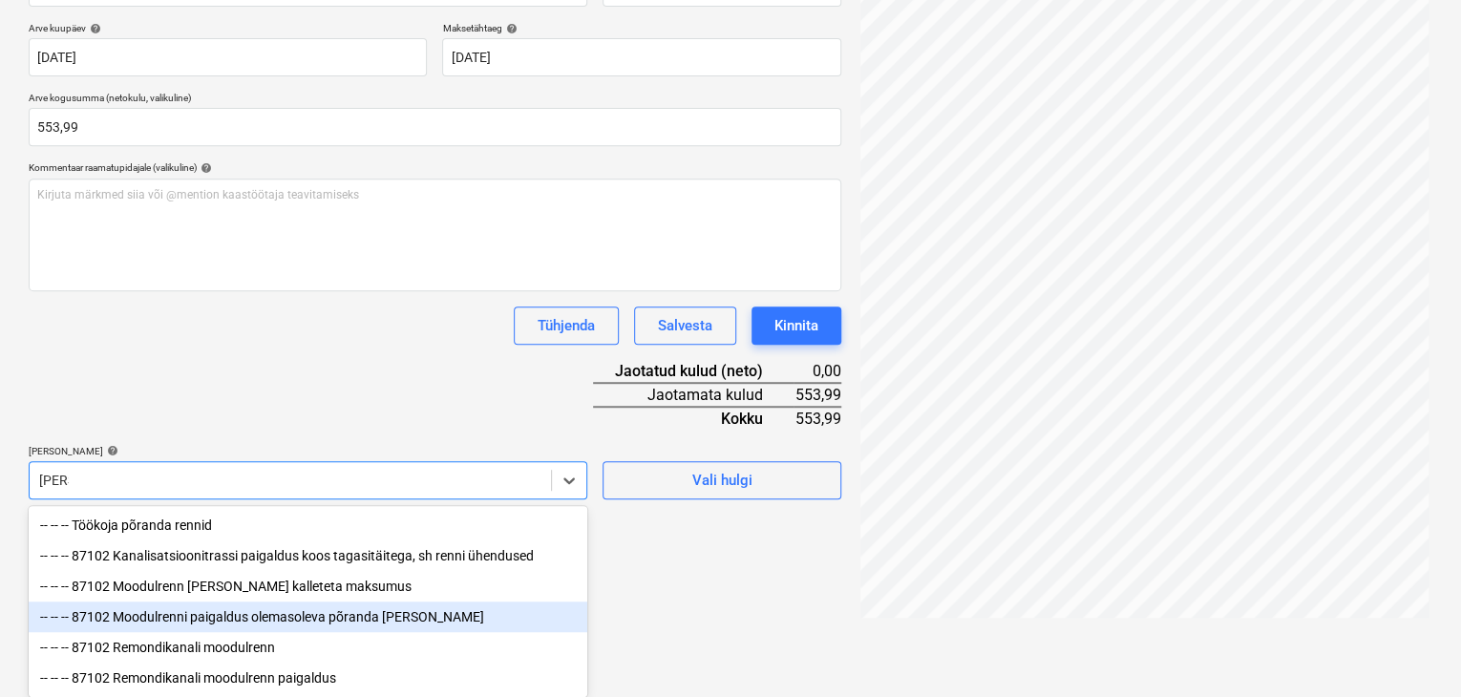
click at [218, 617] on div "-- -- -- 87102 Moodulrenni paigaldus olemasoleva põranda [PERSON_NAME]" at bounding box center [308, 617] width 559 height 31
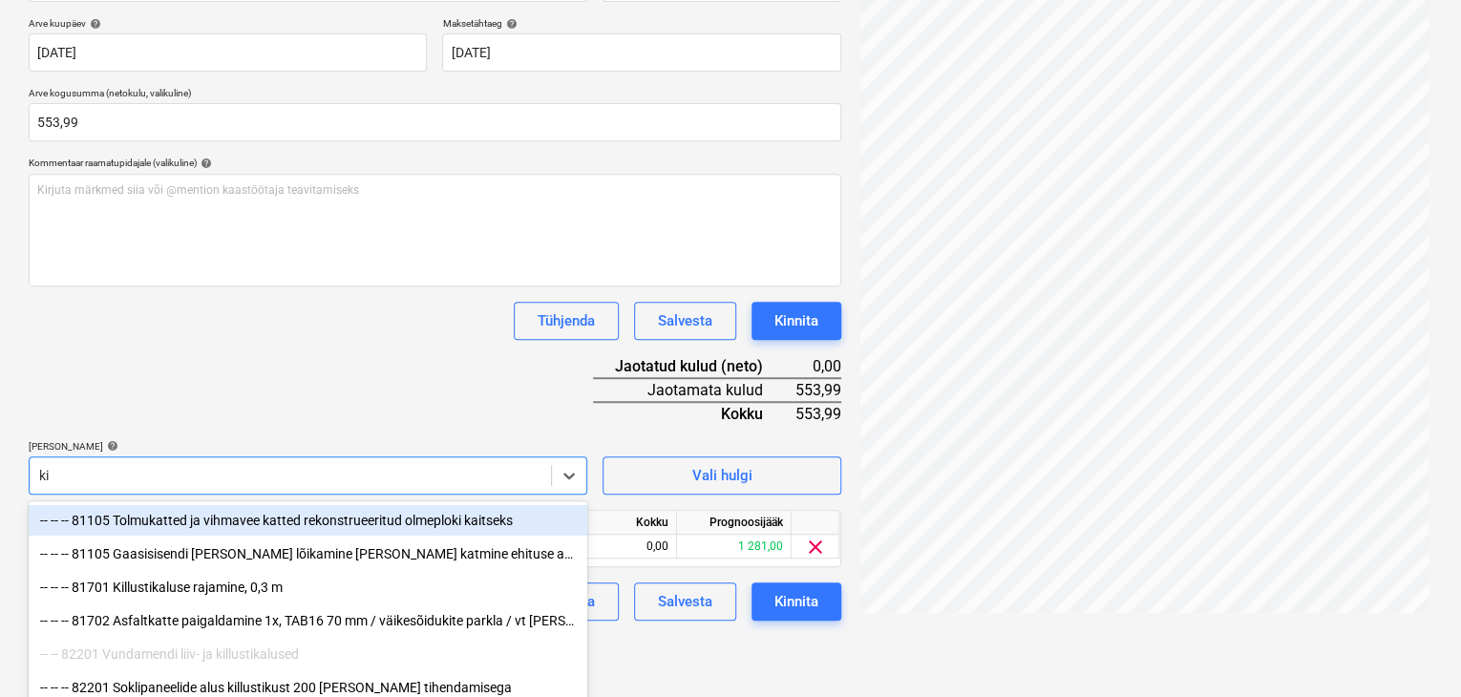
type input "kiu"
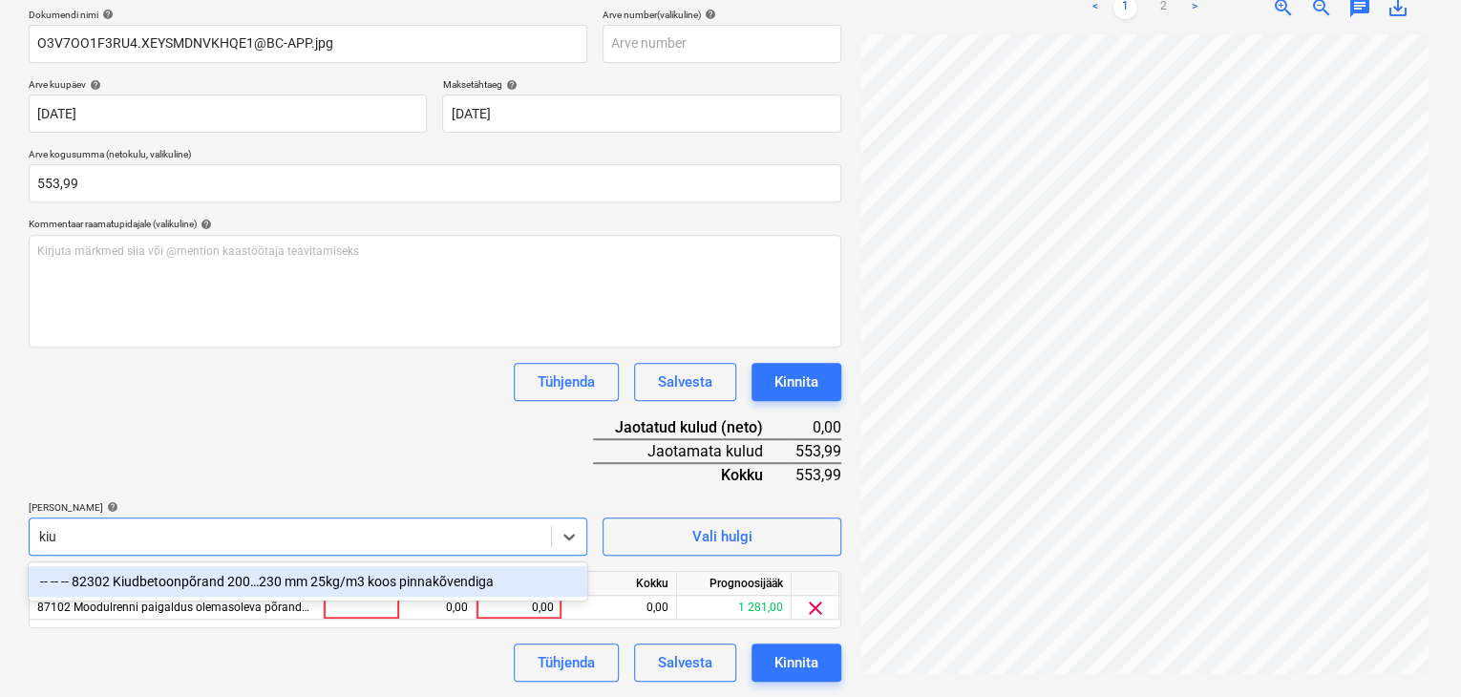
scroll to position [287, 0]
click at [198, 590] on div "-- -- -- 82302 Kiudbetoonpõrand 200…230 mm 25kg/m3 koos pinnakõvendiga" at bounding box center [308, 582] width 559 height 31
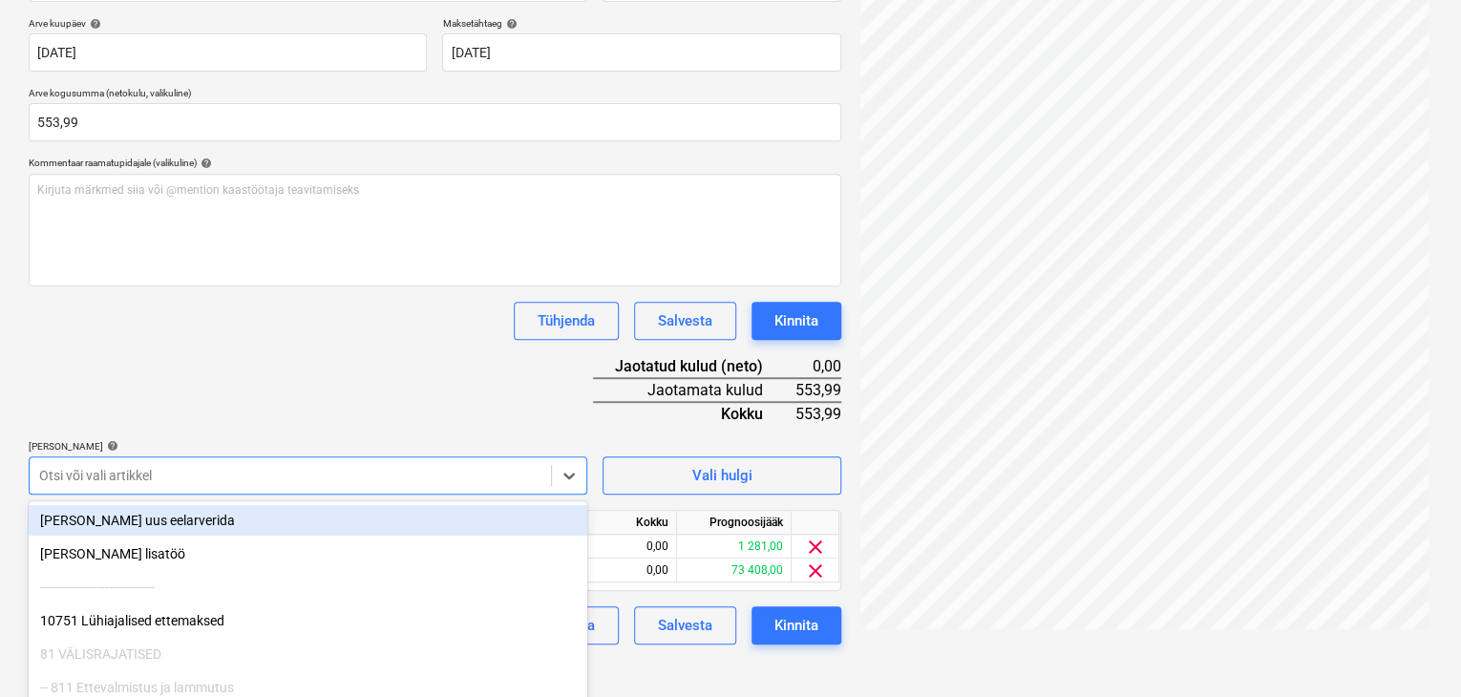
click at [280, 488] on div "[PERSON_NAME] artiklid help option -- -- -- 82302 Kiudbetoonpõrand 200…230 mm 2…" at bounding box center [308, 467] width 559 height 54
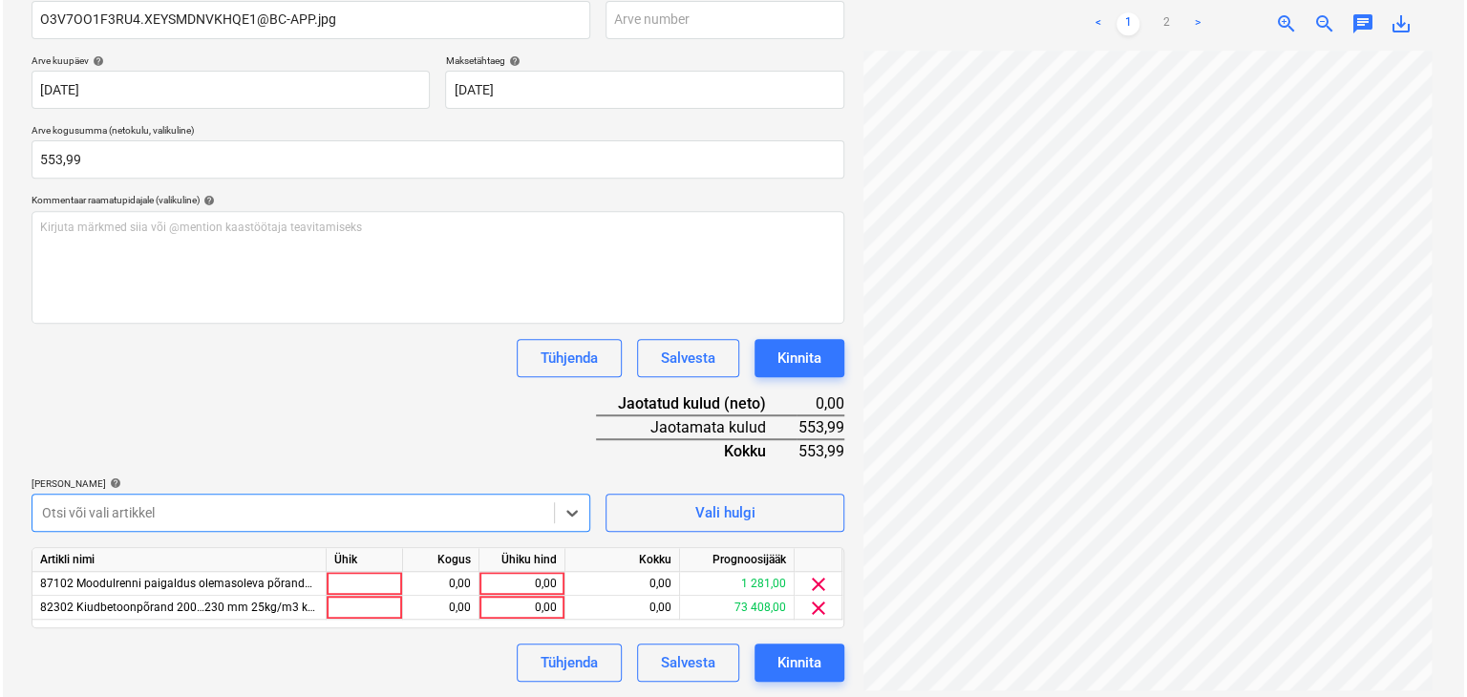
scroll to position [311, 0]
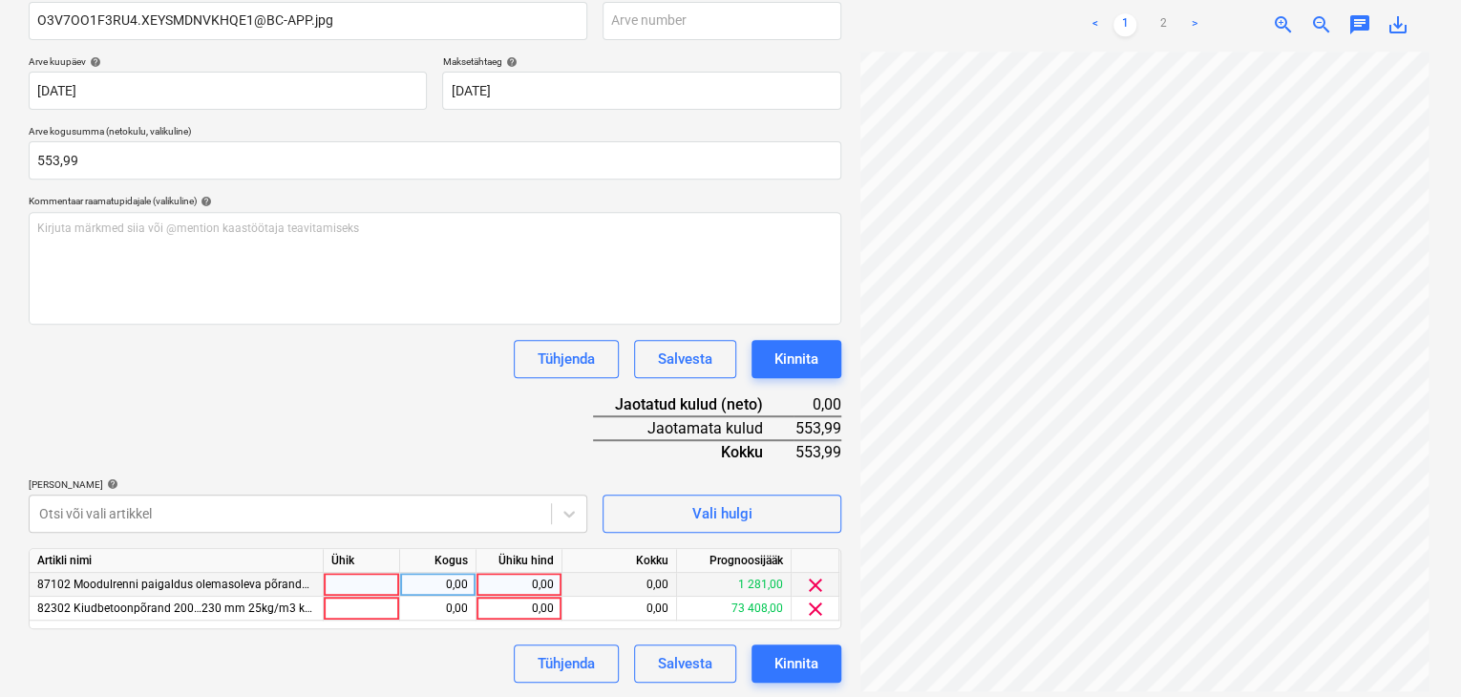
click at [548, 581] on div "0,00" at bounding box center [519, 585] width 70 height 24
type input "248,99"
click at [547, 613] on div "0,00" at bounding box center [519, 609] width 70 height 24
type input "305,0"
click at [429, 438] on div "Dokumendi nimi help O3V7OO1F3RU4.XEYSMDNVKHQE1@BC-APP.jpg Arve number (valikuli…" at bounding box center [435, 334] width 813 height 697
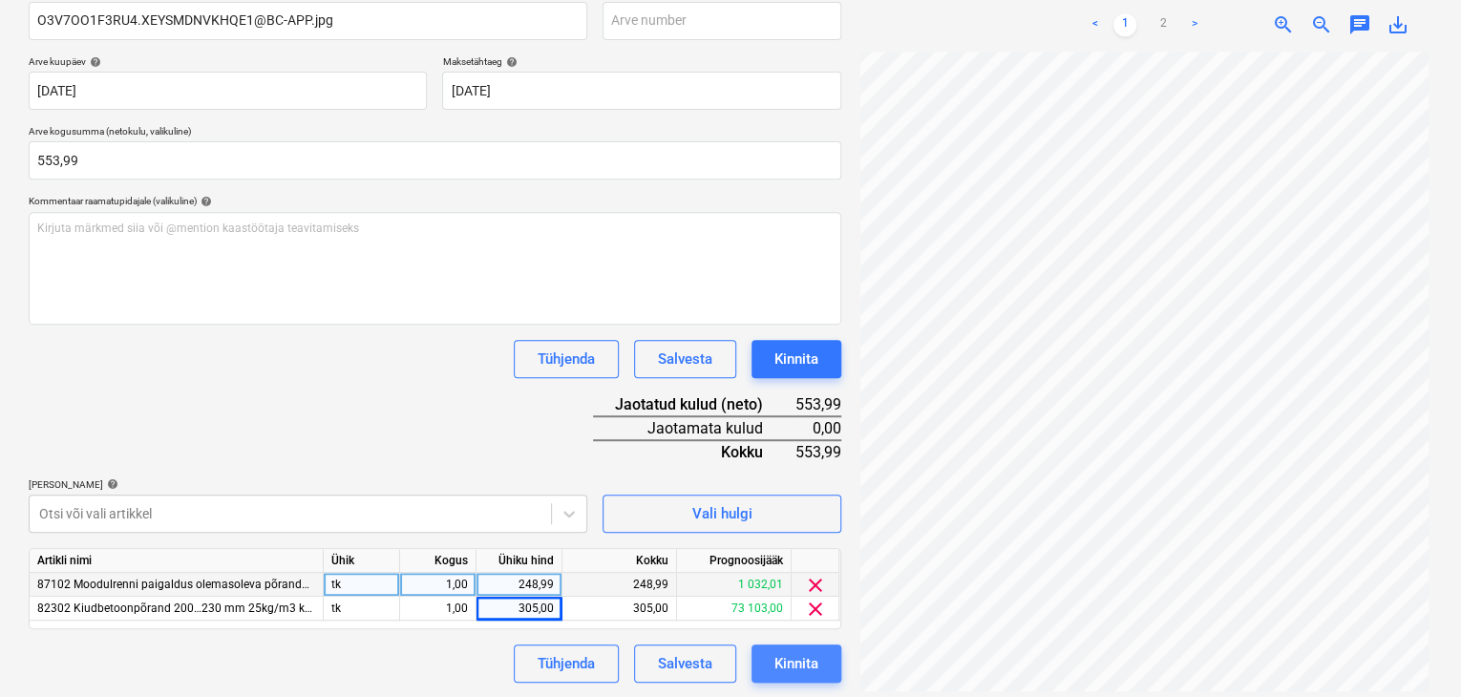
click at [796, 662] on div "Kinnita" at bounding box center [796, 663] width 44 height 25
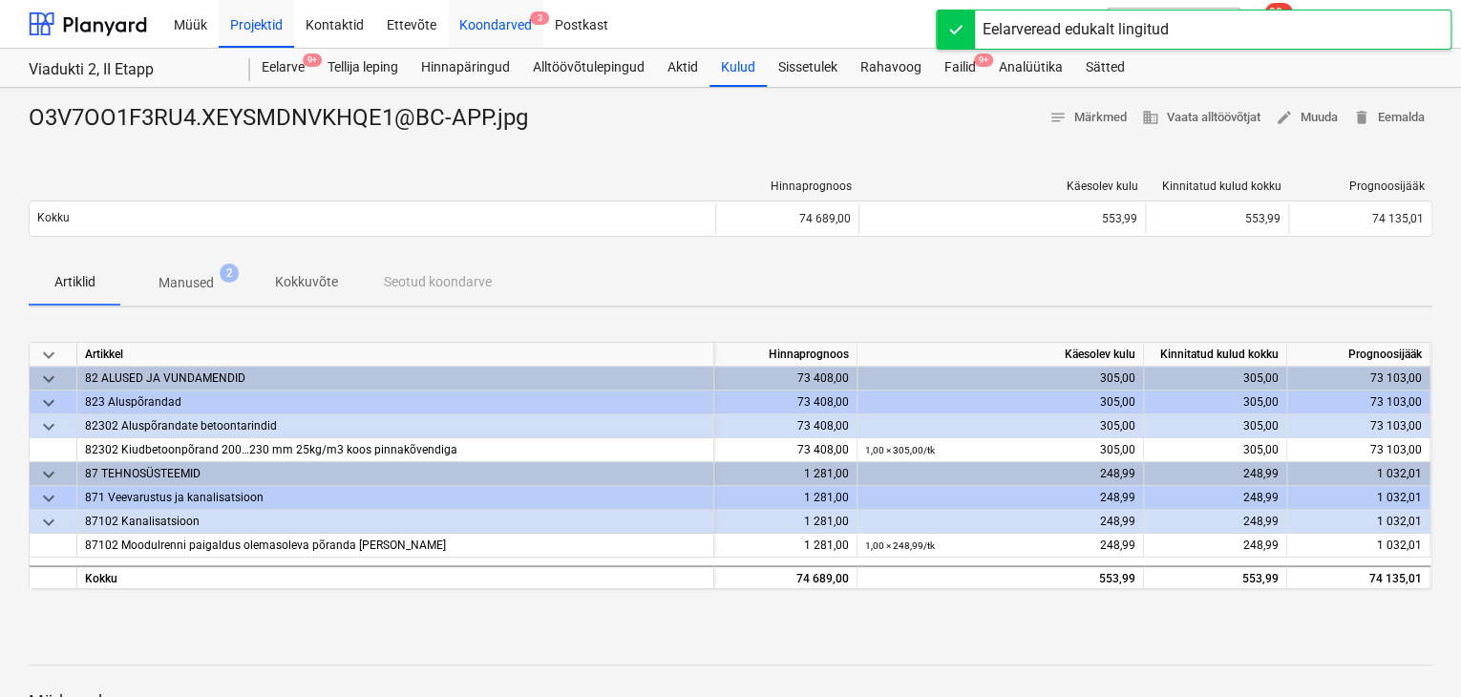
click at [490, 27] on div "Koondarved 3" at bounding box center [495, 23] width 95 height 49
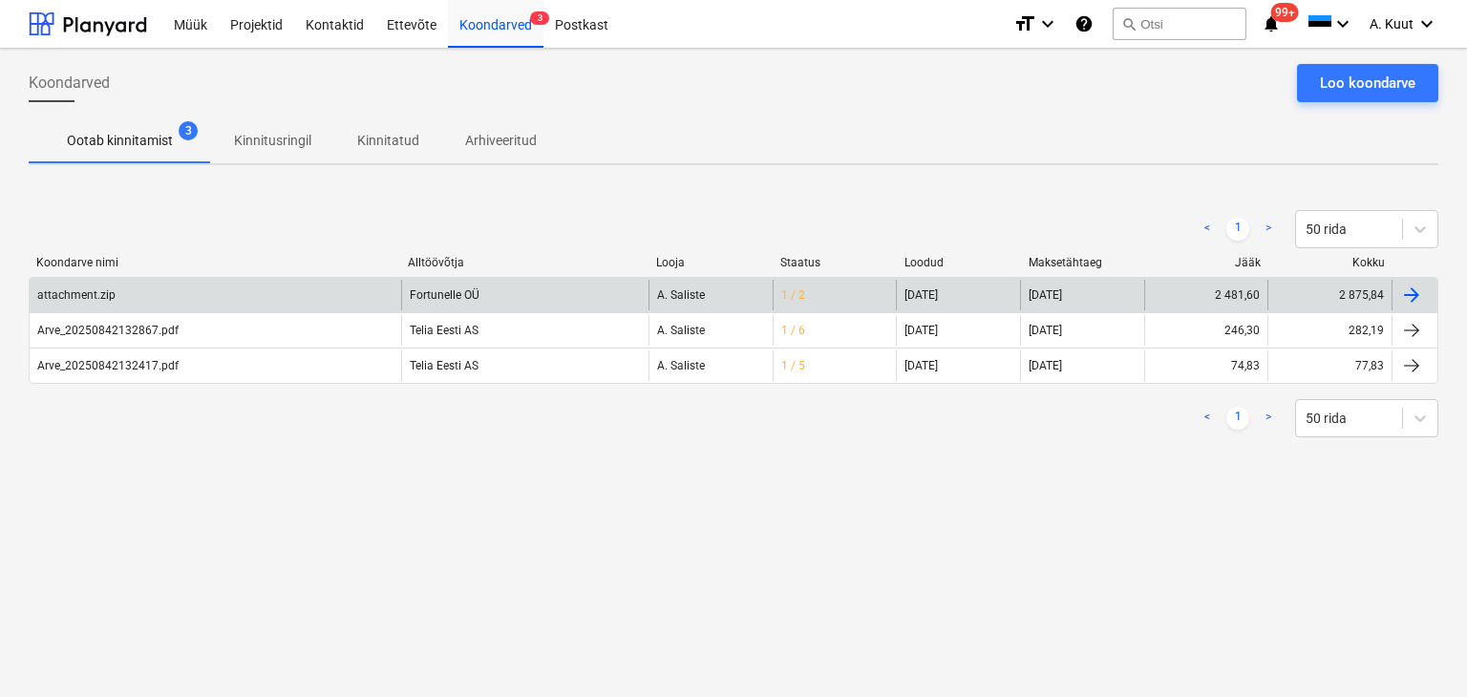
click at [65, 295] on div "attachment.zip" at bounding box center [76, 294] width 78 height 13
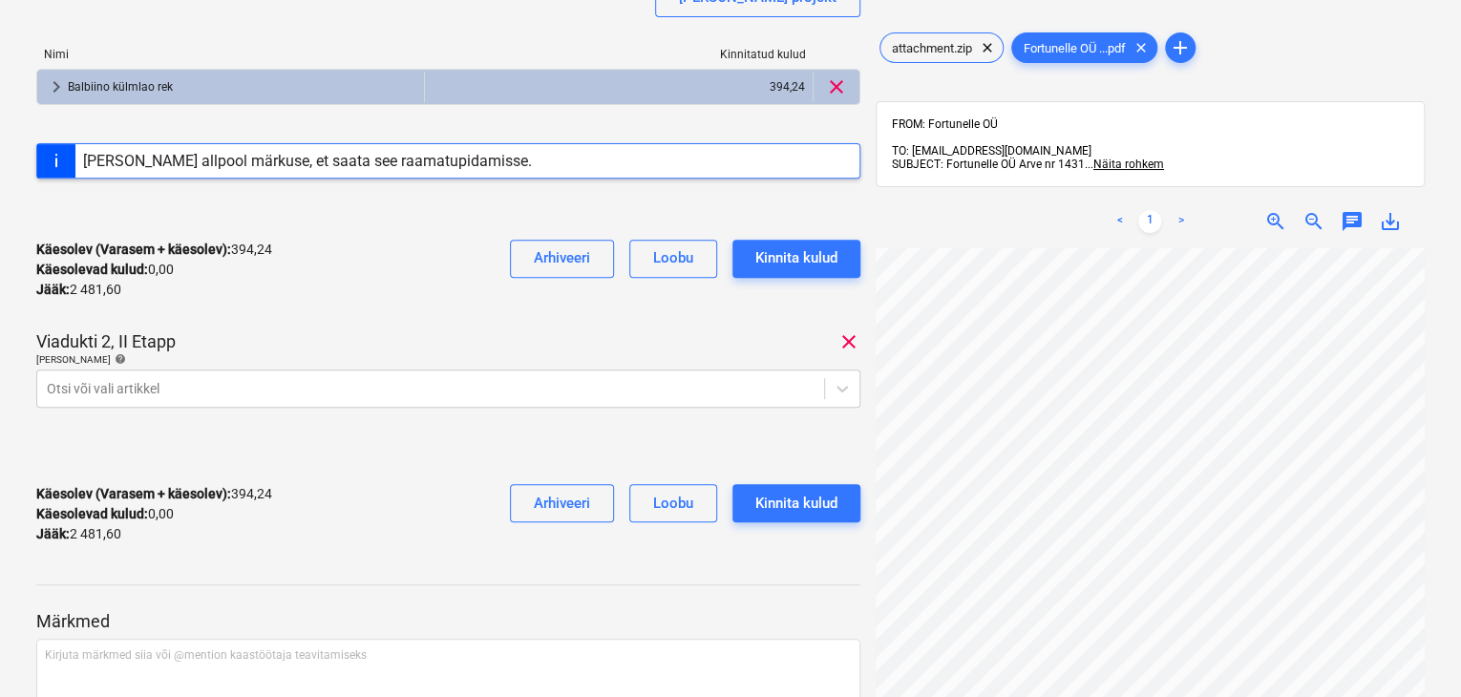
scroll to position [31, 29]
click at [842, 390] on div at bounding box center [841, 389] width 35 height 36
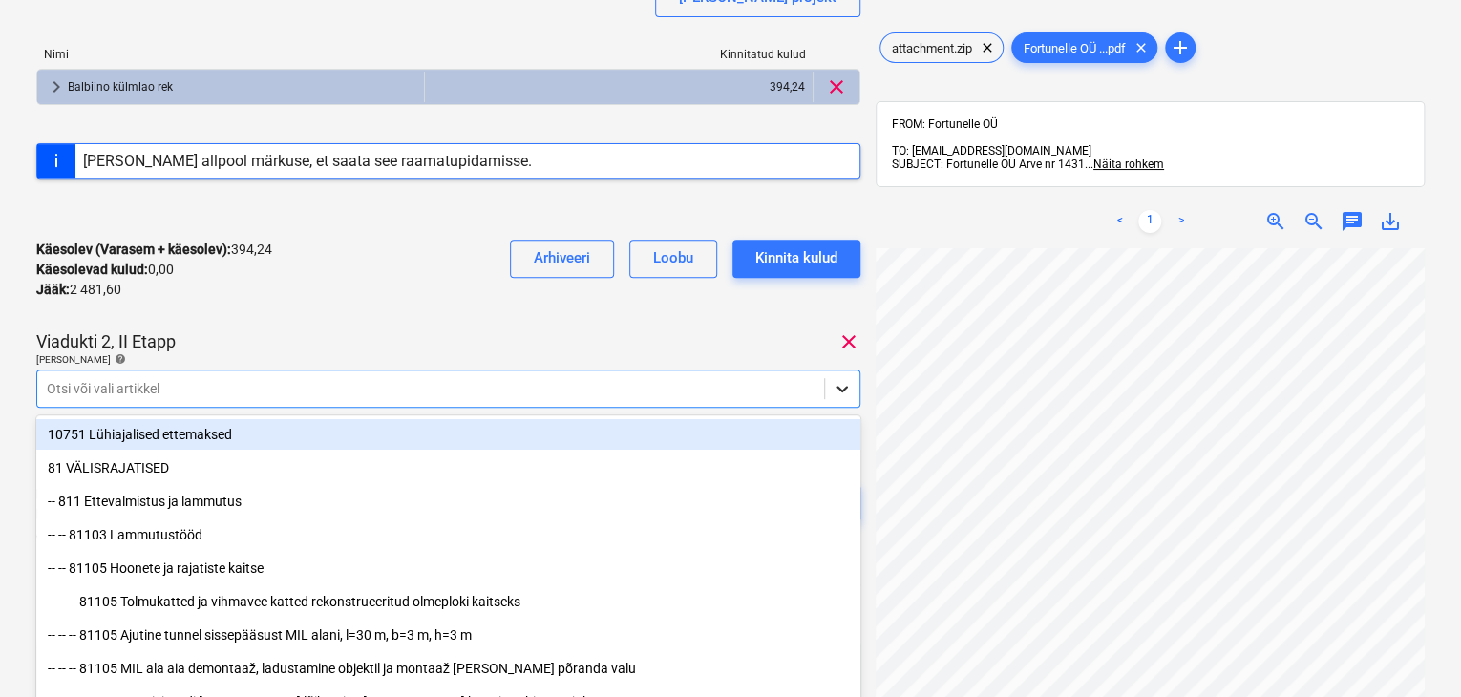
scroll to position [302, 0]
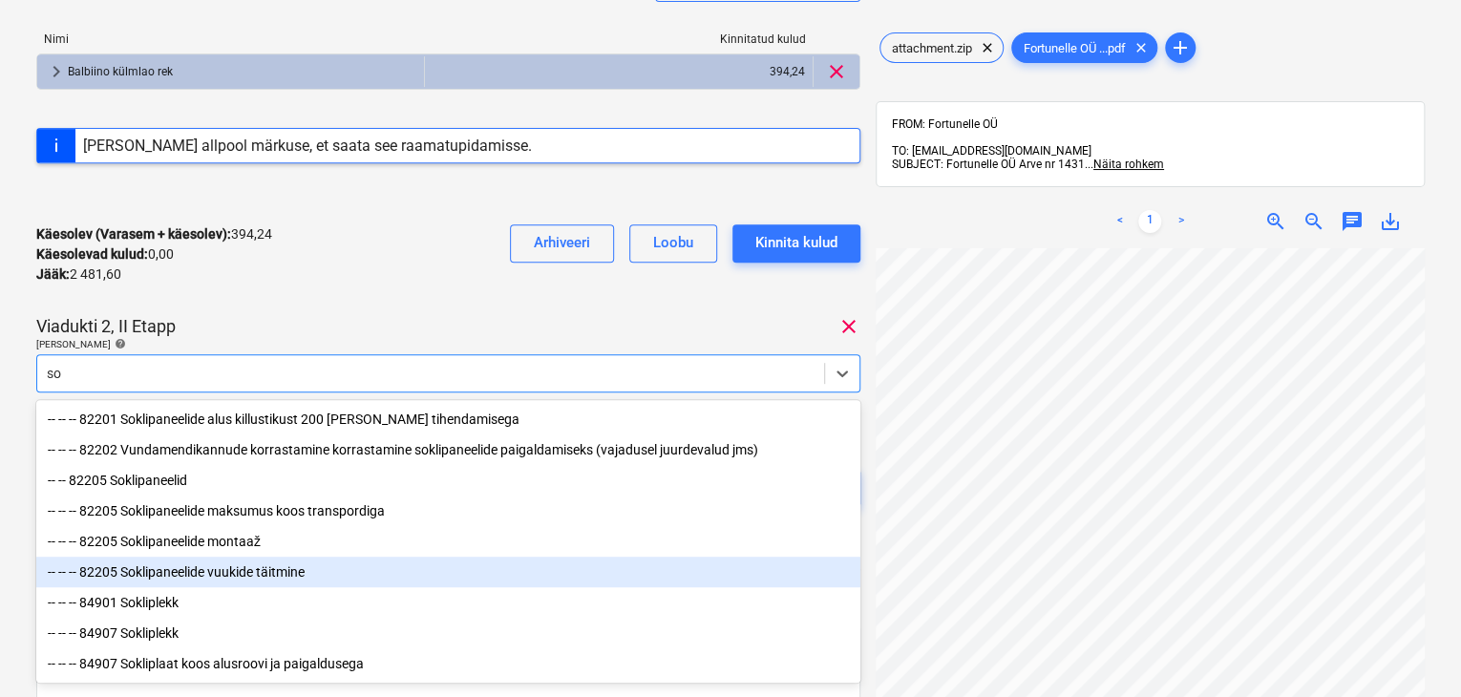
type input "s"
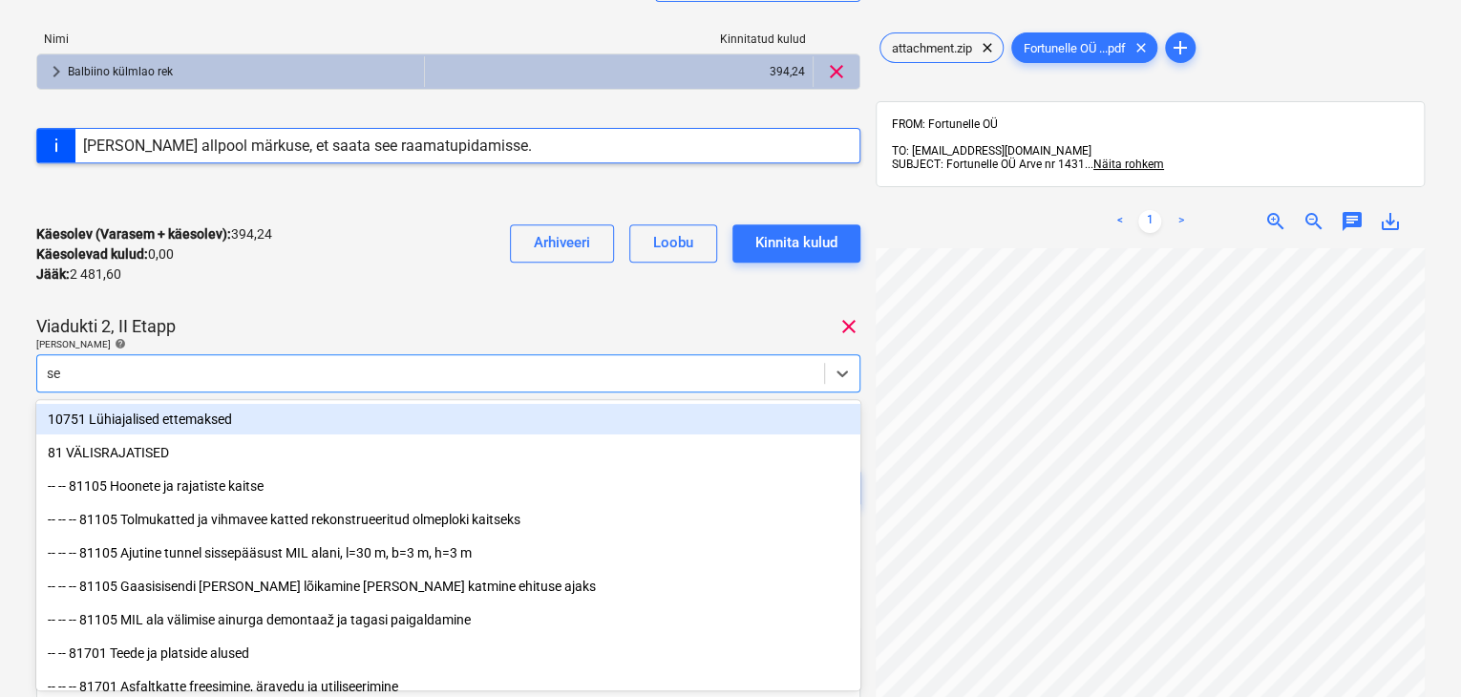
type input "s"
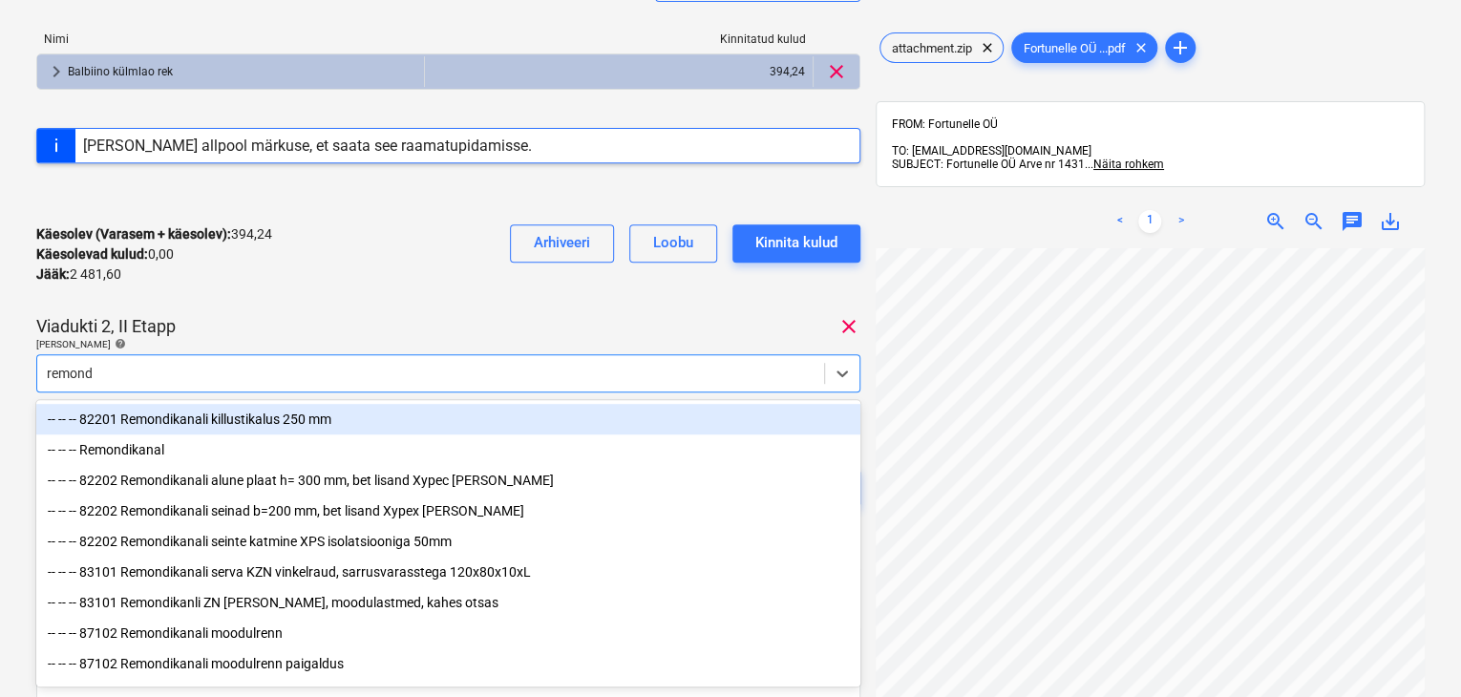
type input "[PERSON_NAME]"
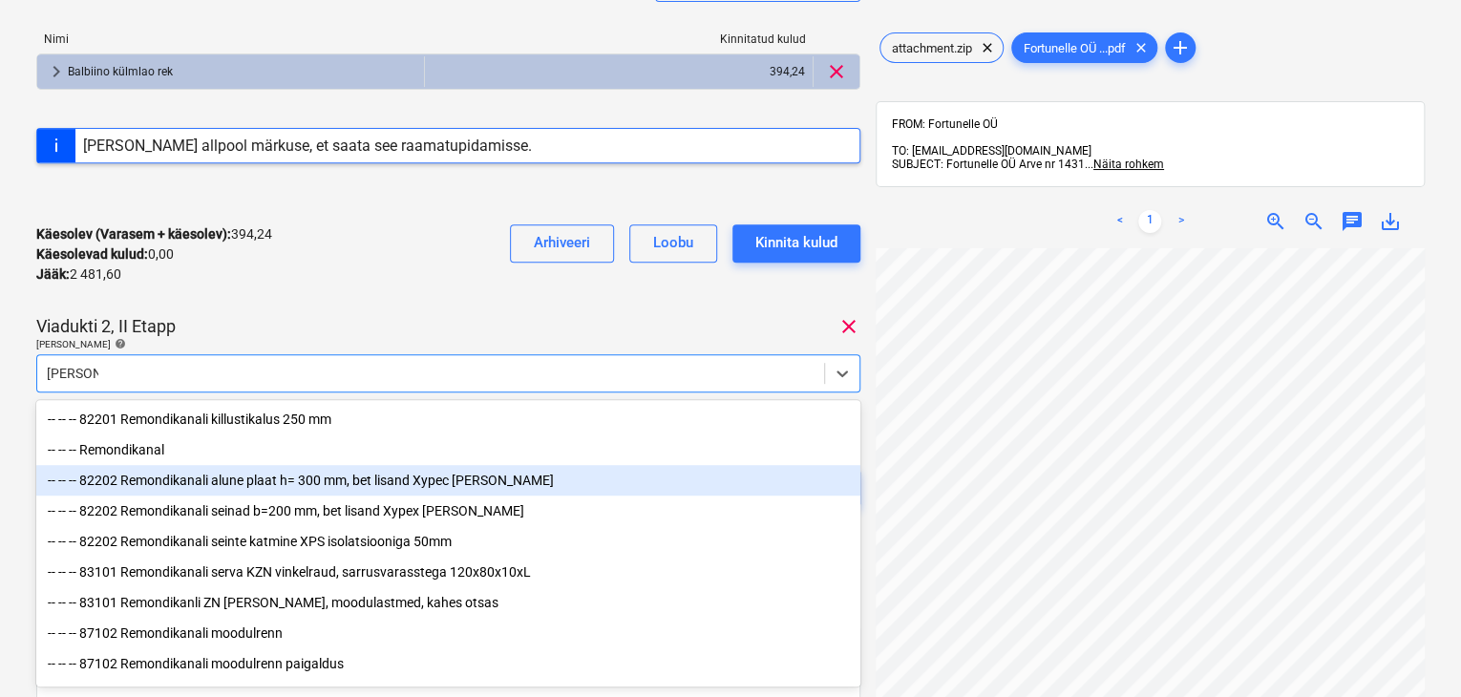
click at [198, 482] on div "-- -- -- 82202 Remondikanali alune plaat h= 300 mm, bet lisand Xypec [PERSON_NA…" at bounding box center [448, 480] width 824 height 31
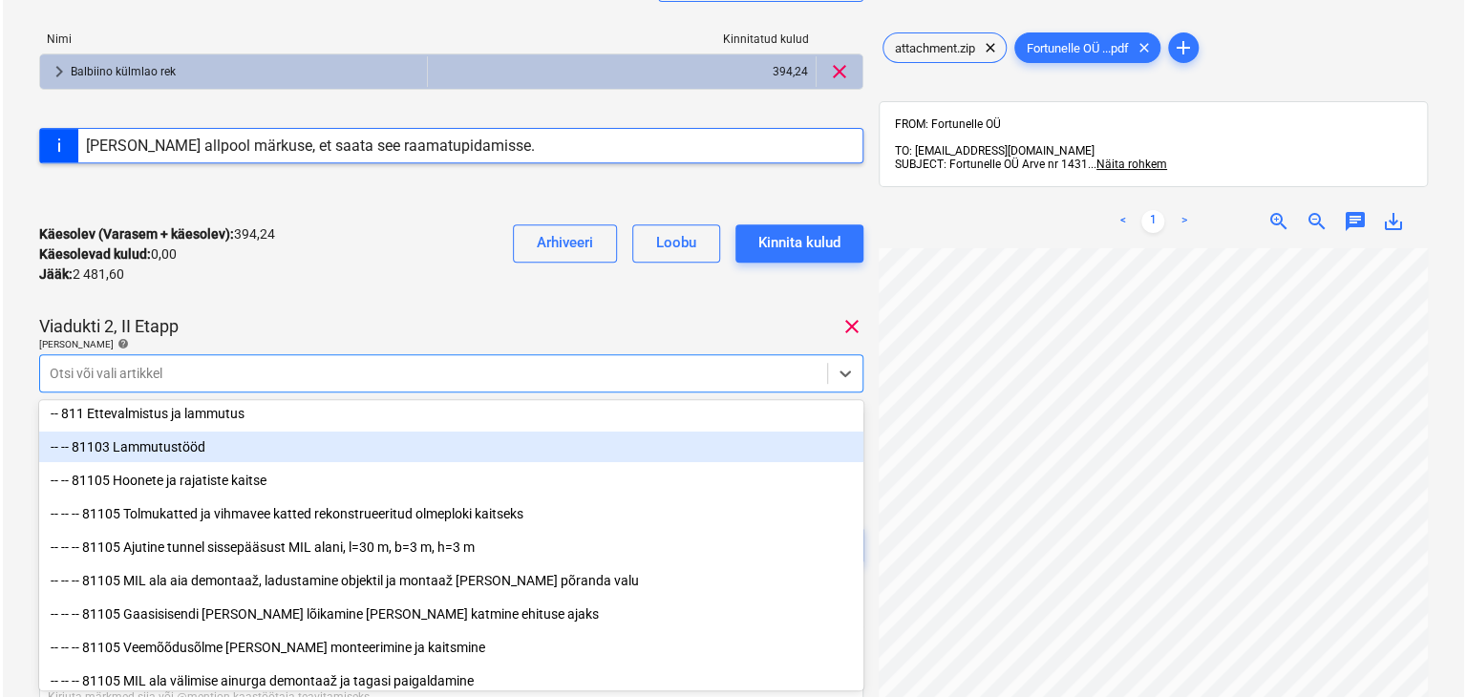
scroll to position [95, 0]
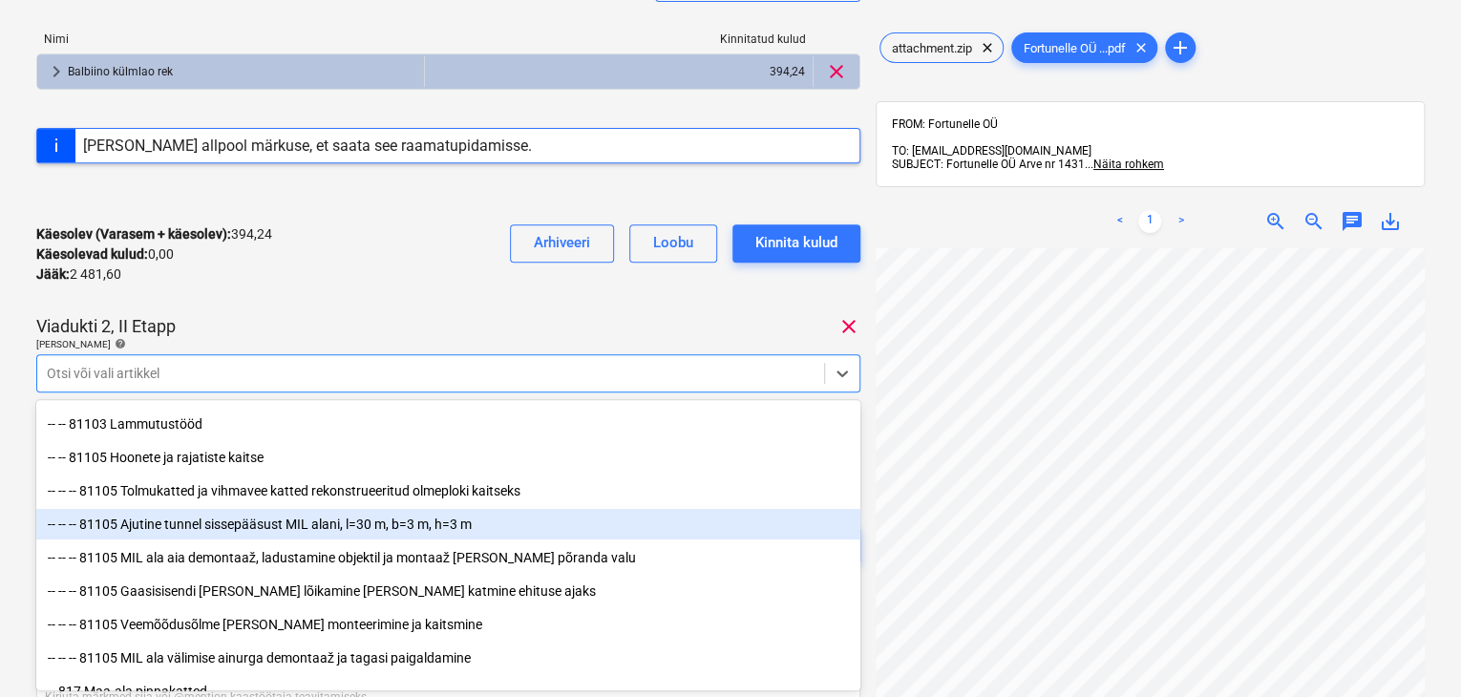
click at [217, 523] on div "-- -- -- 81105 Ajutine tunnel sissepääsust MIL alani, l=30 m, b=3 m, h=3 m" at bounding box center [448, 524] width 824 height 31
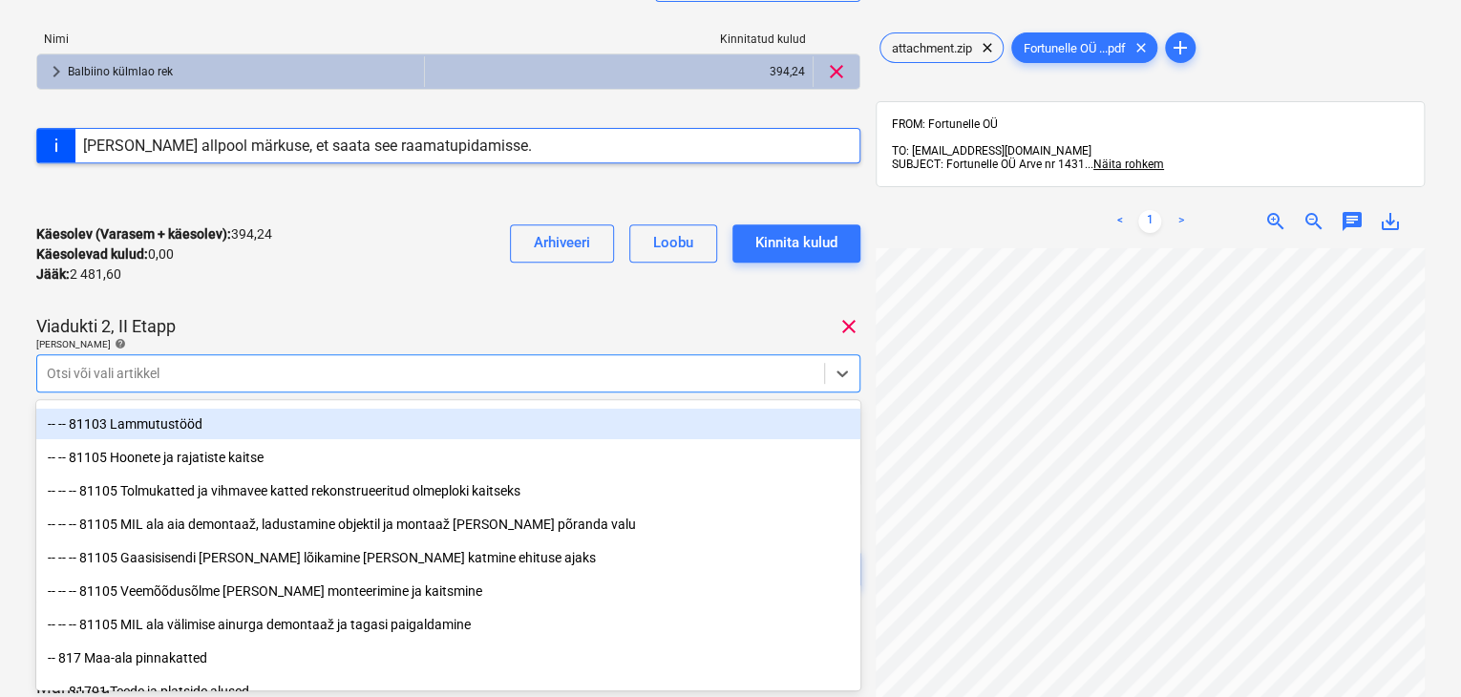
click at [379, 272] on div "Käesolev (Varasem + käesolev) : 394,24 Käesolevad kulud : 0,00 Jääk : 2 481,60 …" at bounding box center [448, 254] width 824 height 91
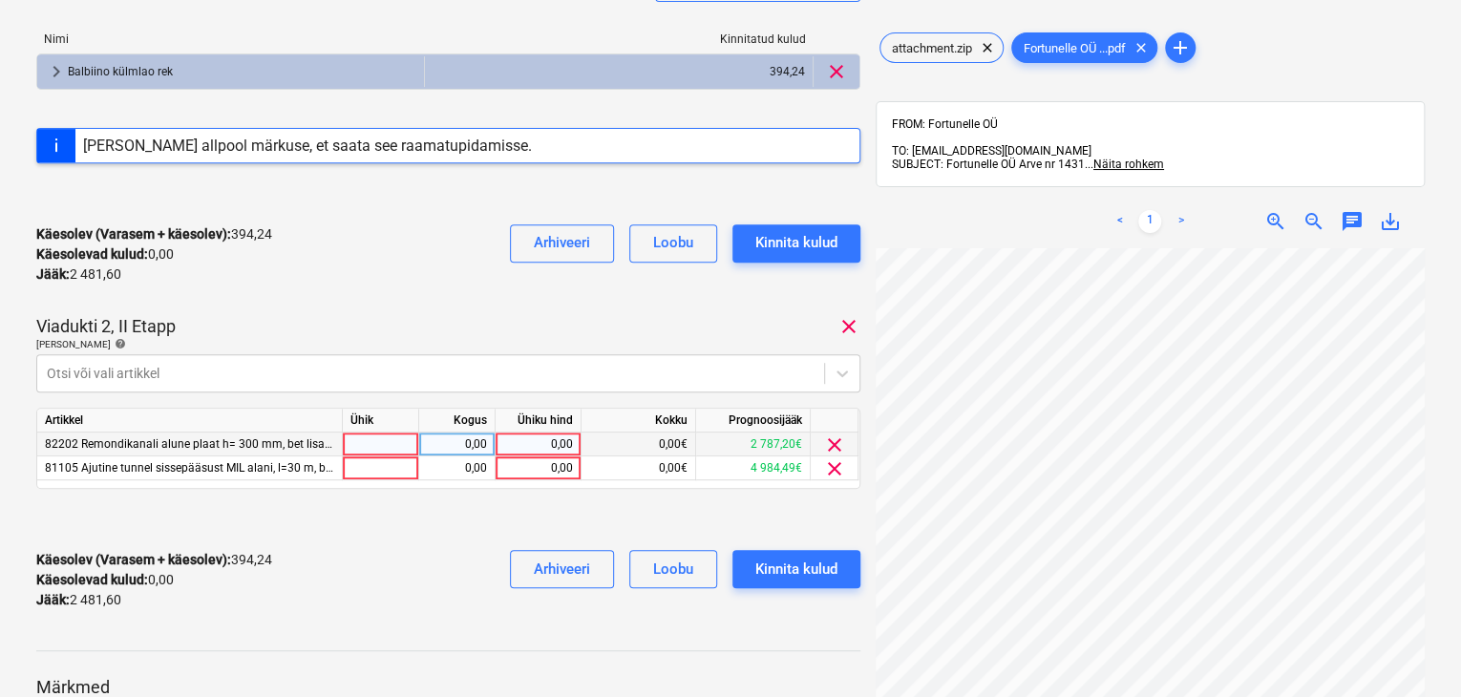
click at [572, 446] on div "0,00" at bounding box center [538, 445] width 70 height 24
type input "1120"
click at [546, 514] on div at bounding box center [448, 519] width 824 height 31
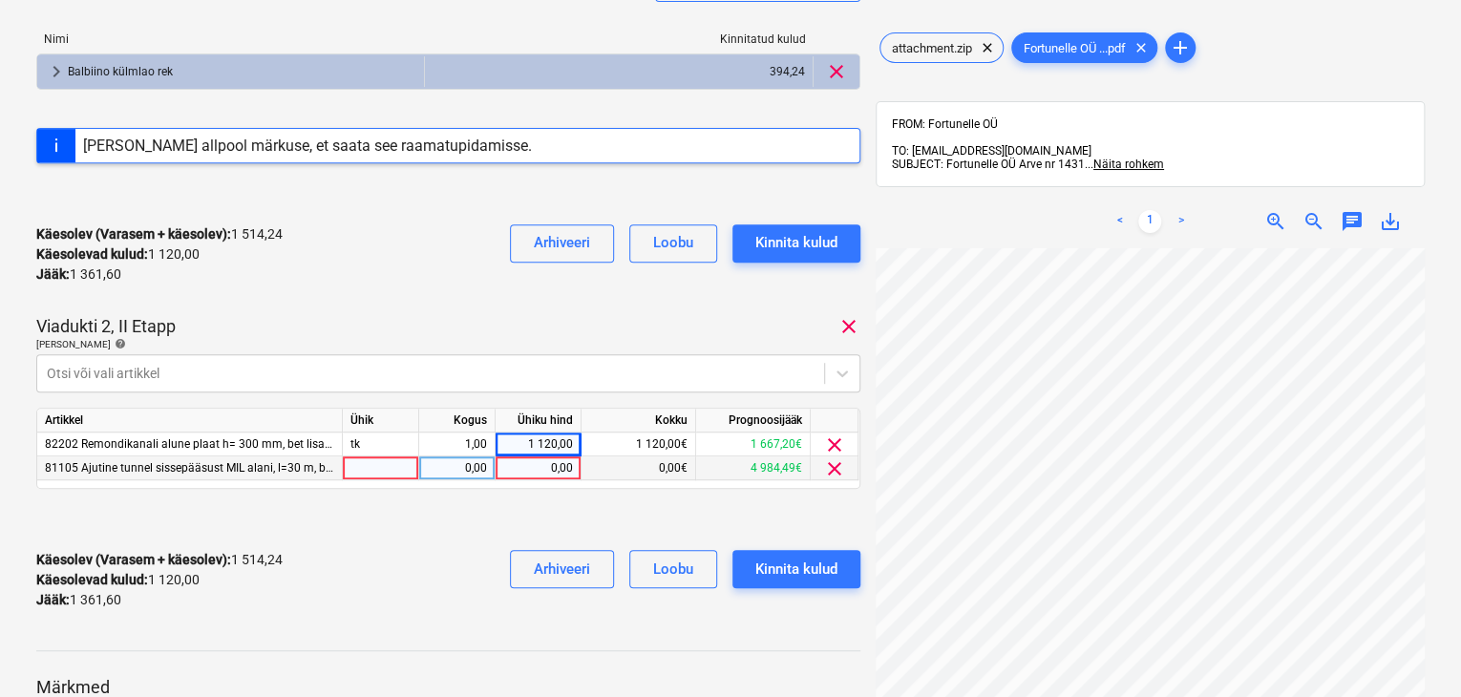
click at [556, 470] on div "0,00" at bounding box center [538, 468] width 70 height 24
type input "1361,60"
click at [527, 500] on div "attachment.zip Koondarve kogusumma 2 875,84 Alltöövõtja [PERSON_NAME] OÜ [PERSO…" at bounding box center [448, 198] width 824 height 856
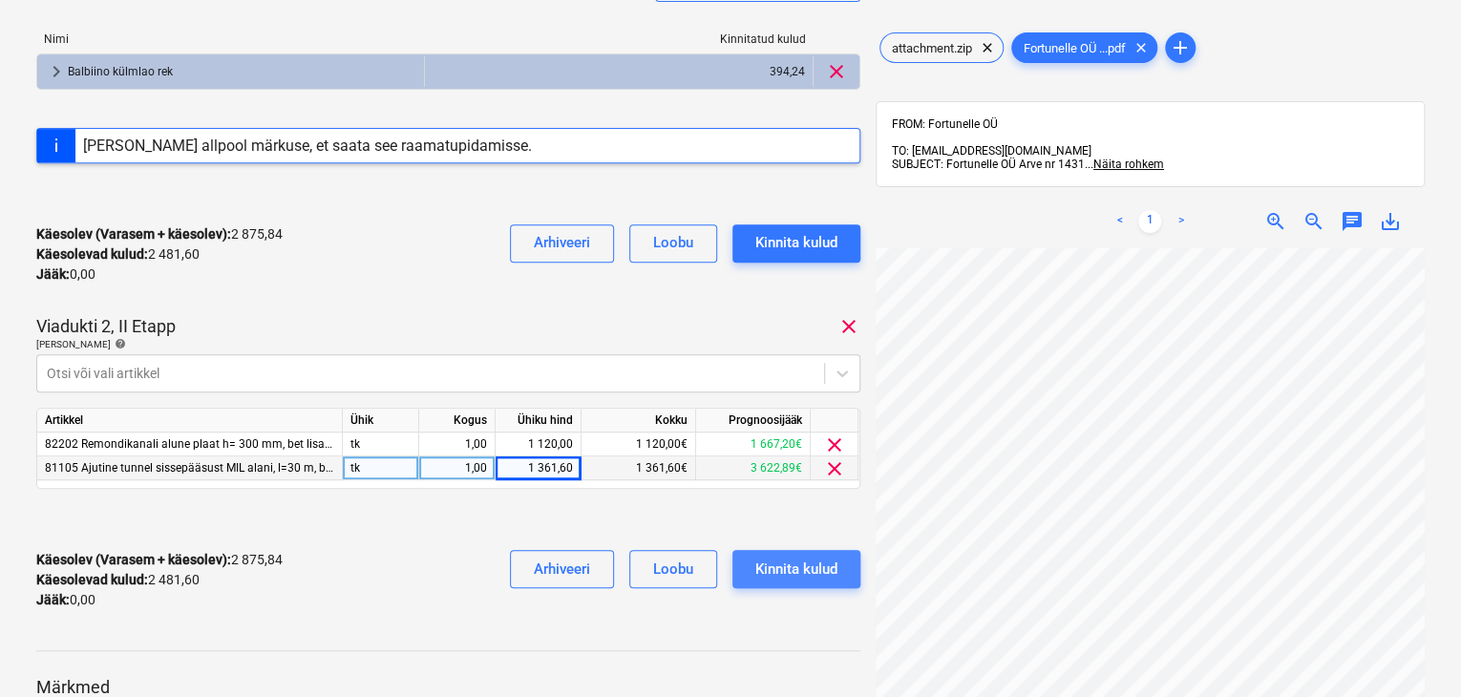
click at [814, 566] on div "Kinnita kulud" at bounding box center [796, 569] width 82 height 25
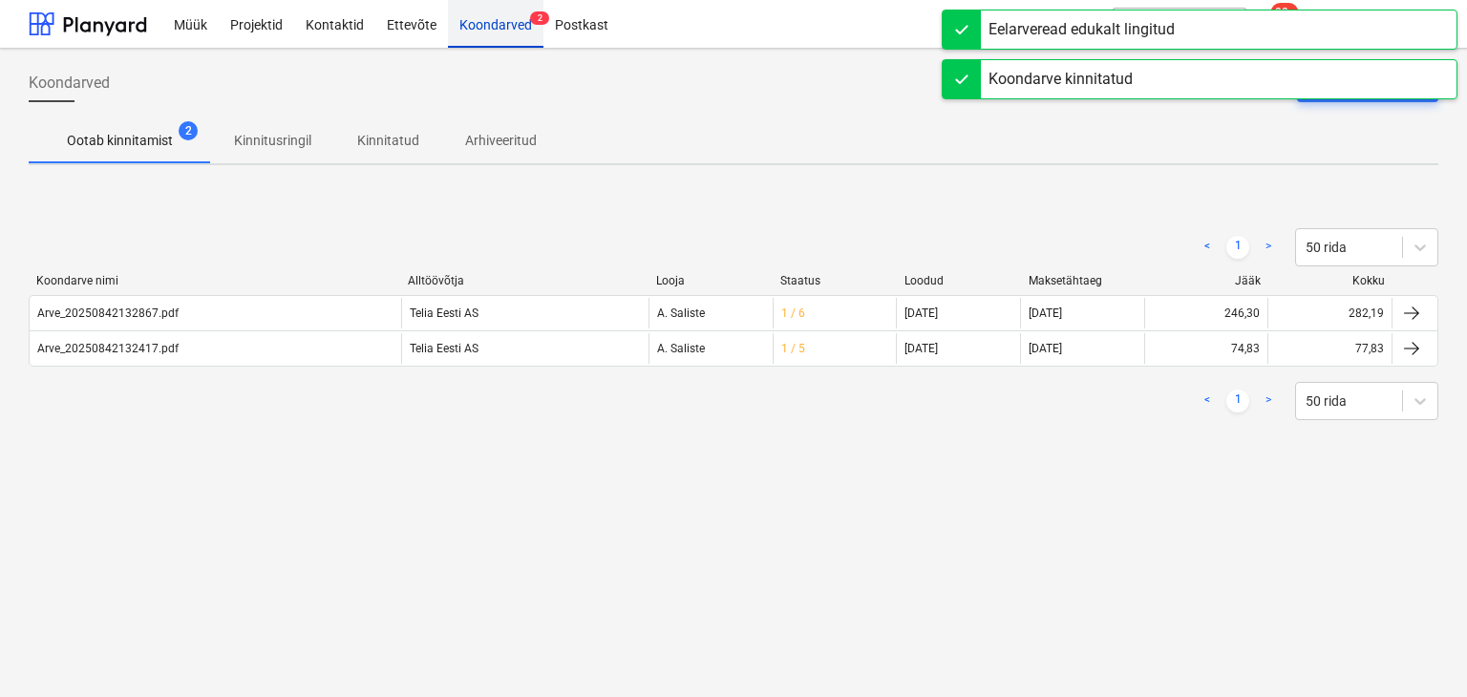
click at [489, 31] on div "Koondarved 2" at bounding box center [495, 23] width 95 height 49
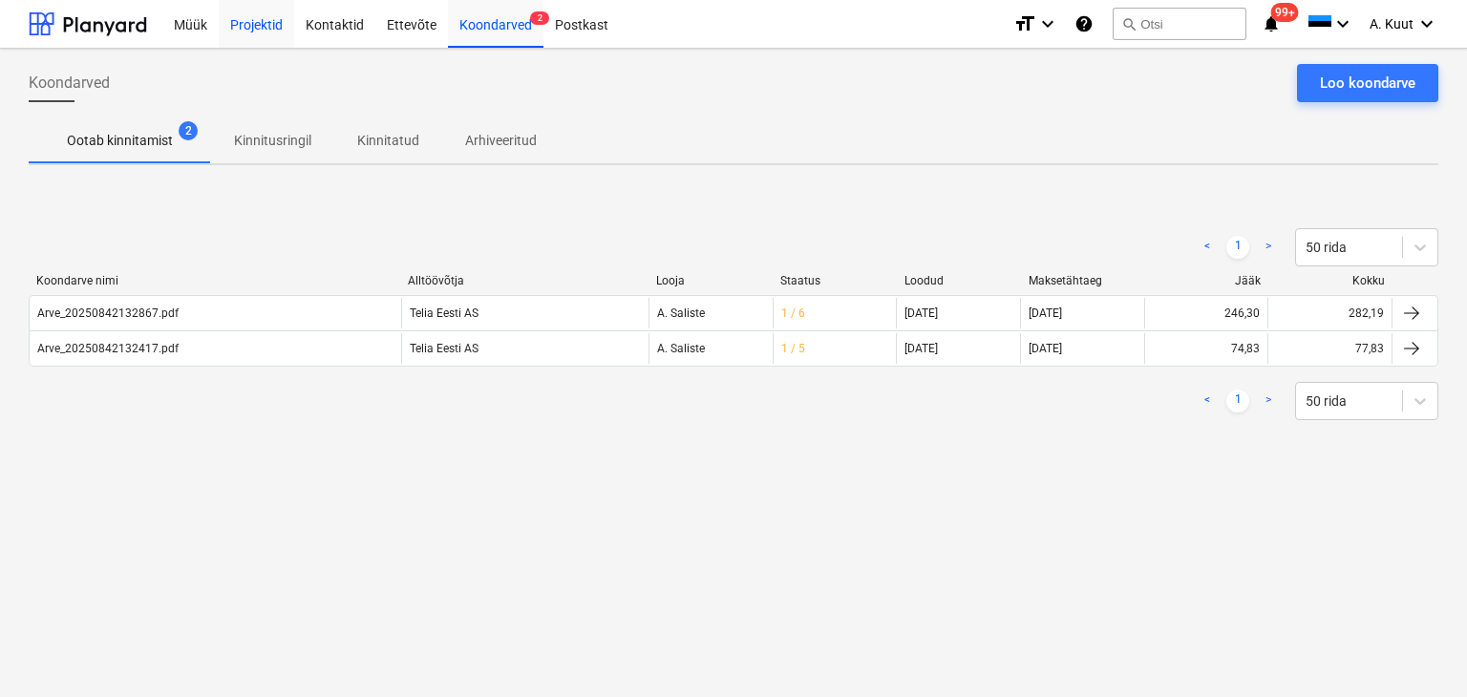
click at [243, 27] on div "Projektid" at bounding box center [256, 23] width 75 height 49
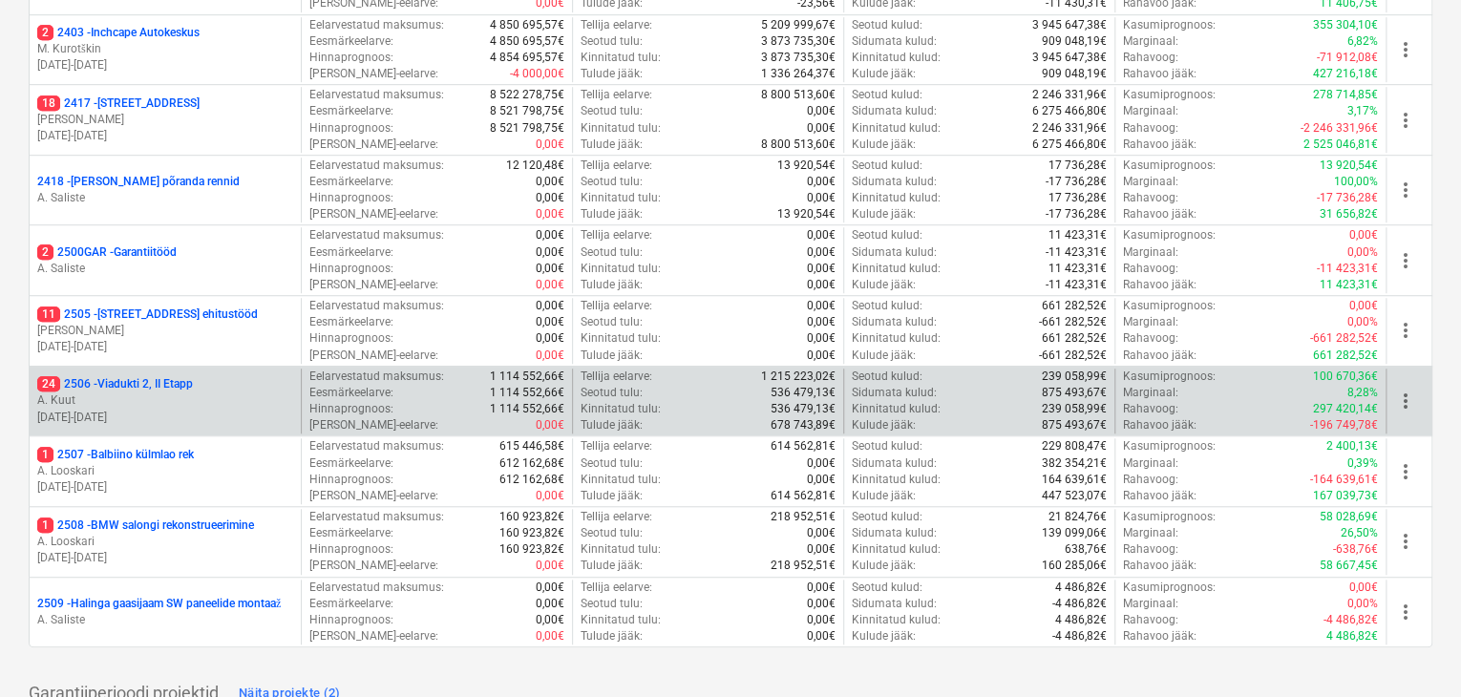
scroll to position [668, 0]
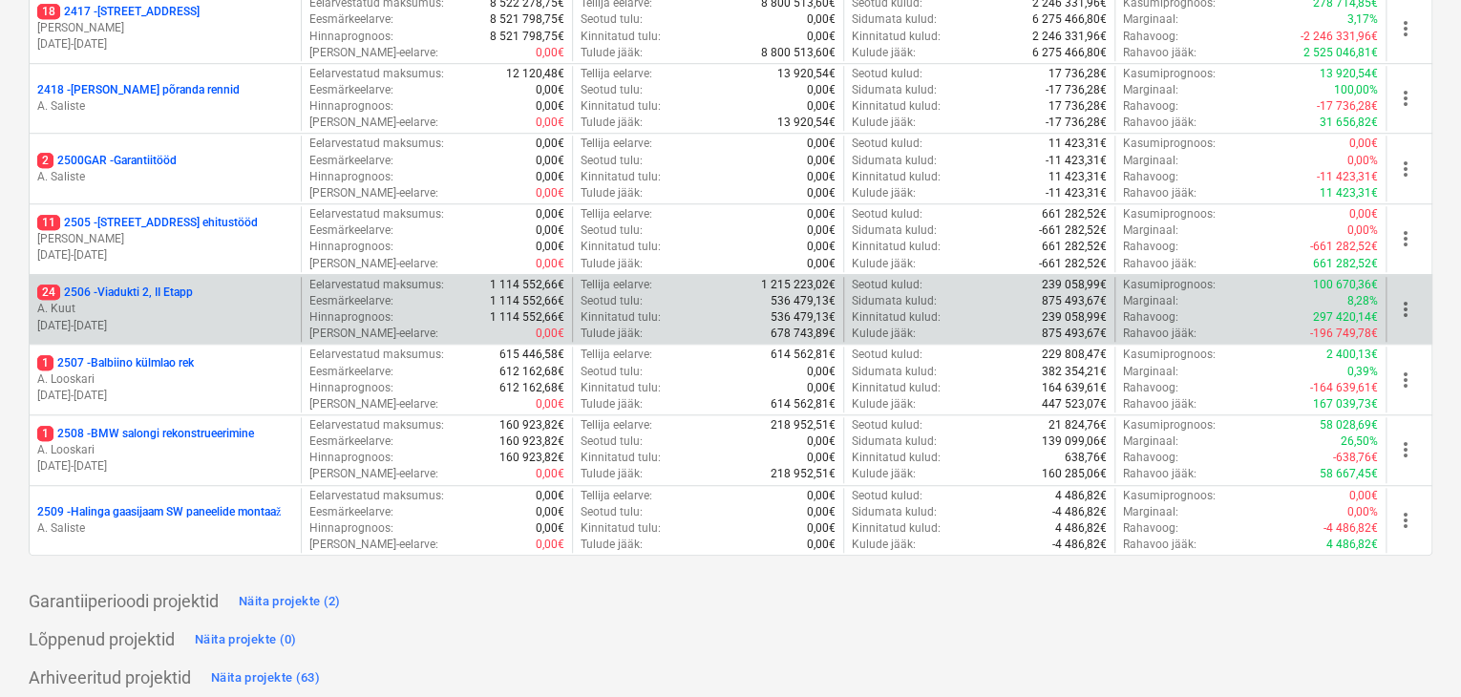
click at [97, 288] on p "24 2506 - Viadukti 2, II Etapp" at bounding box center [115, 293] width 156 height 16
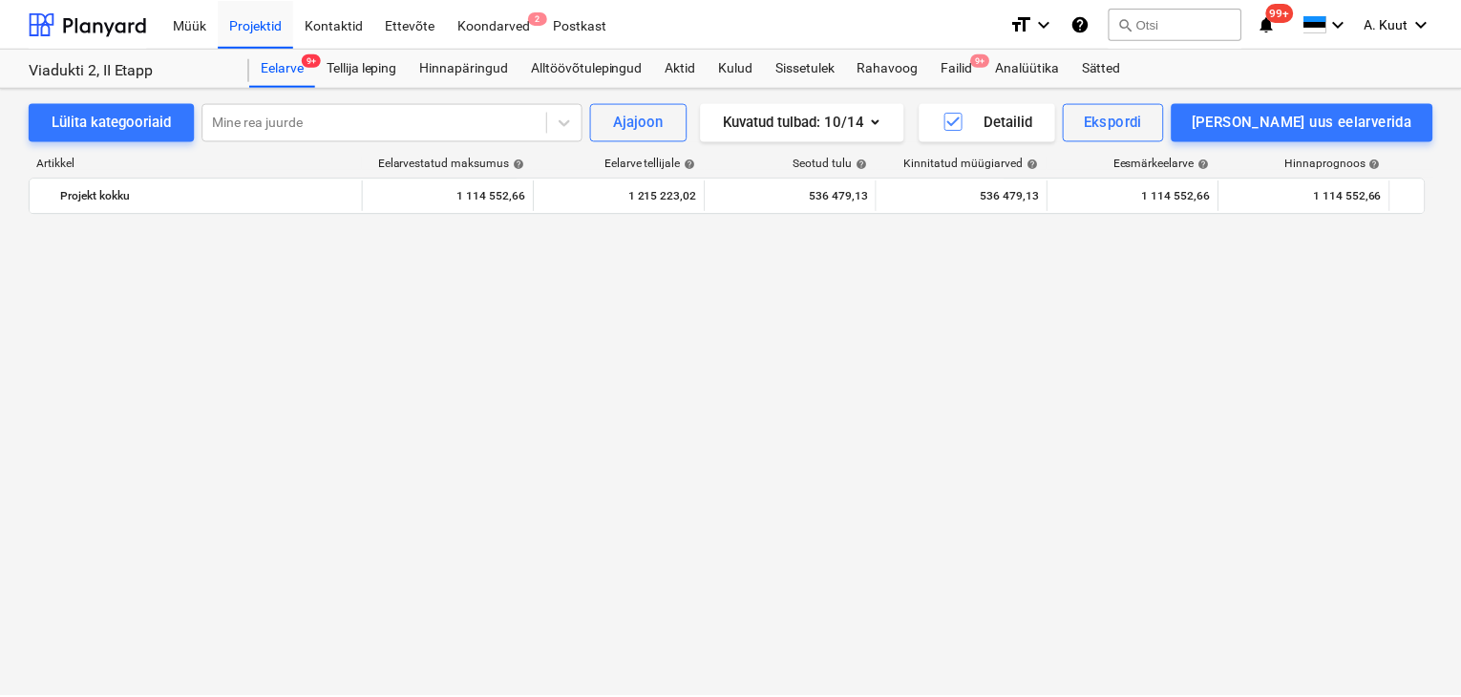
scroll to position [1600, 0]
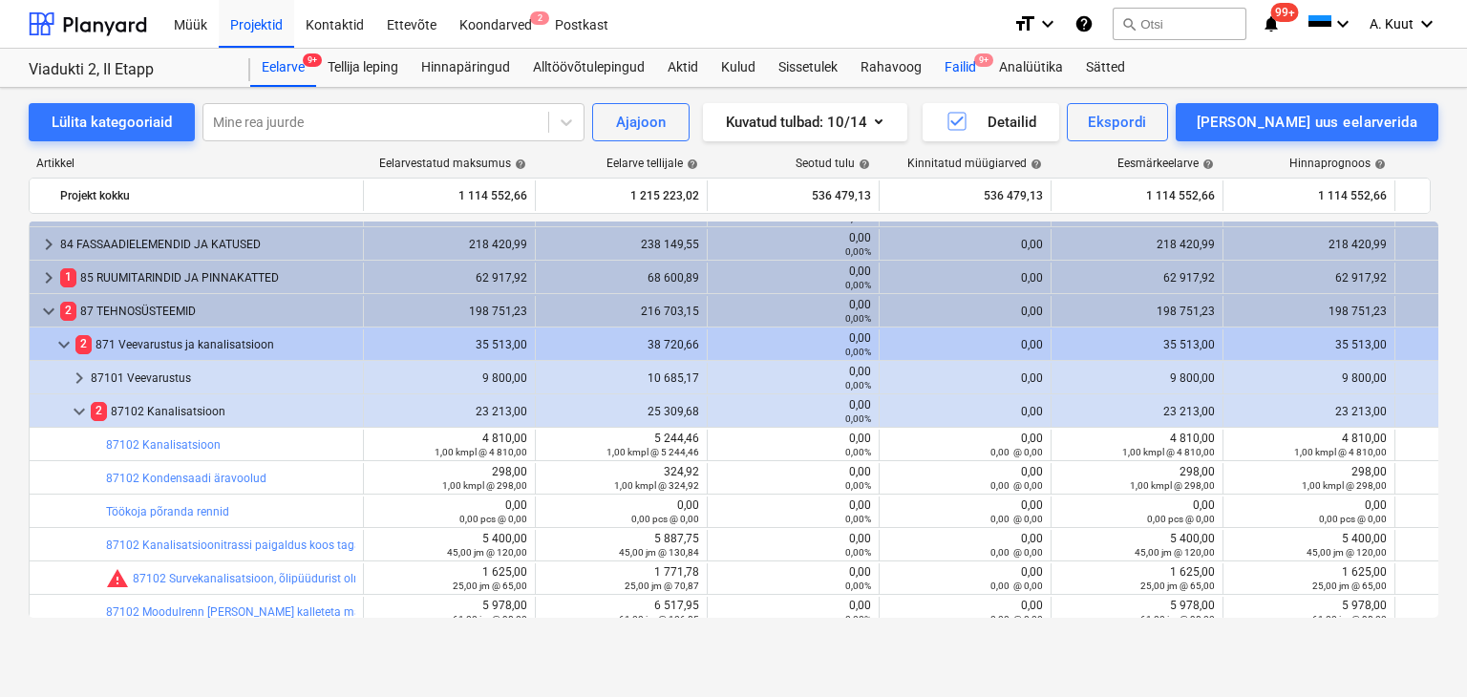
click at [966, 68] on div "Failid 9+" at bounding box center [960, 68] width 54 height 38
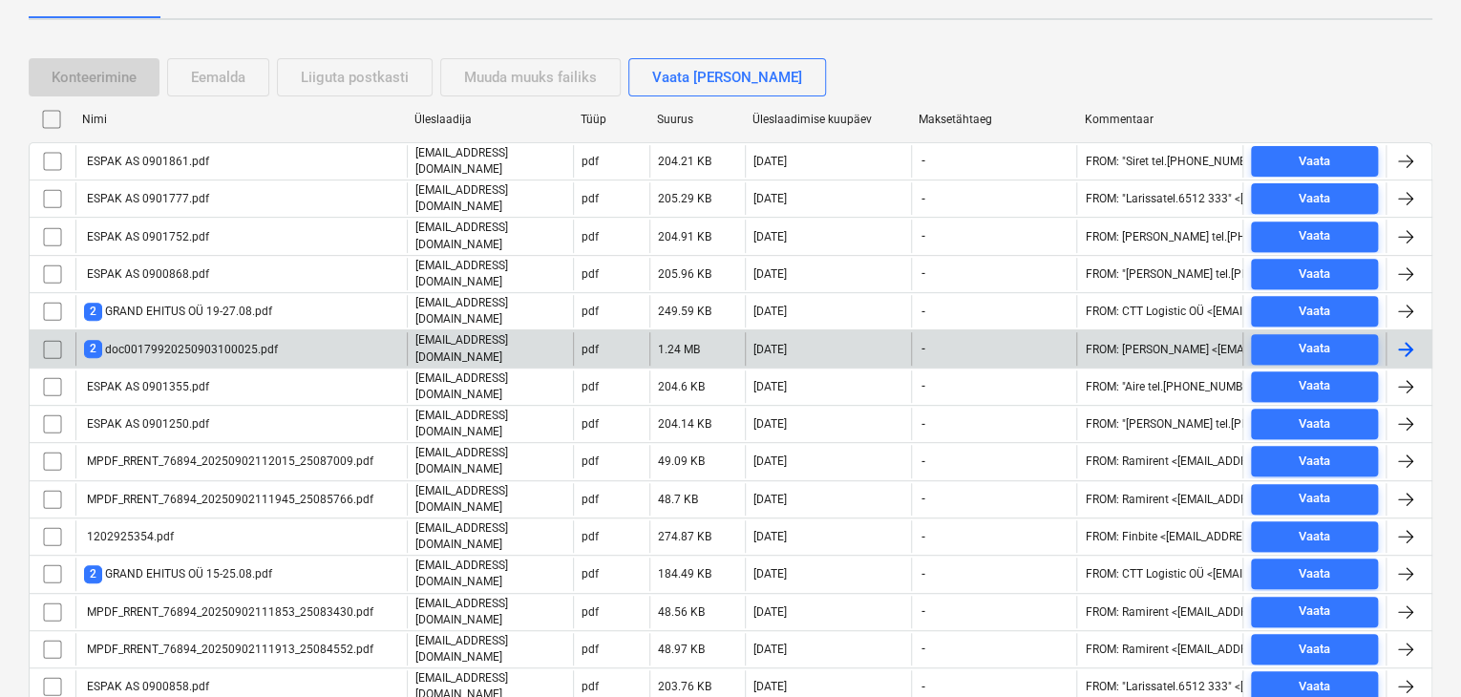
scroll to position [286, 0]
